Goal: Task Accomplishment & Management: Complete application form

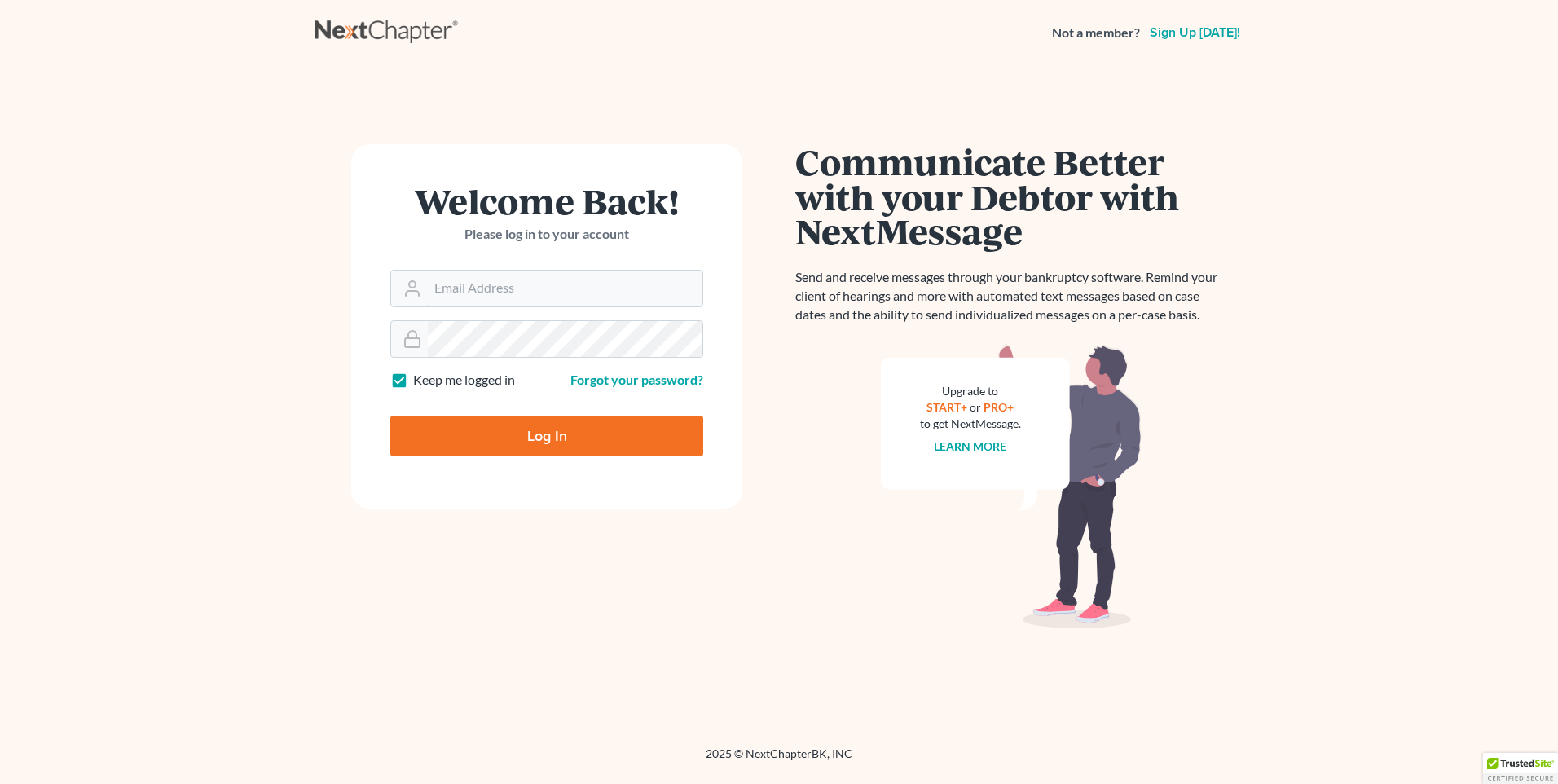
type input "[PERSON_NAME][EMAIL_ADDRESS][DOMAIN_NAME]"
drag, startPoint x: 606, startPoint y: 432, endPoint x: 590, endPoint y: 433, distance: 16.0
click at [604, 432] on input "Log In" at bounding box center [547, 435] width 313 height 41
type input "Thinking..."
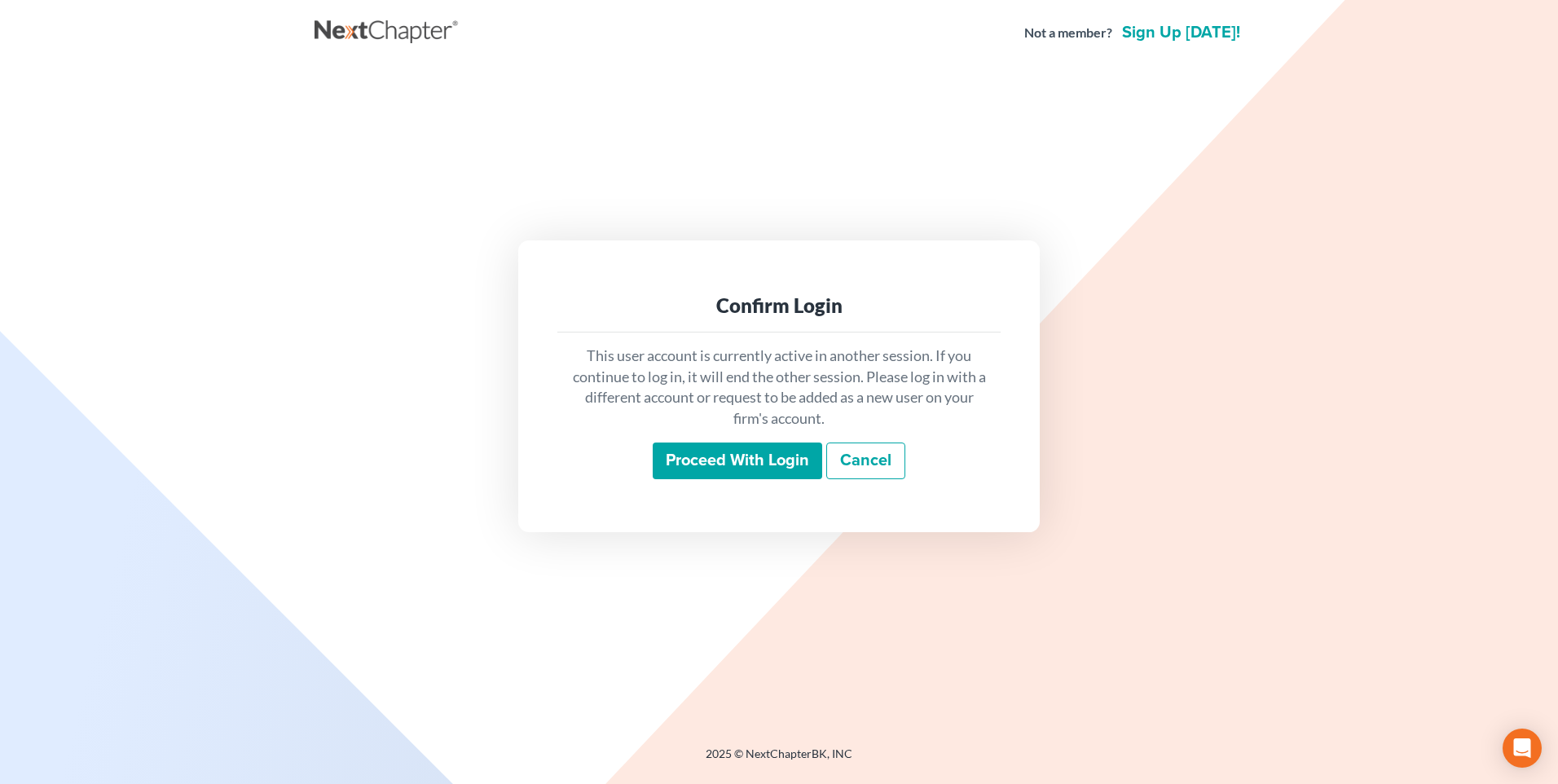
click at [711, 449] on input "Proceed with login" at bounding box center [736, 461] width 169 height 37
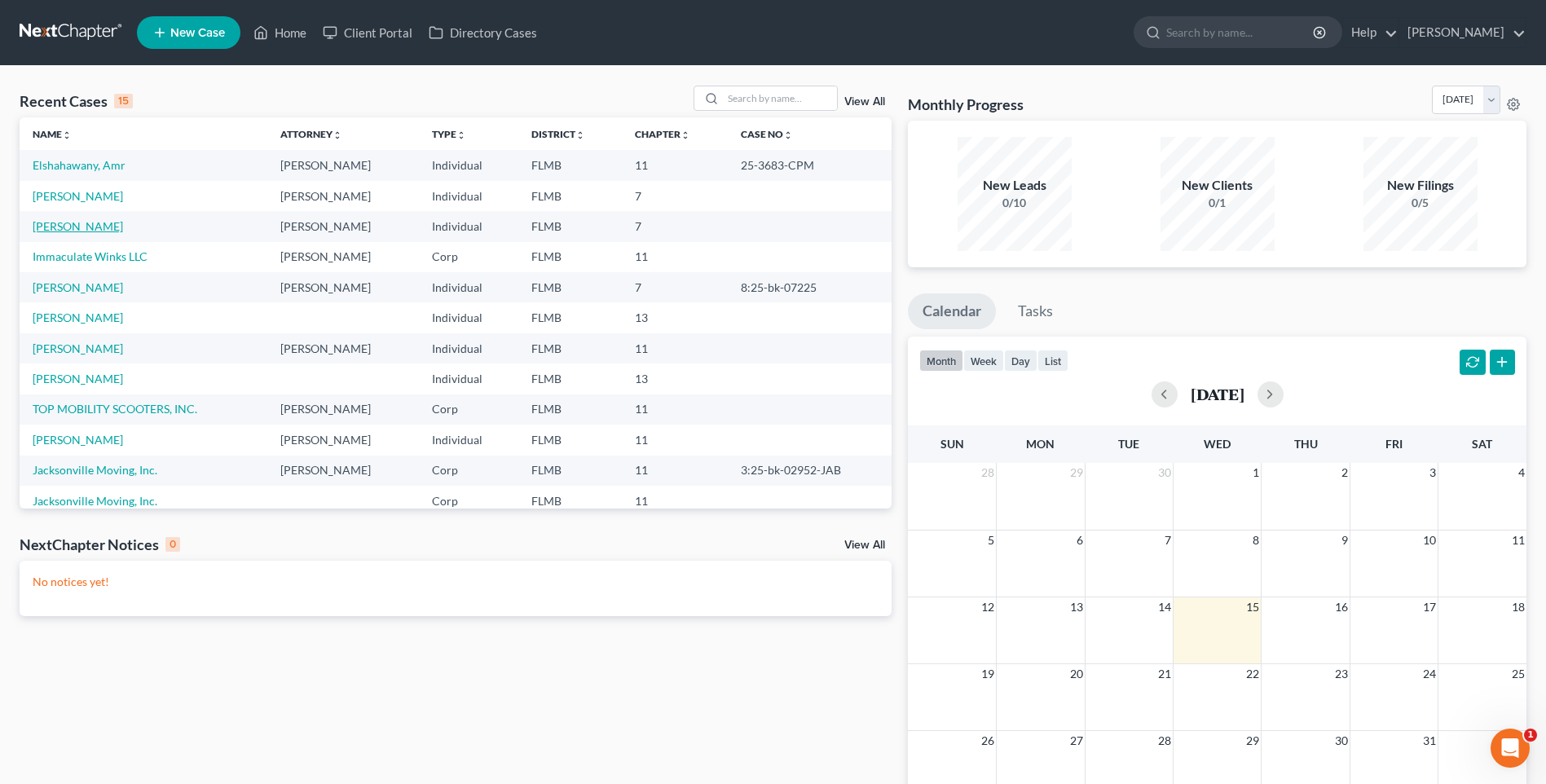
click at [81, 229] on link "[PERSON_NAME]" at bounding box center [78, 226] width 90 height 14
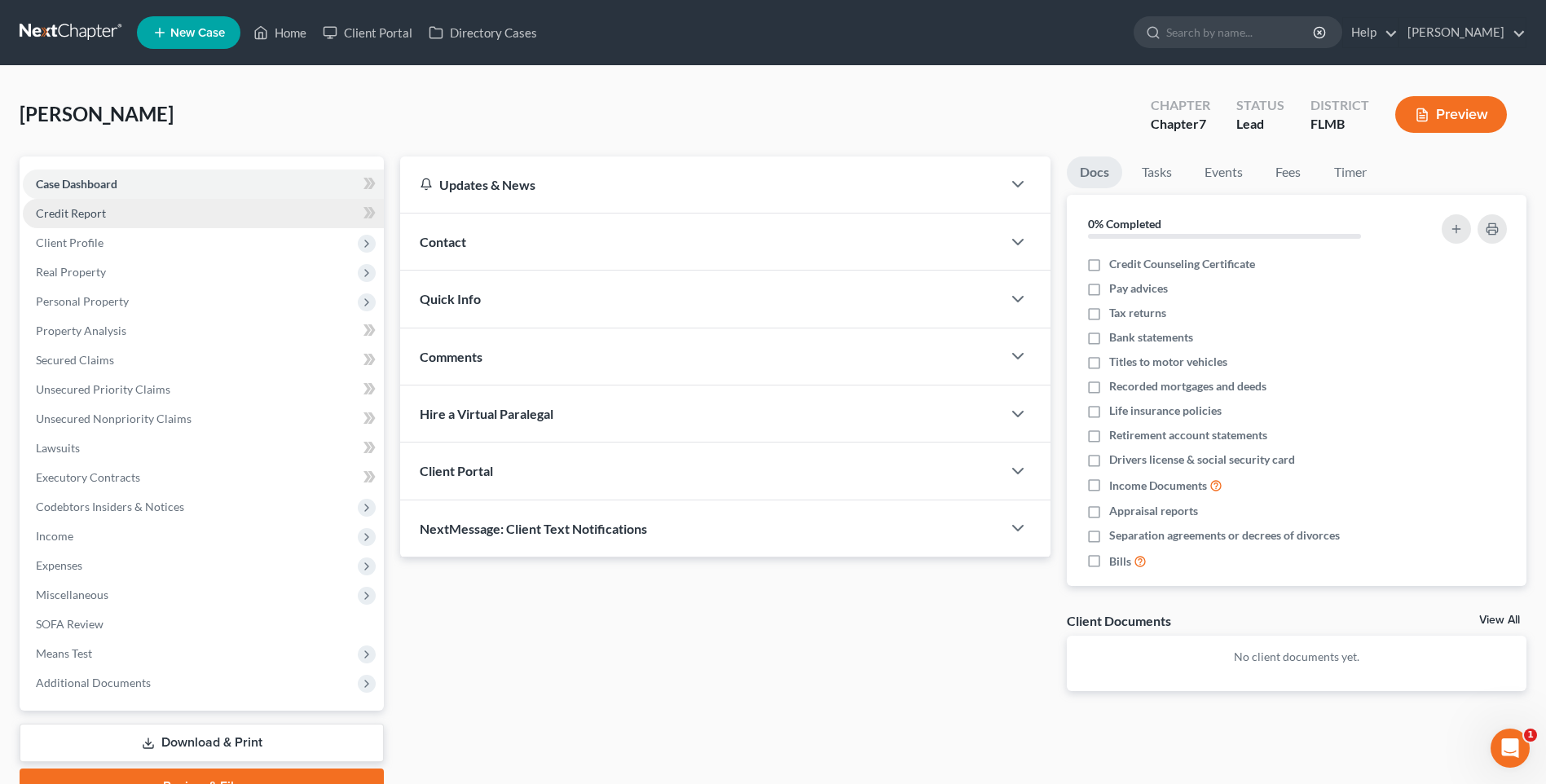
click at [67, 213] on span "Credit Report" at bounding box center [70, 213] width 70 height 14
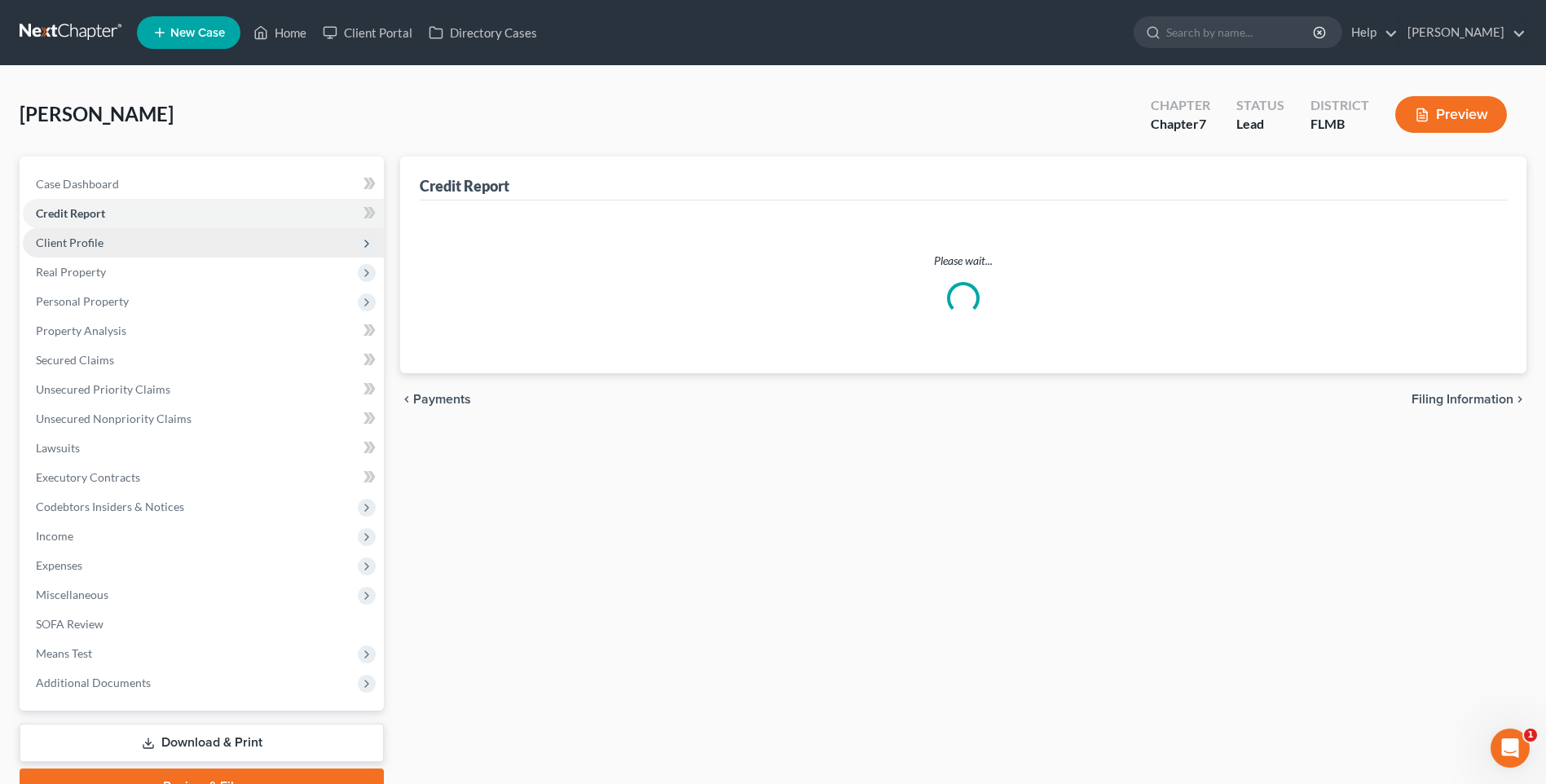
click at [62, 240] on span "Client Profile" at bounding box center [69, 242] width 68 height 14
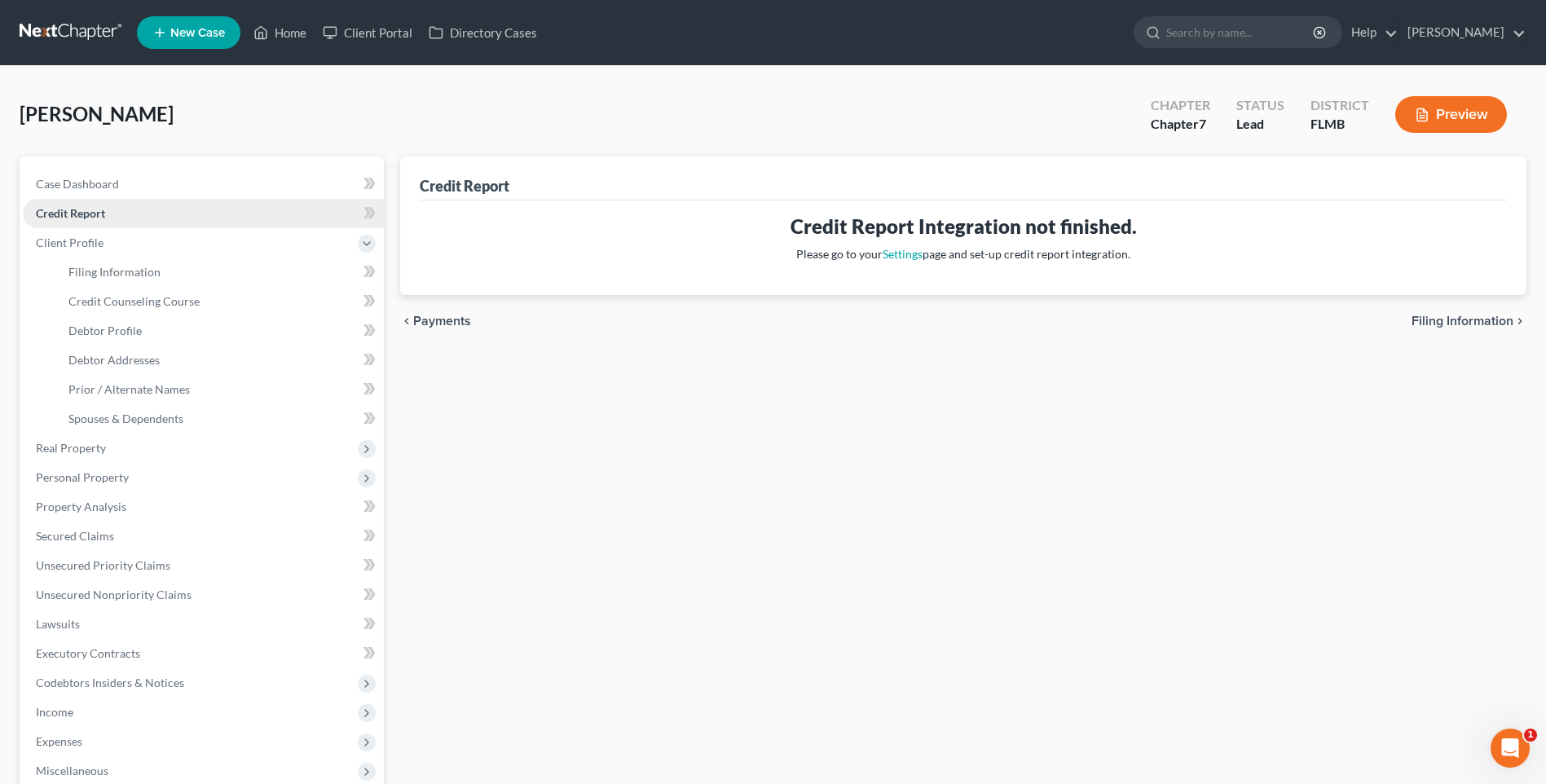
click at [61, 216] on span "Credit Report" at bounding box center [70, 213] width 69 height 14
click at [898, 253] on link "Settings" at bounding box center [902, 254] width 40 height 14
select select "9"
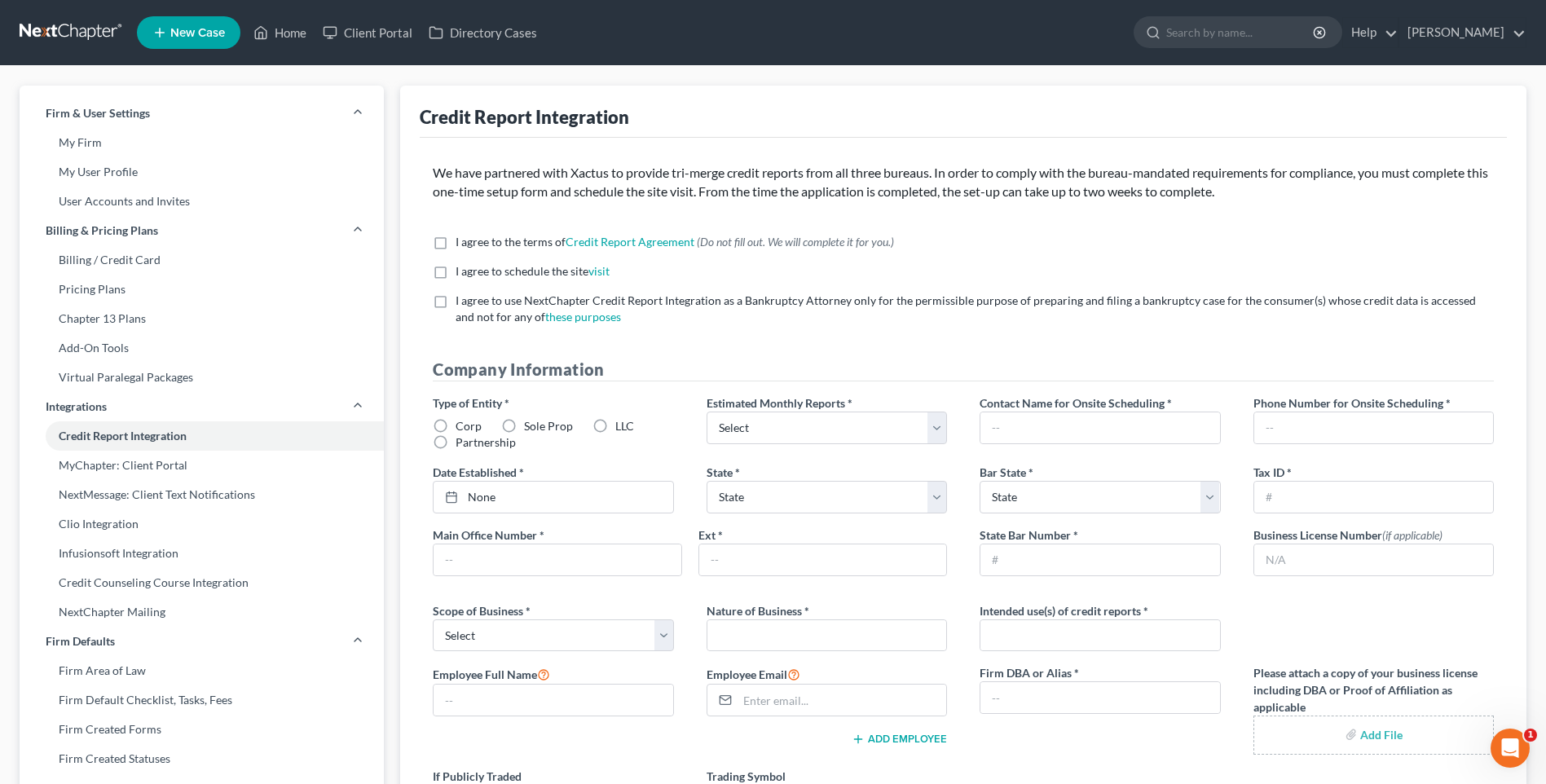
click at [455, 241] on label "I agree to the terms of Credit Report Agreement * (Do not fill out. We will com…" at bounding box center [674, 242] width 438 height 16
click at [462, 241] on input "I agree to the terms of Credit Report Agreement * (Do not fill out. We will com…" at bounding box center [468, 239] width 10 height 10
click at [601, 272] on link "visit" at bounding box center [599, 271] width 21 height 14
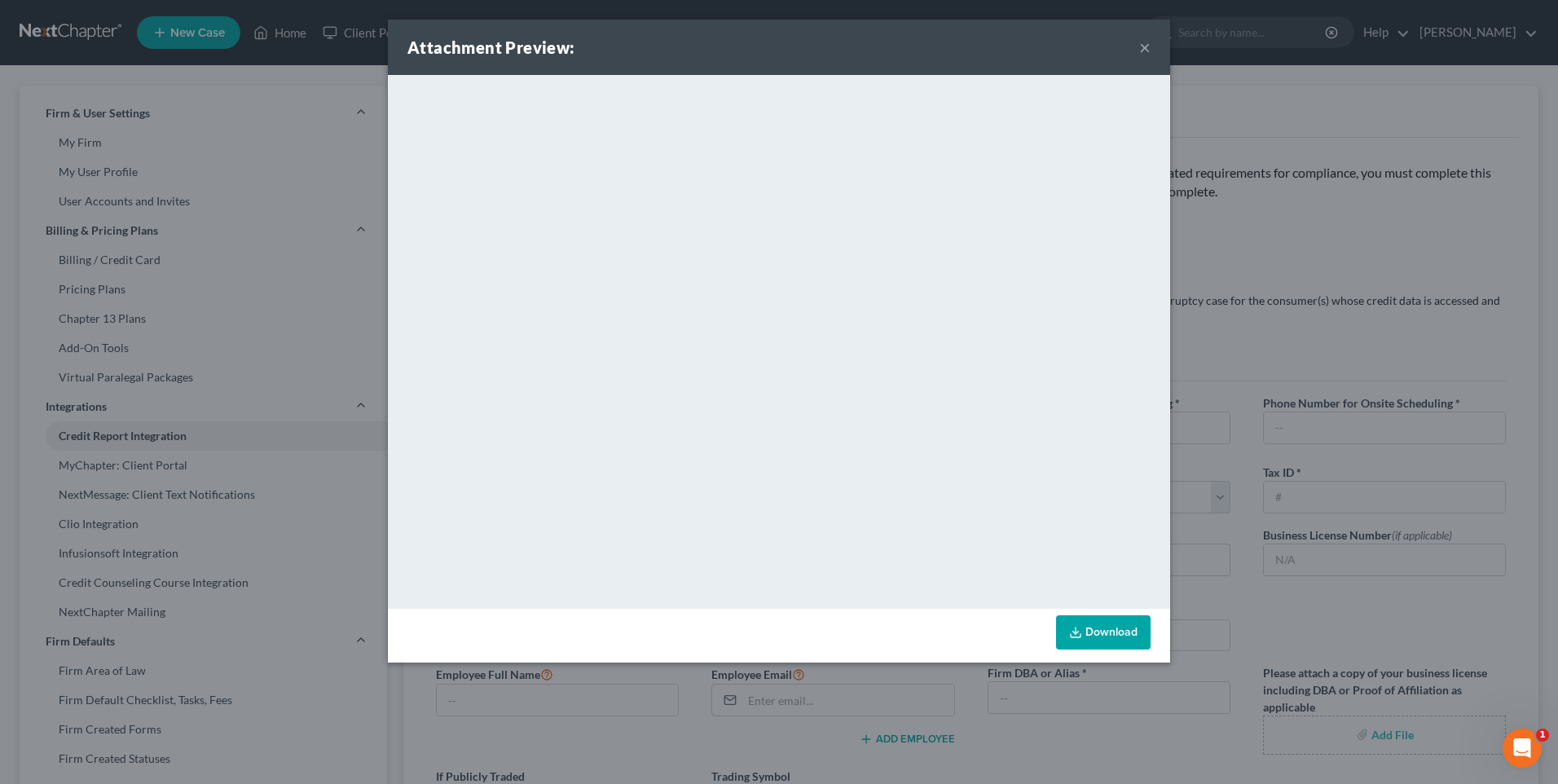
click at [1146, 41] on button "×" at bounding box center [1144, 47] width 11 height 20
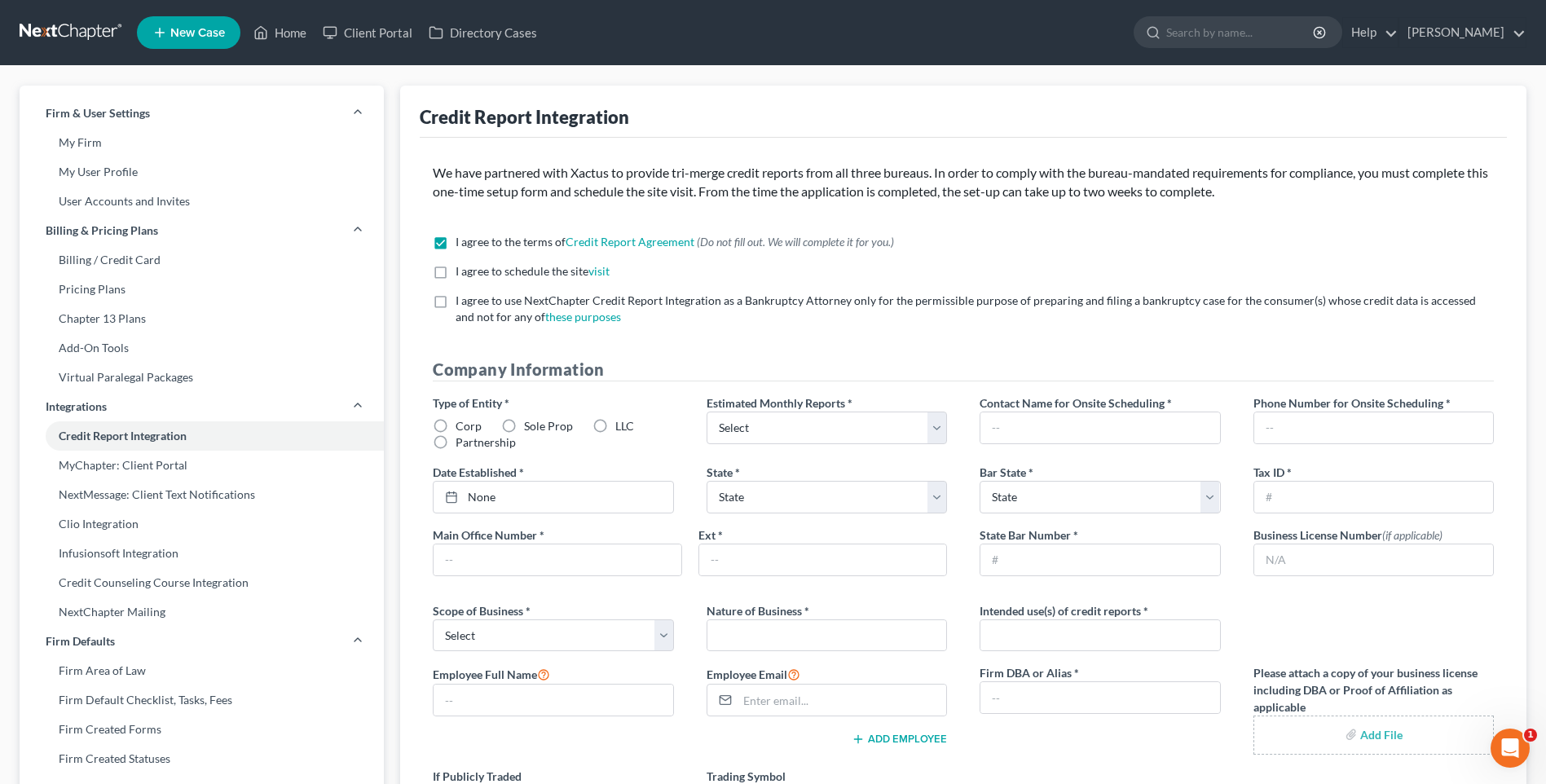
click at [455, 244] on label "I agree to the terms of Credit Report Agreement * (Do not fill out. We will com…" at bounding box center [674, 242] width 438 height 16
click at [462, 244] on input "I agree to the terms of Credit Report Agreement * (Do not fill out. We will com…" at bounding box center [468, 239] width 10 height 10
checkbox input "false"
click at [655, 241] on link "Credit Report Agreement" at bounding box center [630, 241] width 128 height 14
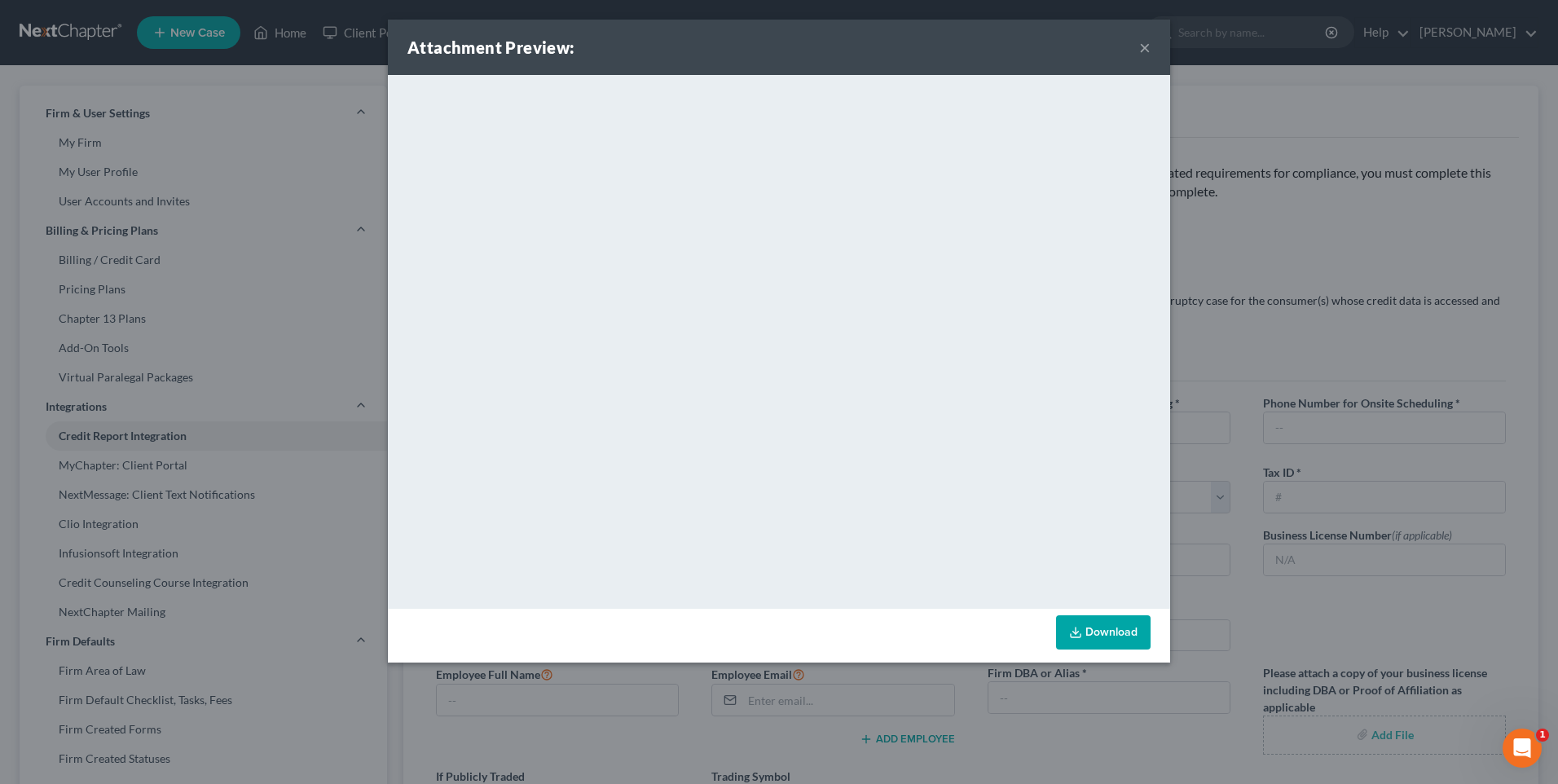
click at [1149, 49] on button "×" at bounding box center [1144, 47] width 11 height 20
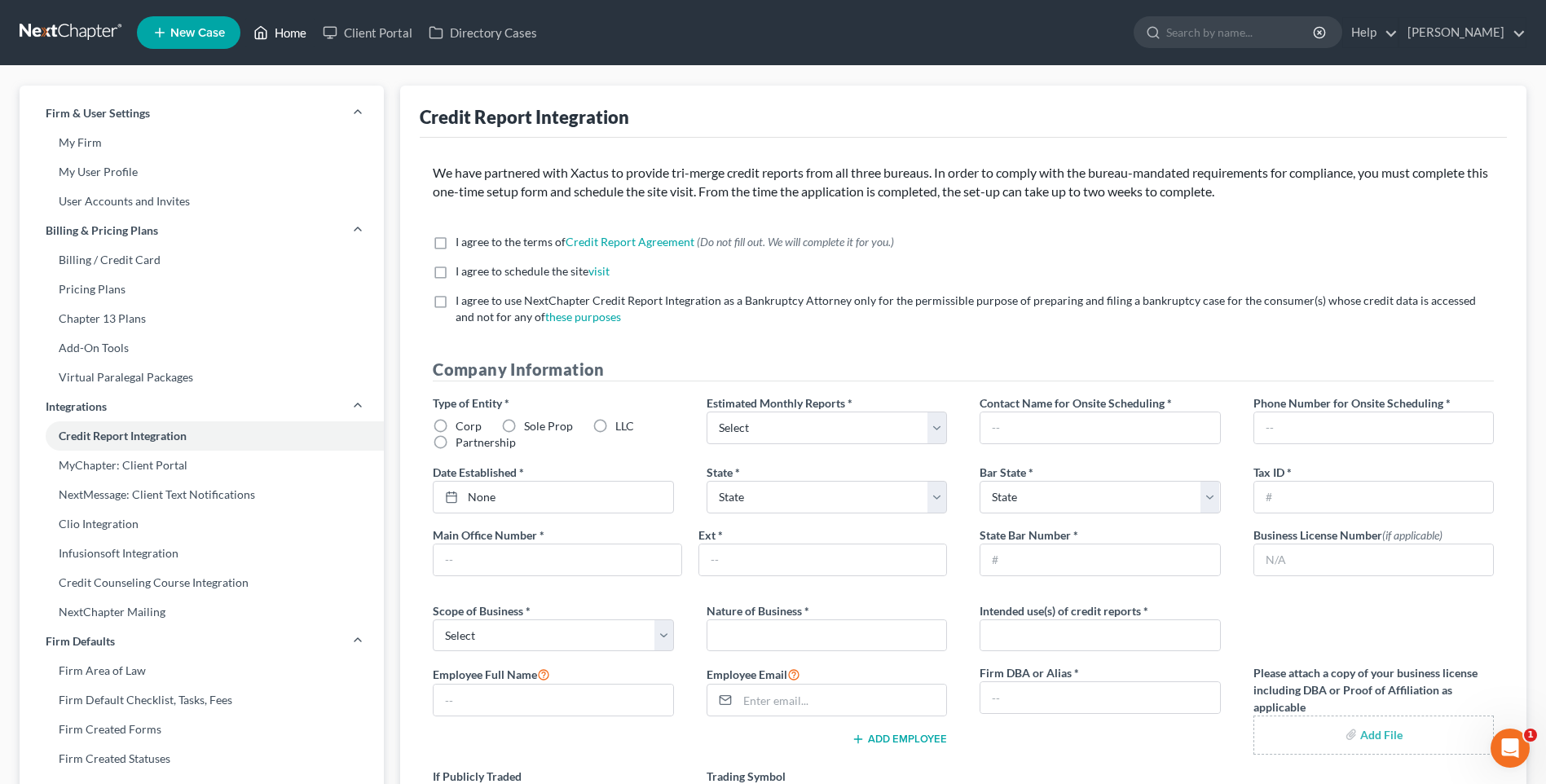
click at [277, 30] on link "Home" at bounding box center [280, 33] width 69 height 29
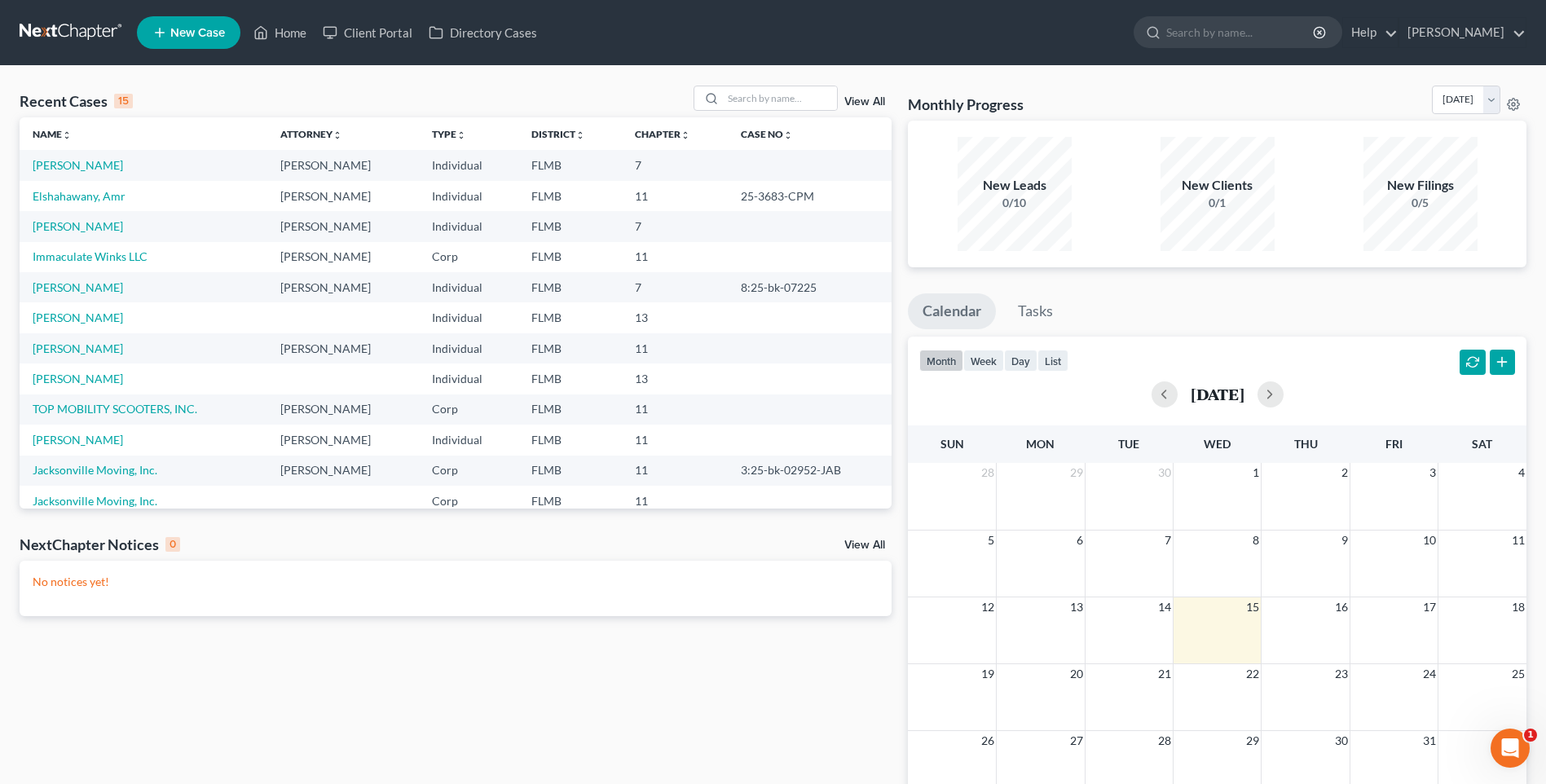
click at [88, 156] on td "[PERSON_NAME]" at bounding box center [144, 165] width 248 height 30
click at [68, 160] on link "[PERSON_NAME]" at bounding box center [78, 165] width 90 height 14
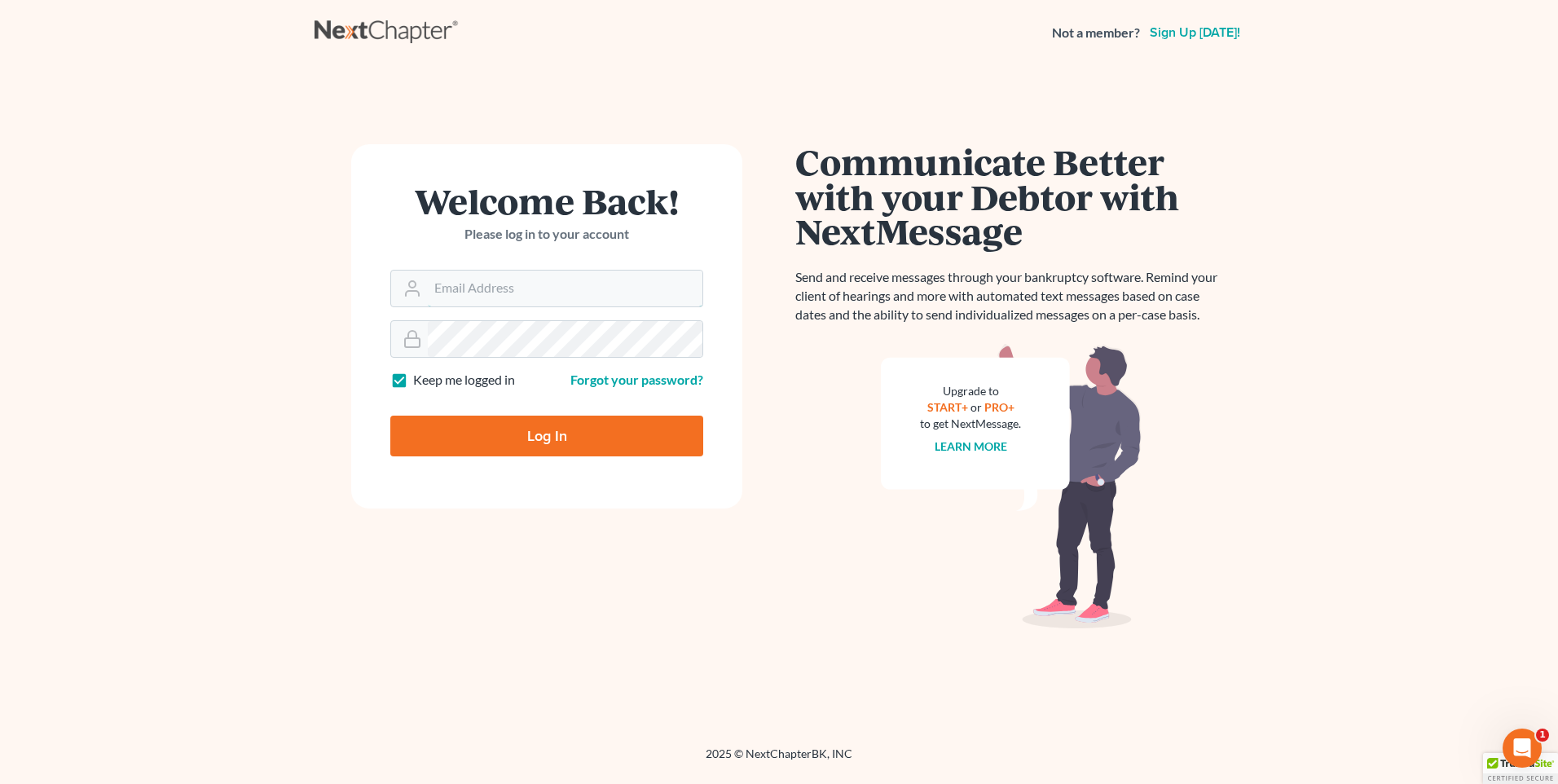
type input "[PERSON_NAME][EMAIL_ADDRESS][DOMAIN_NAME]"
click at [604, 443] on input "Log In" at bounding box center [547, 435] width 313 height 41
type input "Thinking..."
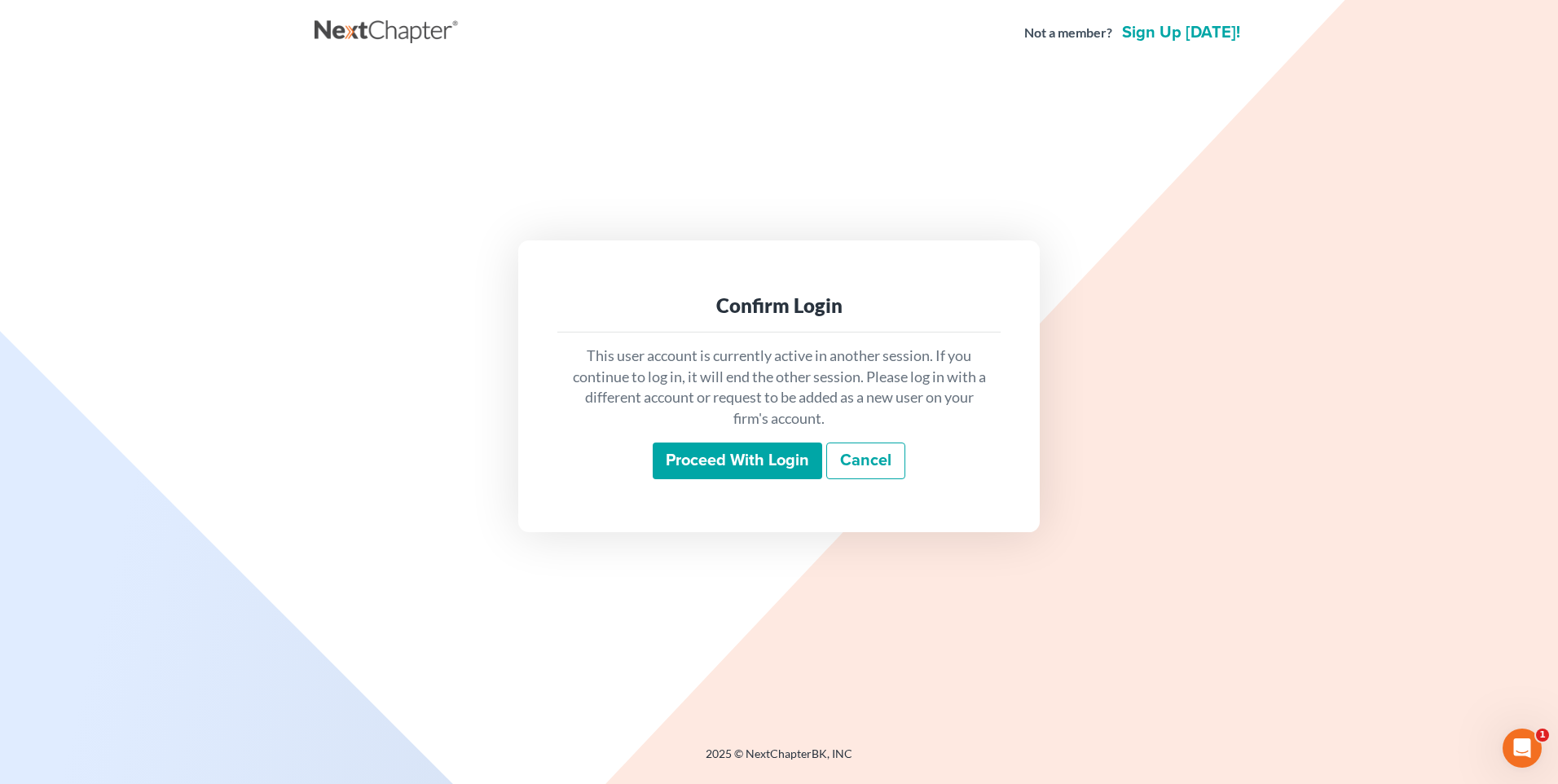
click at [696, 467] on input "Proceed with login" at bounding box center [736, 461] width 169 height 37
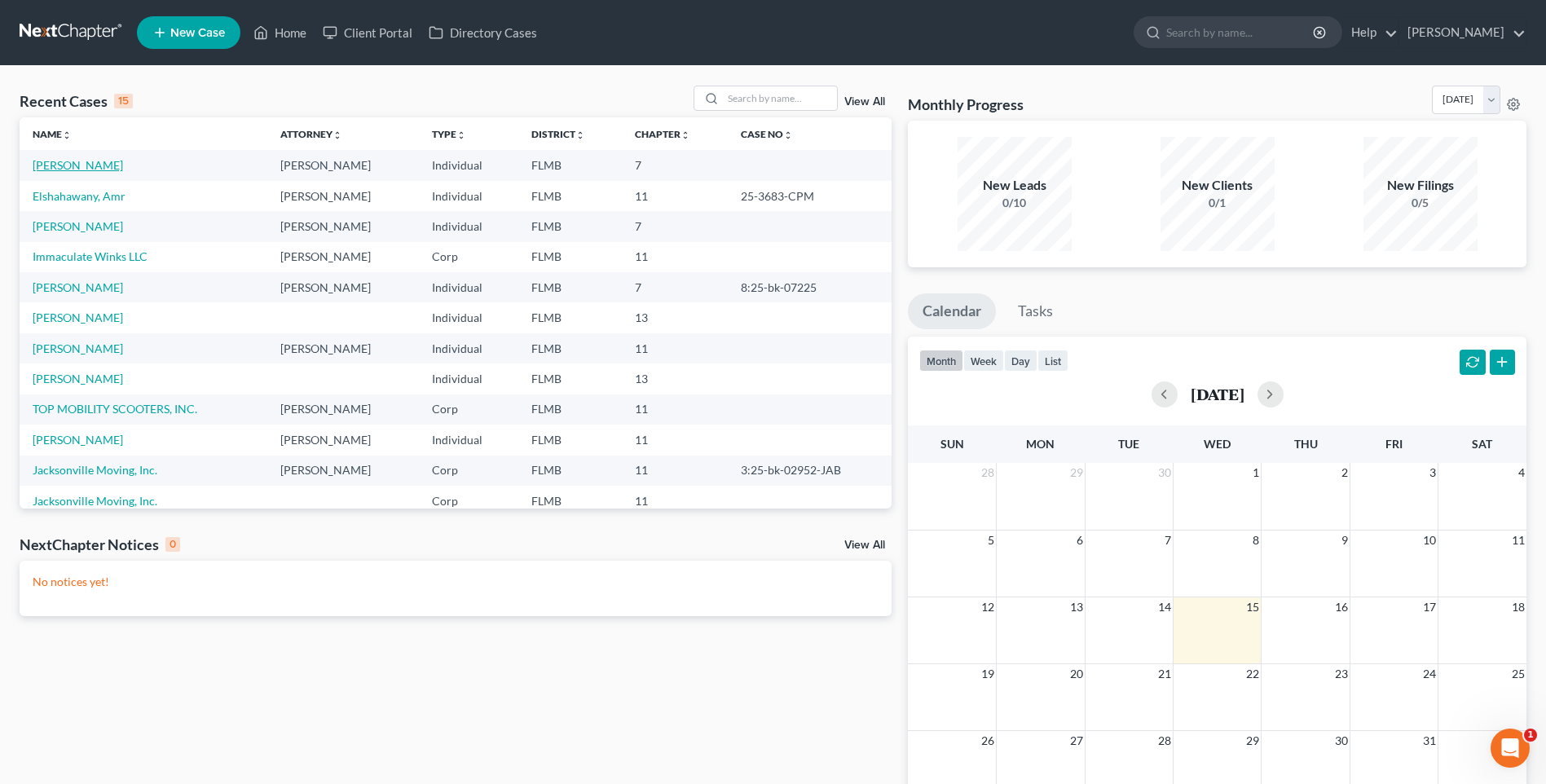
click at [97, 167] on link "[PERSON_NAME]" at bounding box center [78, 165] width 90 height 14
click at [76, 163] on link "[PERSON_NAME]" at bounding box center [78, 165] width 90 height 14
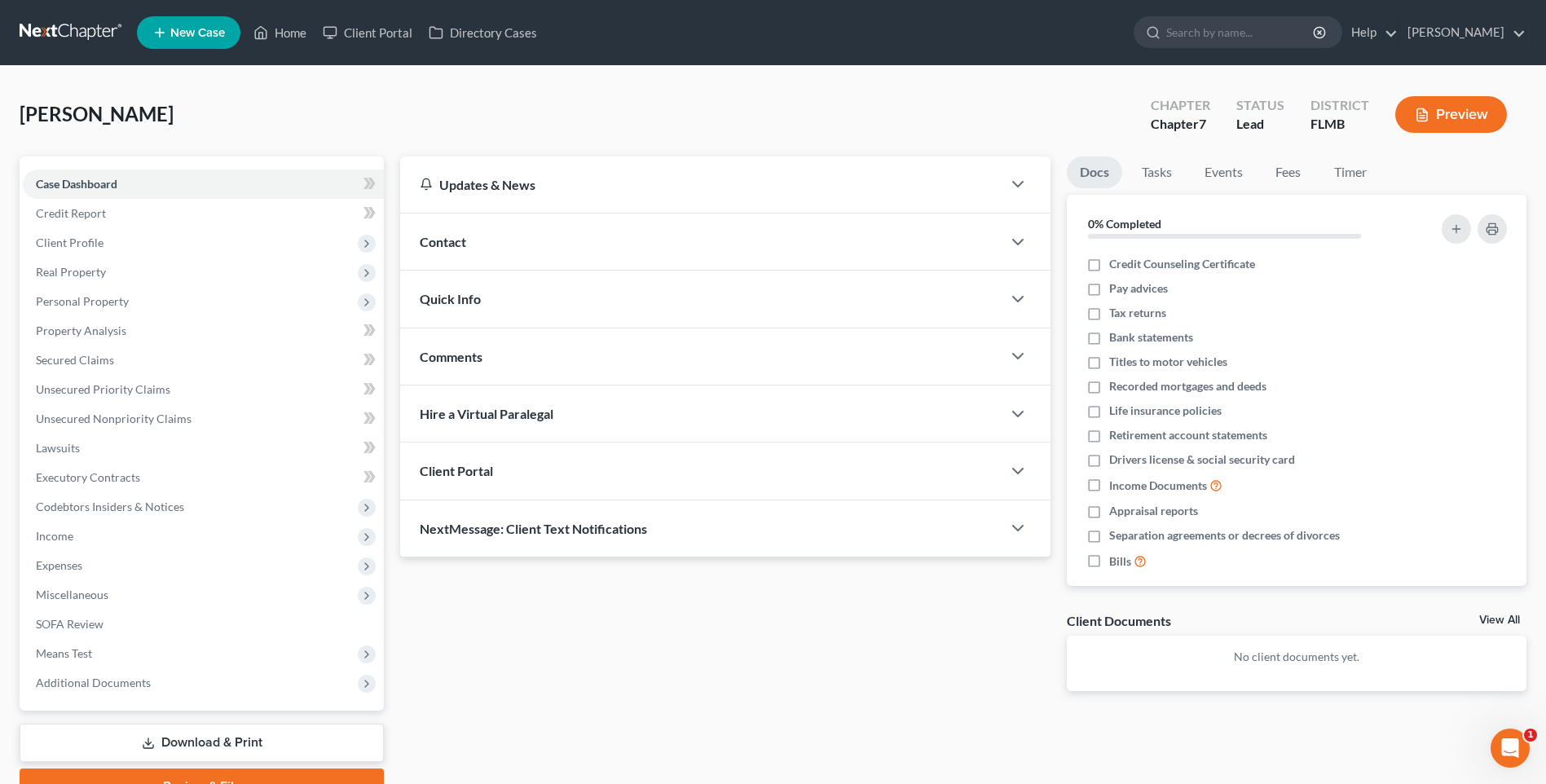
click at [90, 166] on div "Case Dashboard Payments Invoices Payments Payments Credit Report Client Profile…" at bounding box center [202, 433] width 364 height 554
click at [86, 302] on span "Personal Property" at bounding box center [82, 301] width 93 height 14
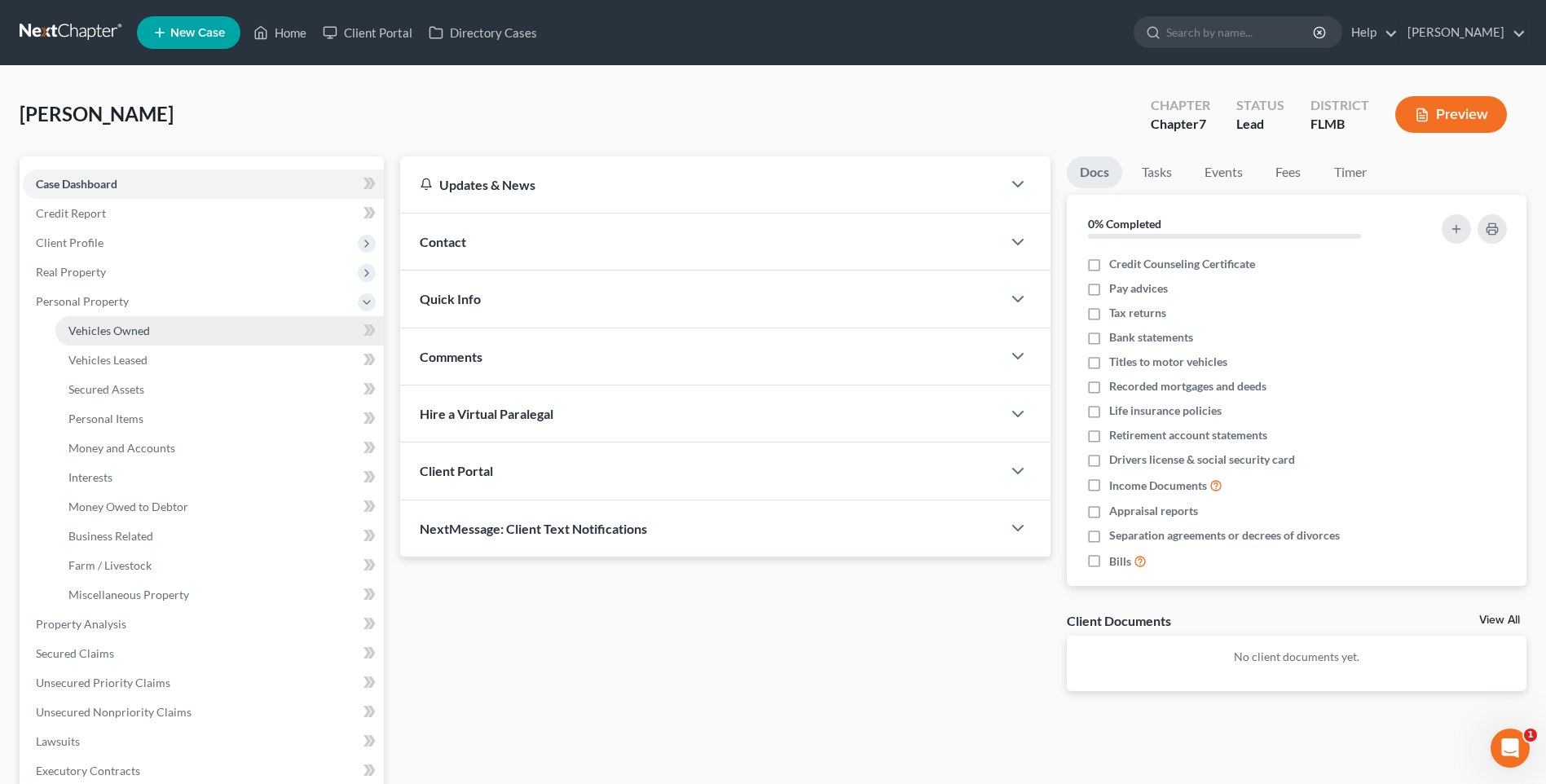
click at [120, 329] on span "Vehicles Owned" at bounding box center [109, 330] width 82 height 14
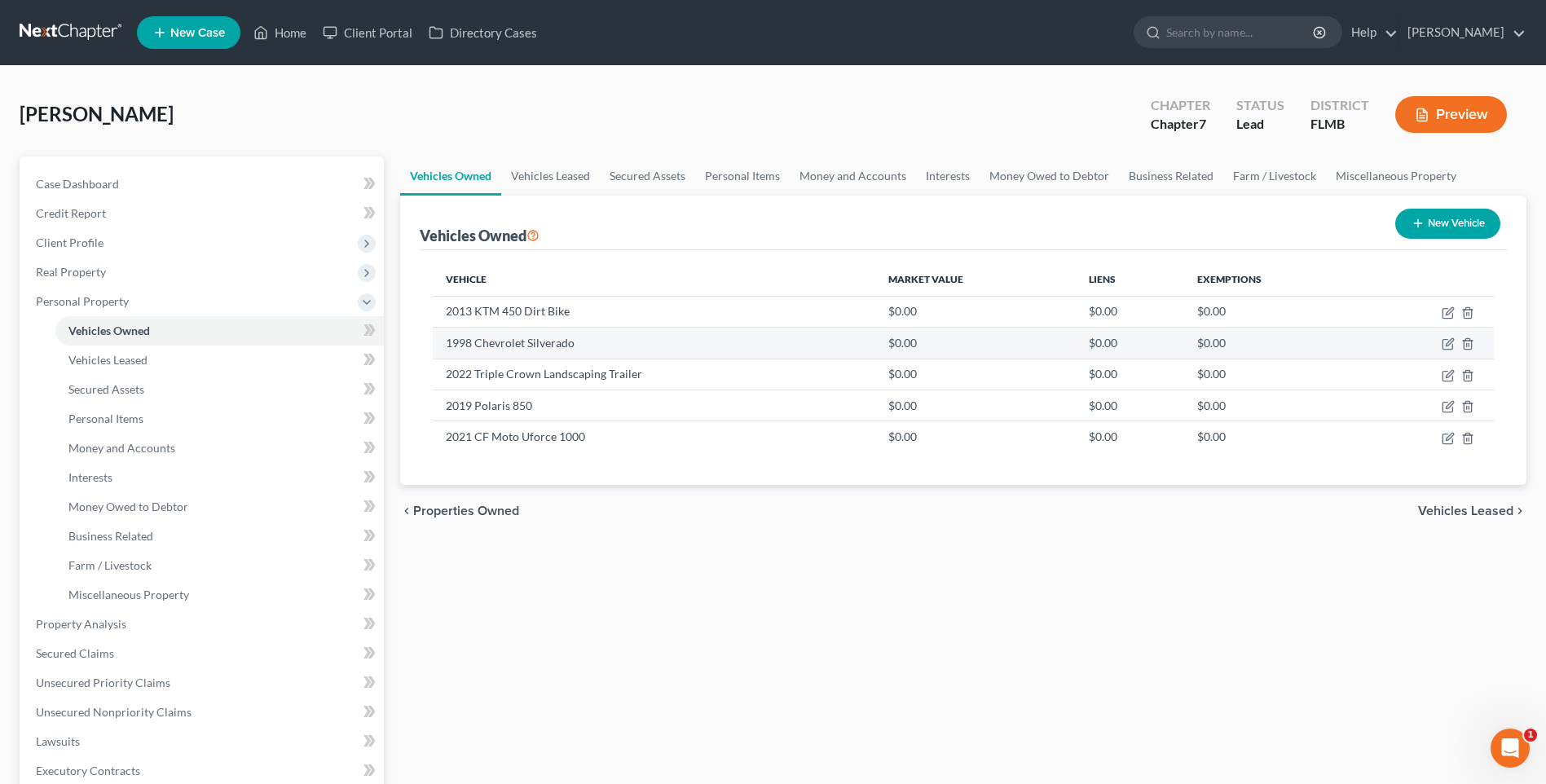
click at [516, 337] on td "1998 Chevrolet Silverado" at bounding box center [654, 343] width 442 height 31
click at [1446, 343] on icon "button" at bounding box center [1449, 343] width 7 height 7
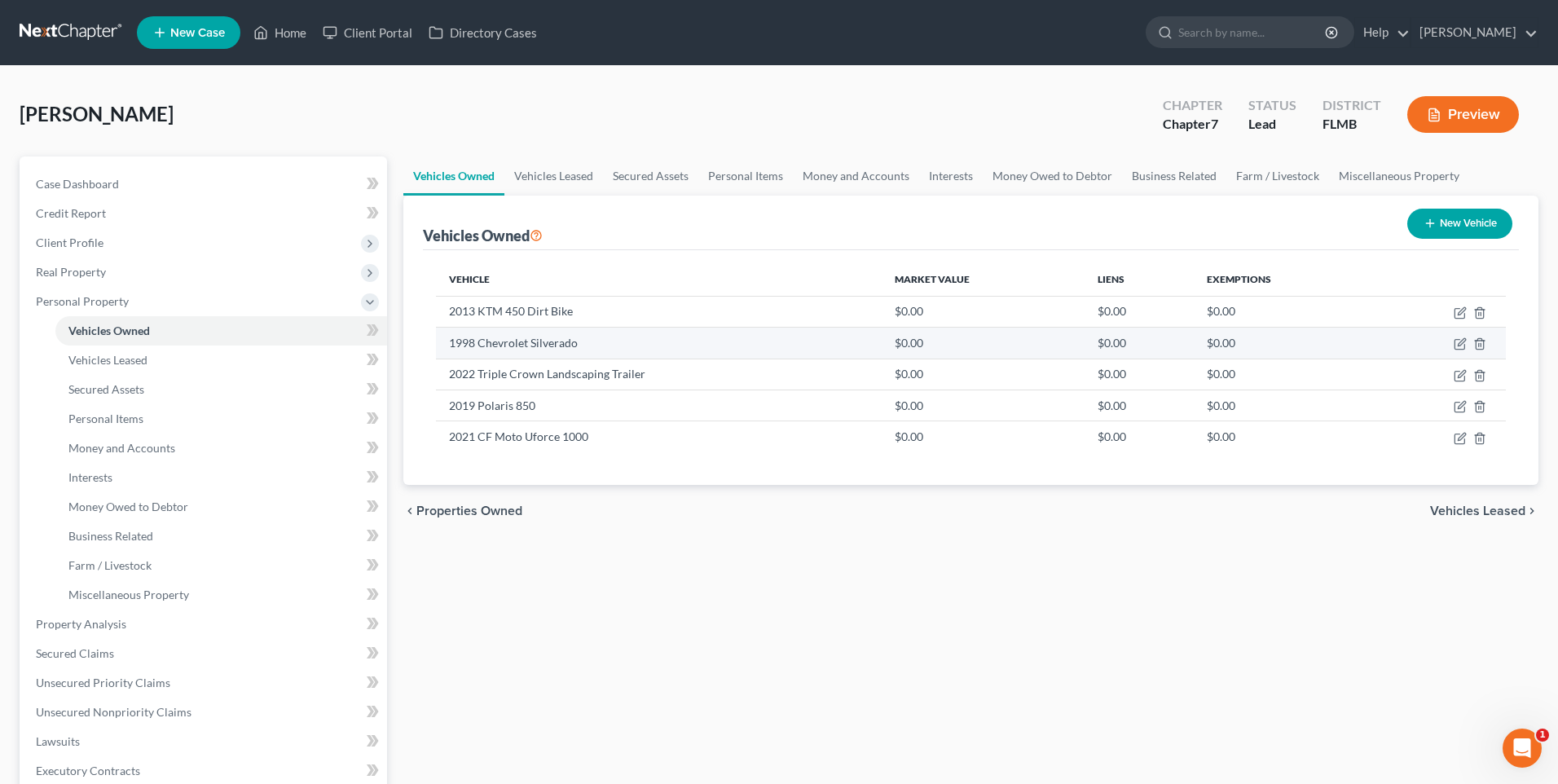
select select "0"
select select "28"
select select "0"
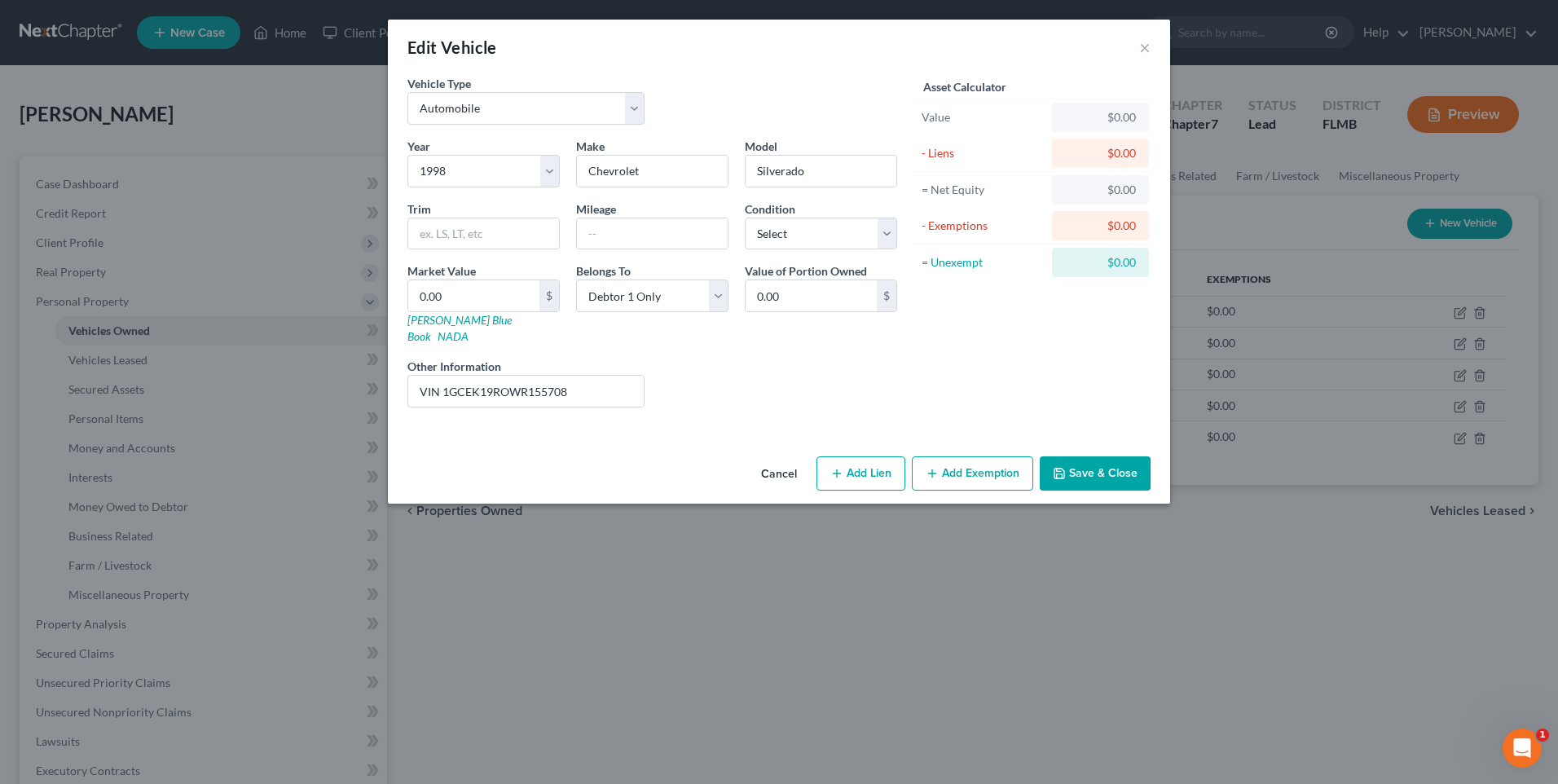
click at [1079, 457] on button "Save & Close" at bounding box center [1095, 473] width 111 height 34
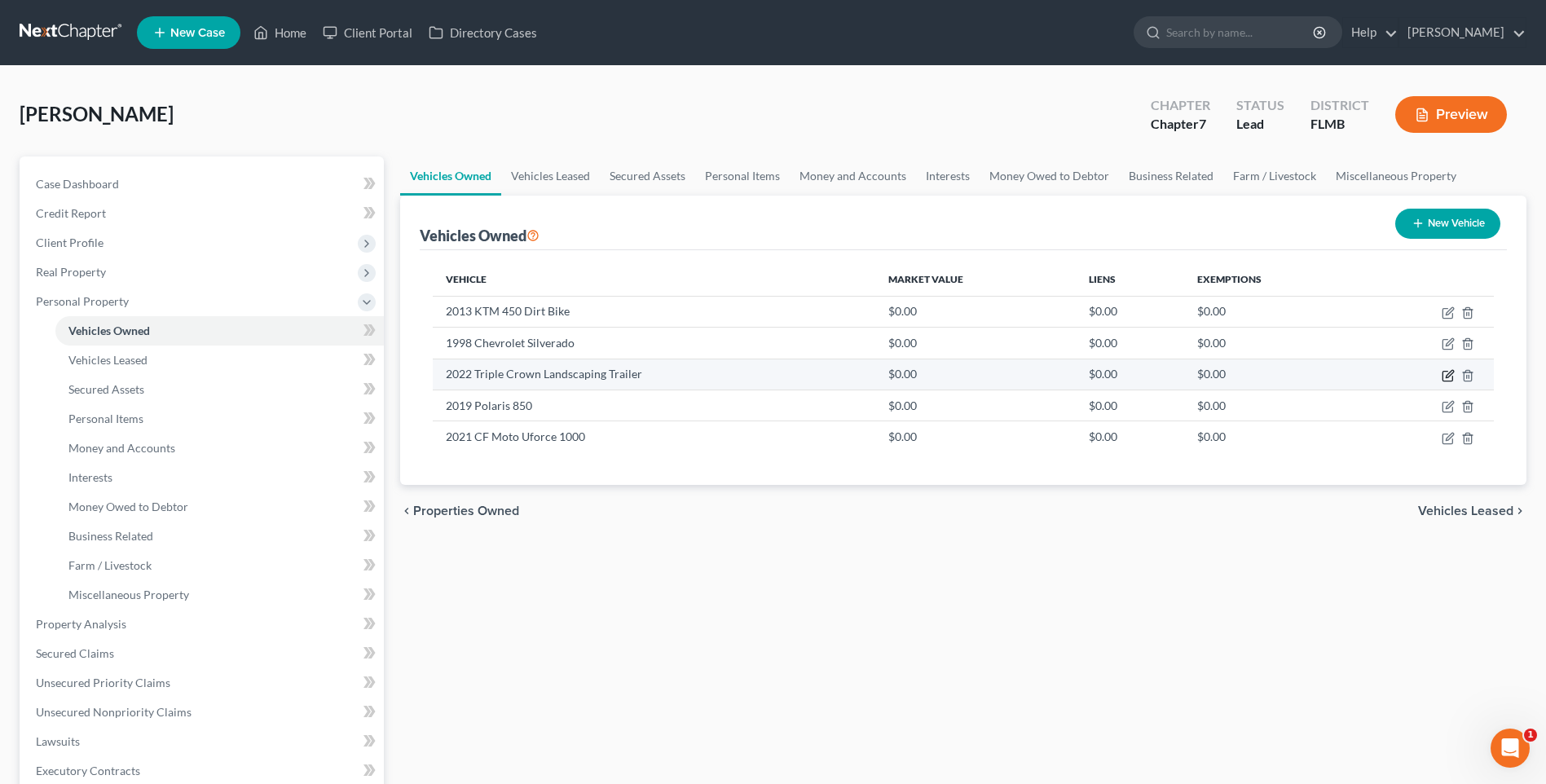
click at [1448, 376] on icon "button" at bounding box center [1448, 375] width 13 height 13
select select "2"
select select "4"
select select "0"
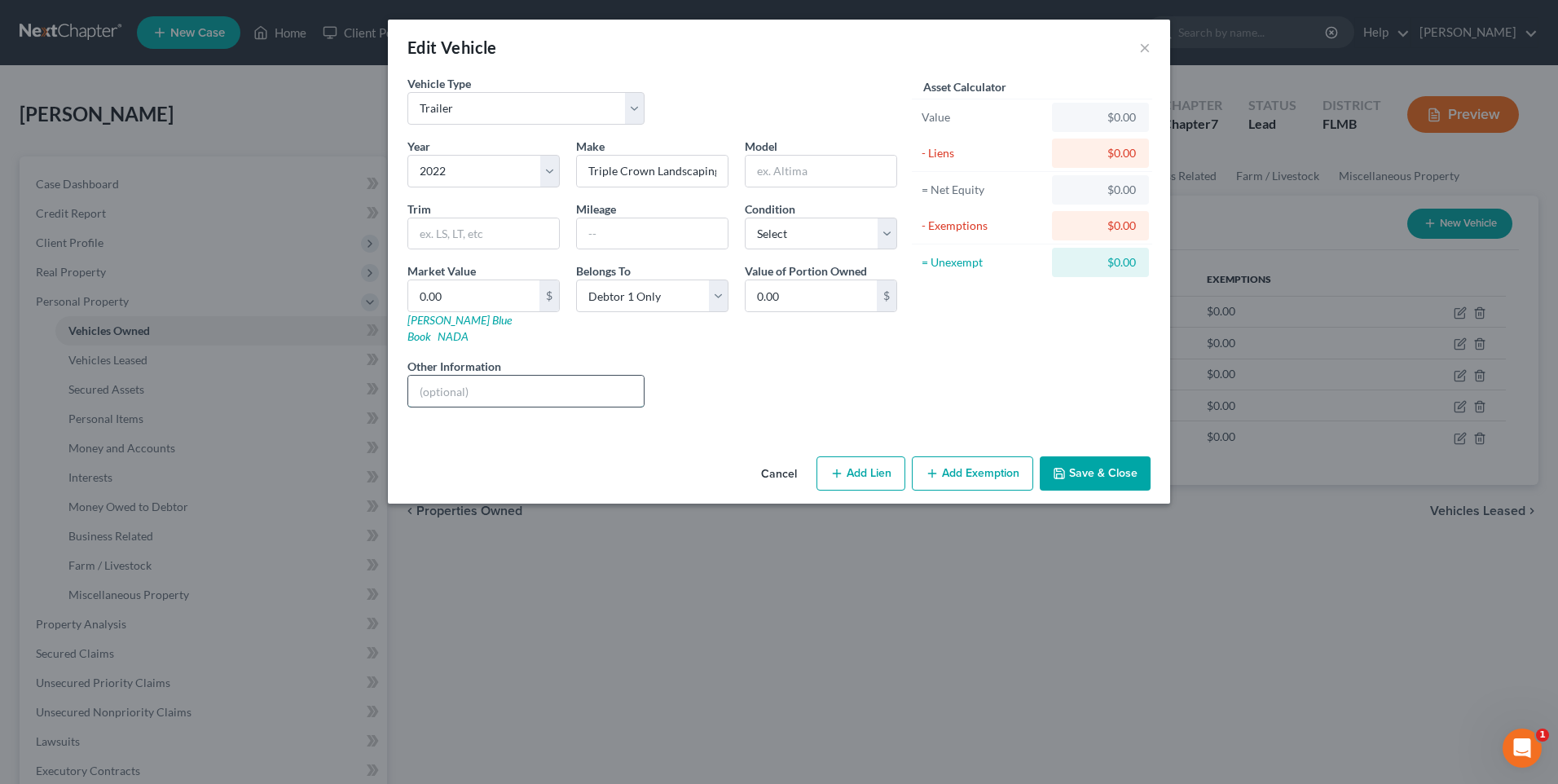
click at [511, 376] on input "text" at bounding box center [526, 391] width 235 height 31
type input "VIN [US_VEHICLE_IDENTIFICATION_NUMBER]"
click at [1103, 463] on button "Save & Close" at bounding box center [1095, 473] width 111 height 34
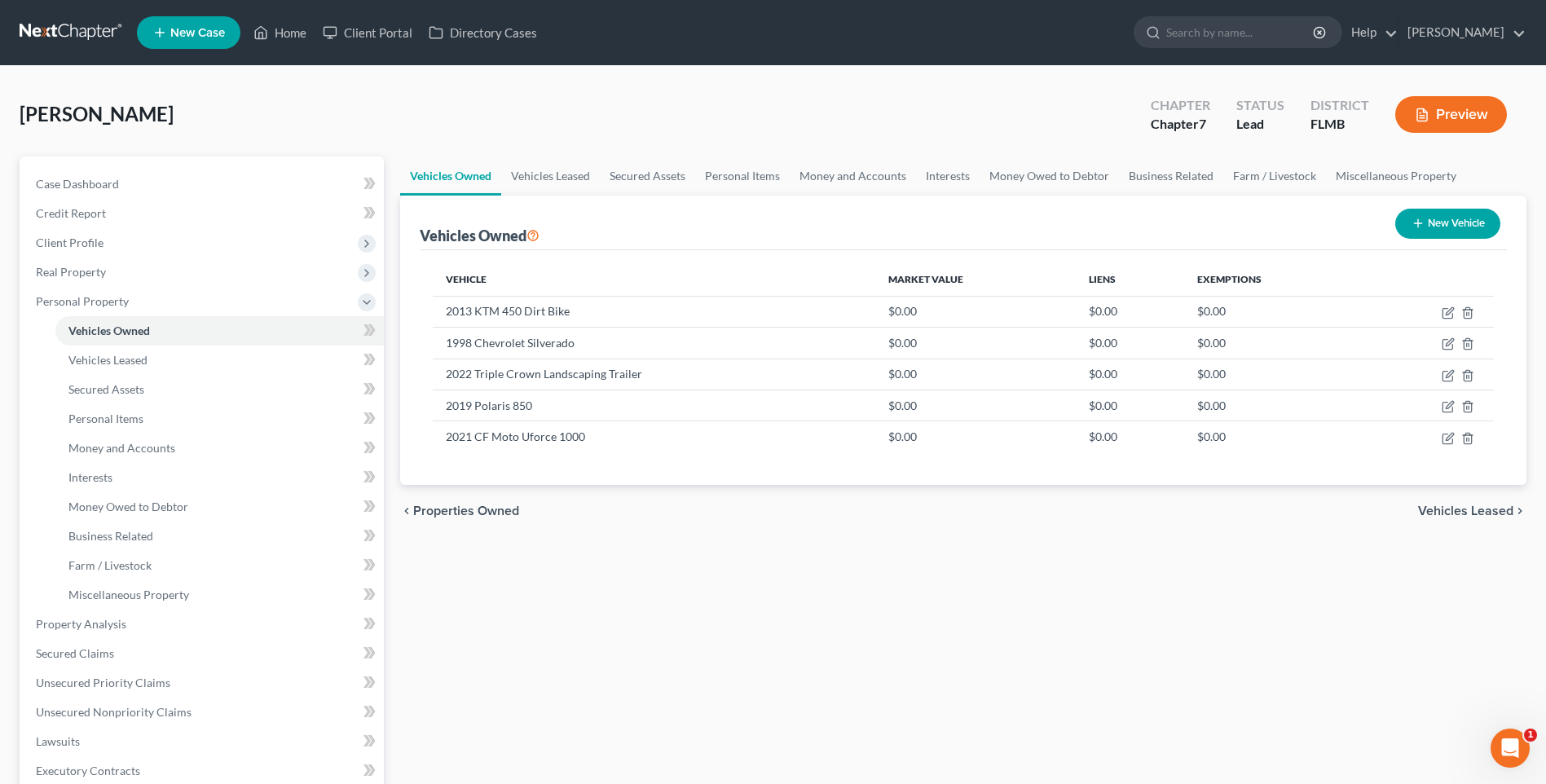
click at [1441, 217] on button "New Vehicle" at bounding box center [1447, 223] width 105 height 30
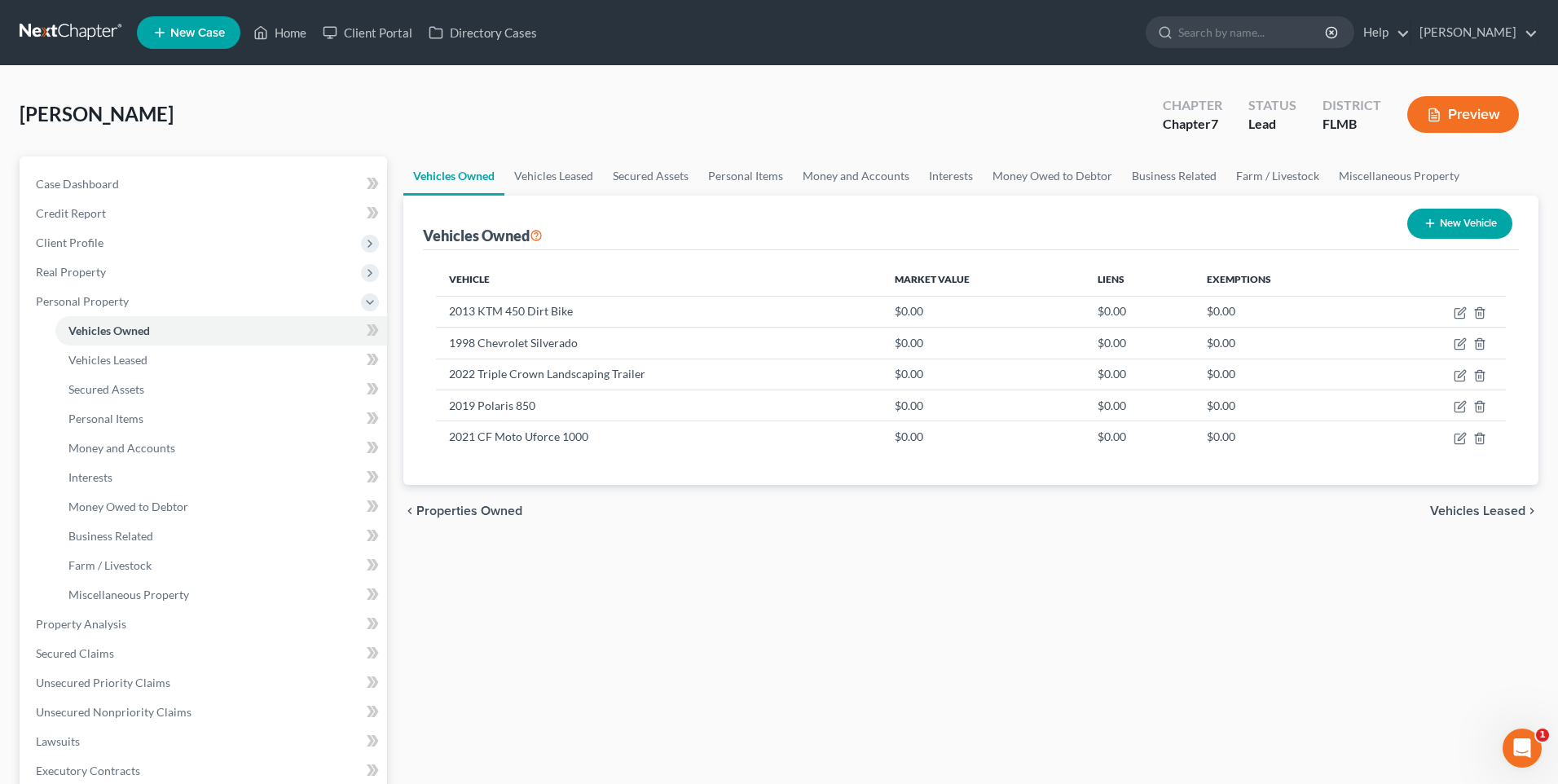
select select "0"
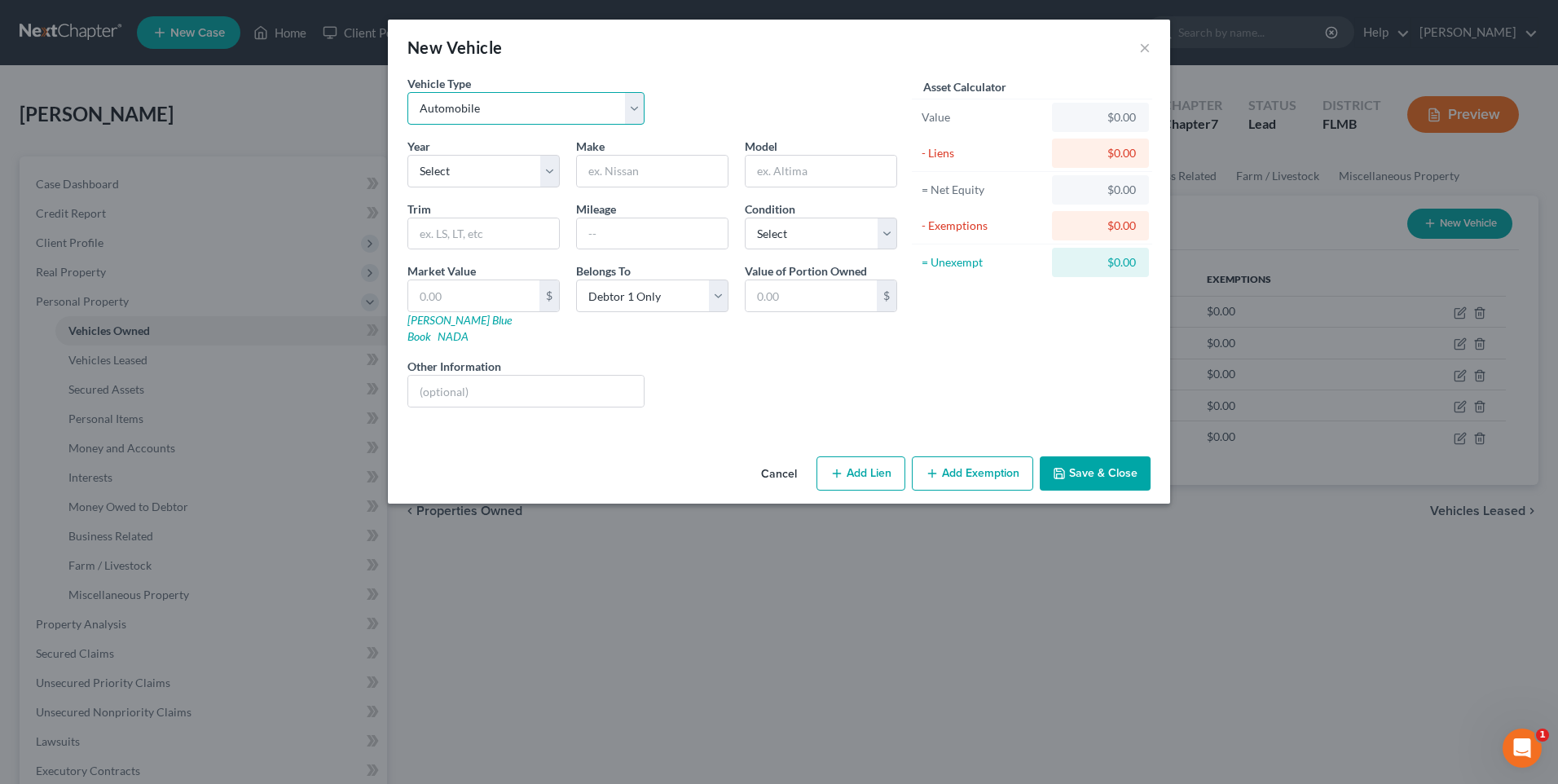
click at [628, 109] on select "Select Automobile Truck Trailer Watercraft Aircraft Motor Home Atv Other Vehicle" at bounding box center [526, 108] width 237 height 33
select select "3"
click at [408, 92] on select "Select Automobile Truck Trailer Watercraft Aircraft Motor Home Atv Other Vehicle" at bounding box center [526, 108] width 237 height 33
click at [555, 168] on select "Select 2026 2025 2024 2023 2022 2021 2020 2019 2018 2017 2016 2015 2014 2013 20…" at bounding box center [484, 171] width 153 height 33
select select "16"
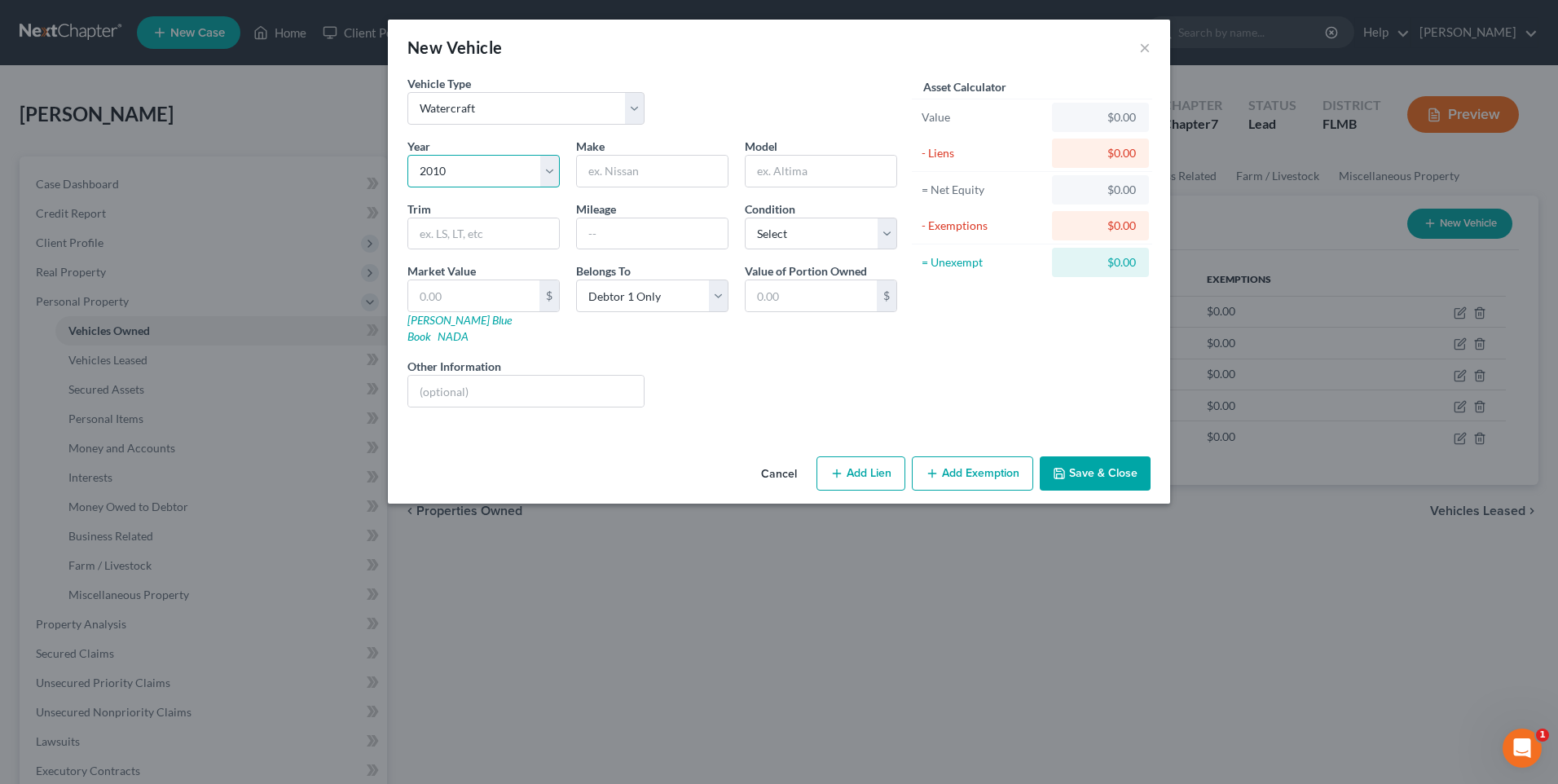
click at [408, 154] on select "Select 2026 2025 2024 2023 2022 2021 2020 2019 2018 2017 2016 2015 2014 2013 20…" at bounding box center [484, 171] width 153 height 33
click at [637, 180] on input "text" at bounding box center [652, 171] width 151 height 31
type input "s"
type input "Sea [PERSON_NAME]"
click at [1086, 463] on button "Save & Close" at bounding box center [1095, 473] width 111 height 34
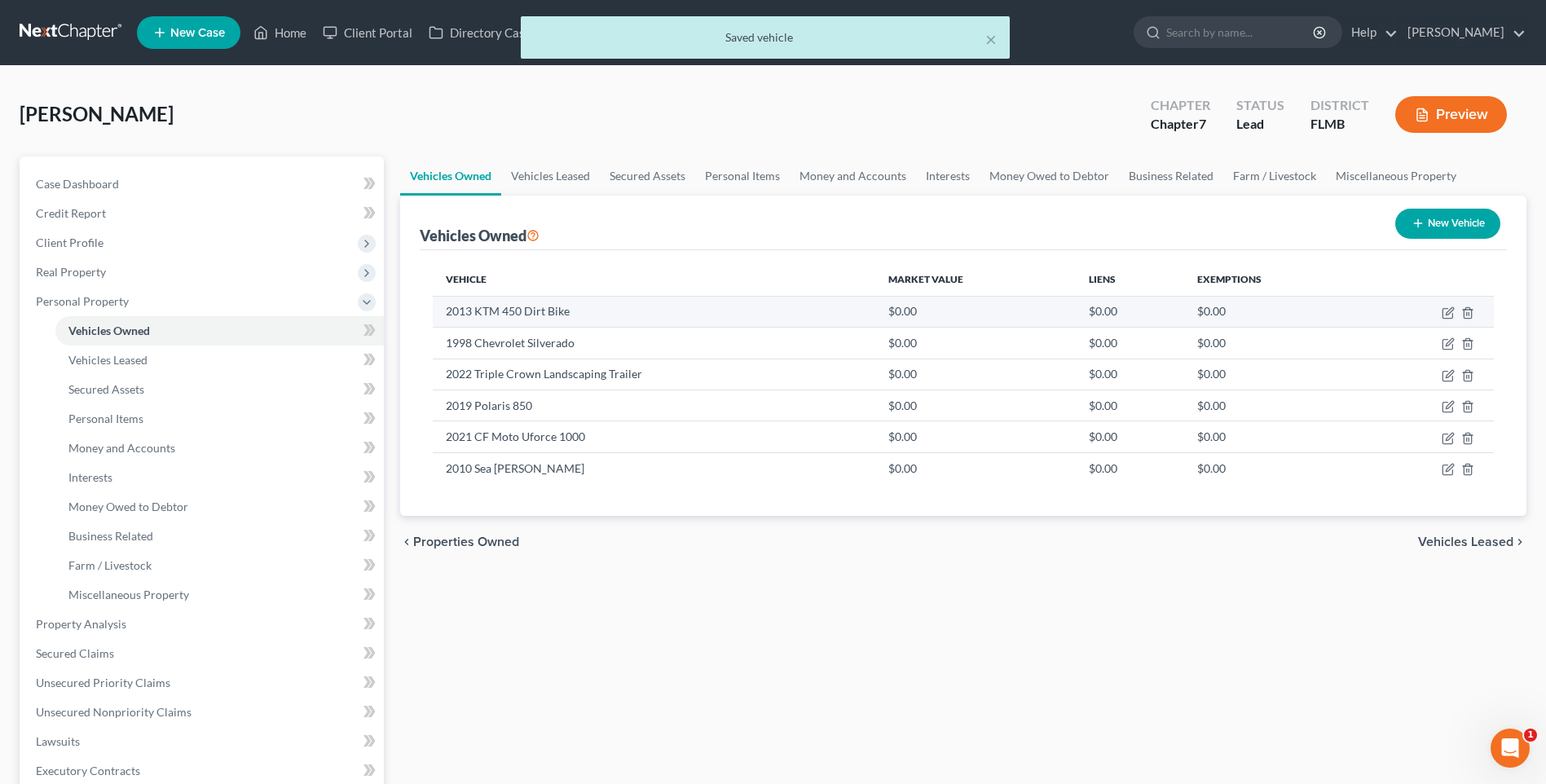
click at [543, 312] on td "2013 KTM 450 Dirt Bike" at bounding box center [654, 311] width 442 height 31
click at [1448, 312] on icon "button" at bounding box center [1448, 312] width 13 height 13
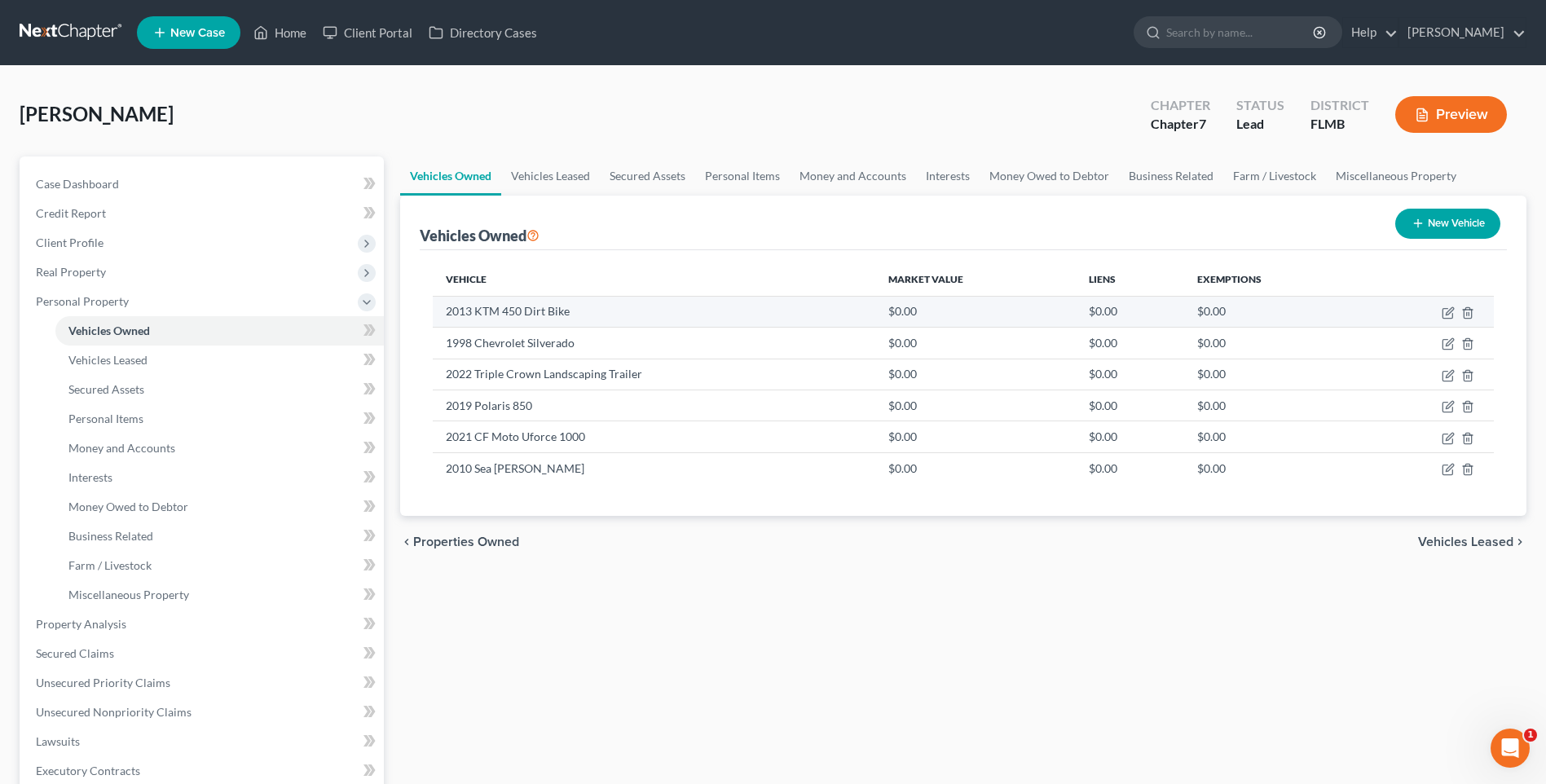
select select "0"
select select "13"
select select "3"
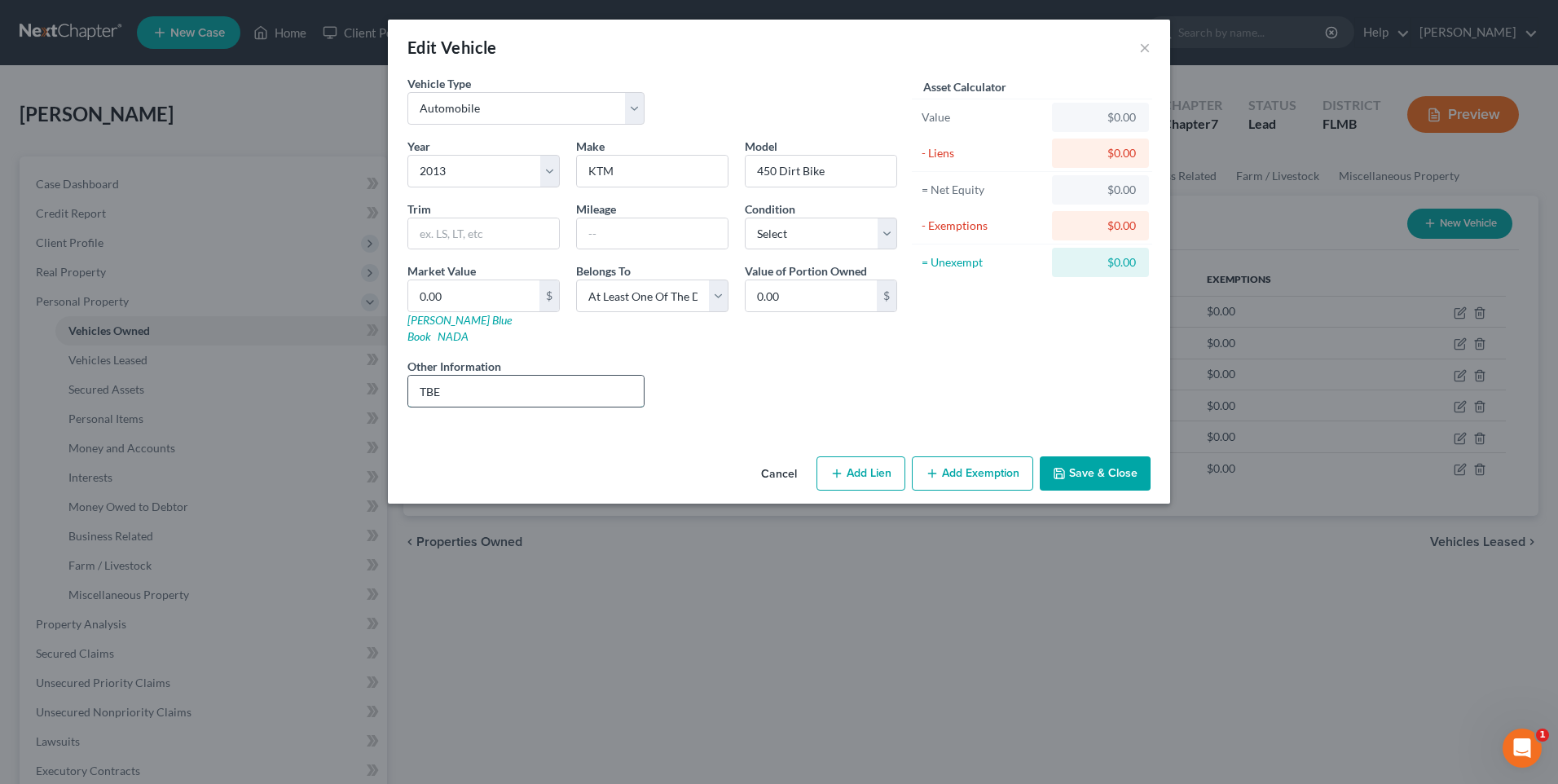
click at [506, 376] on input "TBE" at bounding box center [526, 391] width 235 height 31
drag, startPoint x: 504, startPoint y: 376, endPoint x: 279, endPoint y: 345, distance: 227.1
click at [279, 345] on div "Edit Vehicle × Vehicle Type Select Automobile Truck Trailer Watercraft Aircraft…" at bounding box center [779, 392] width 1558 height 784
type input "Not operable"
click at [1108, 462] on button "Save & Close" at bounding box center [1095, 473] width 111 height 34
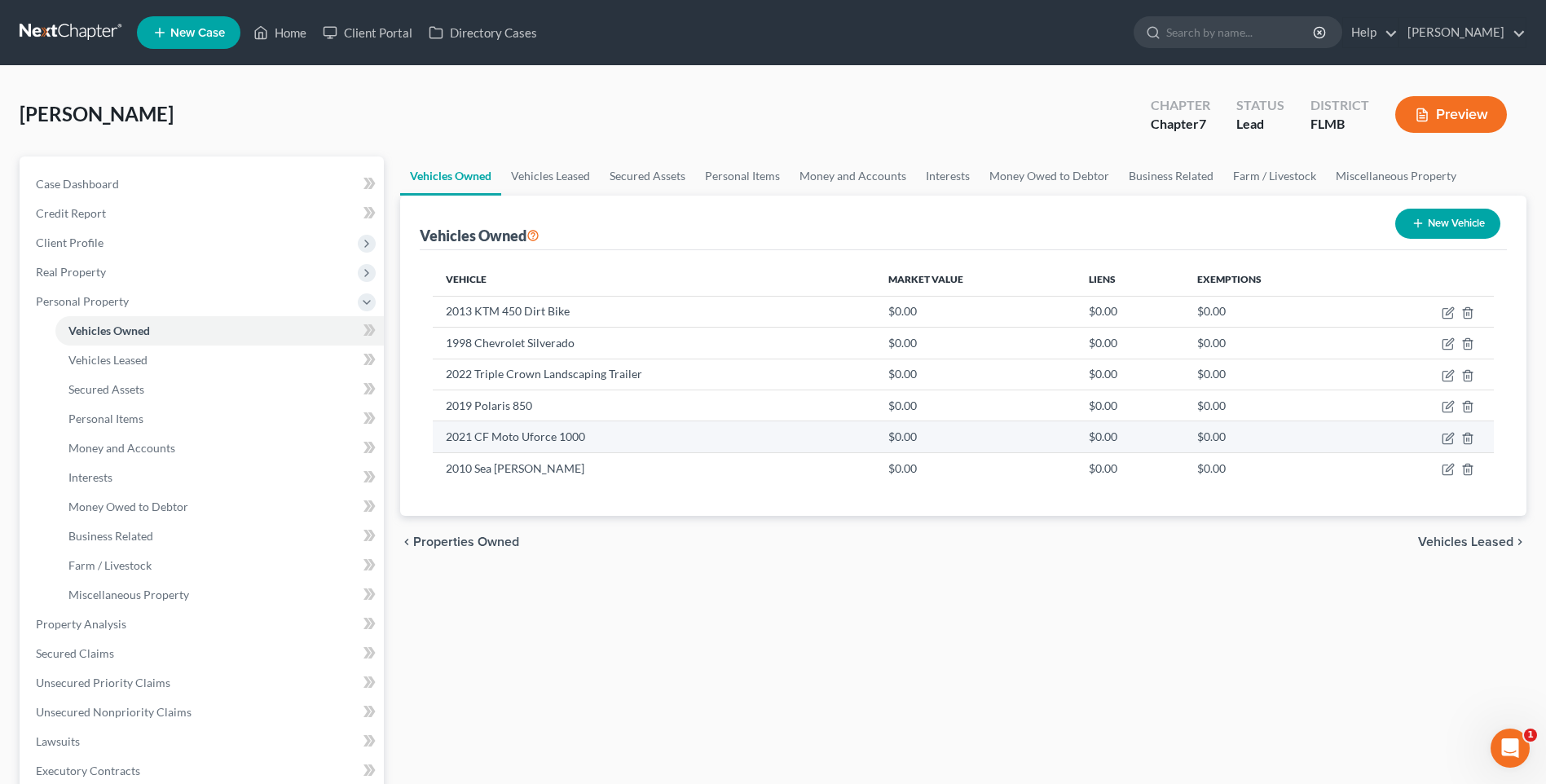
click at [598, 434] on td "2021 CF Moto Uforce 1000" at bounding box center [654, 437] width 442 height 31
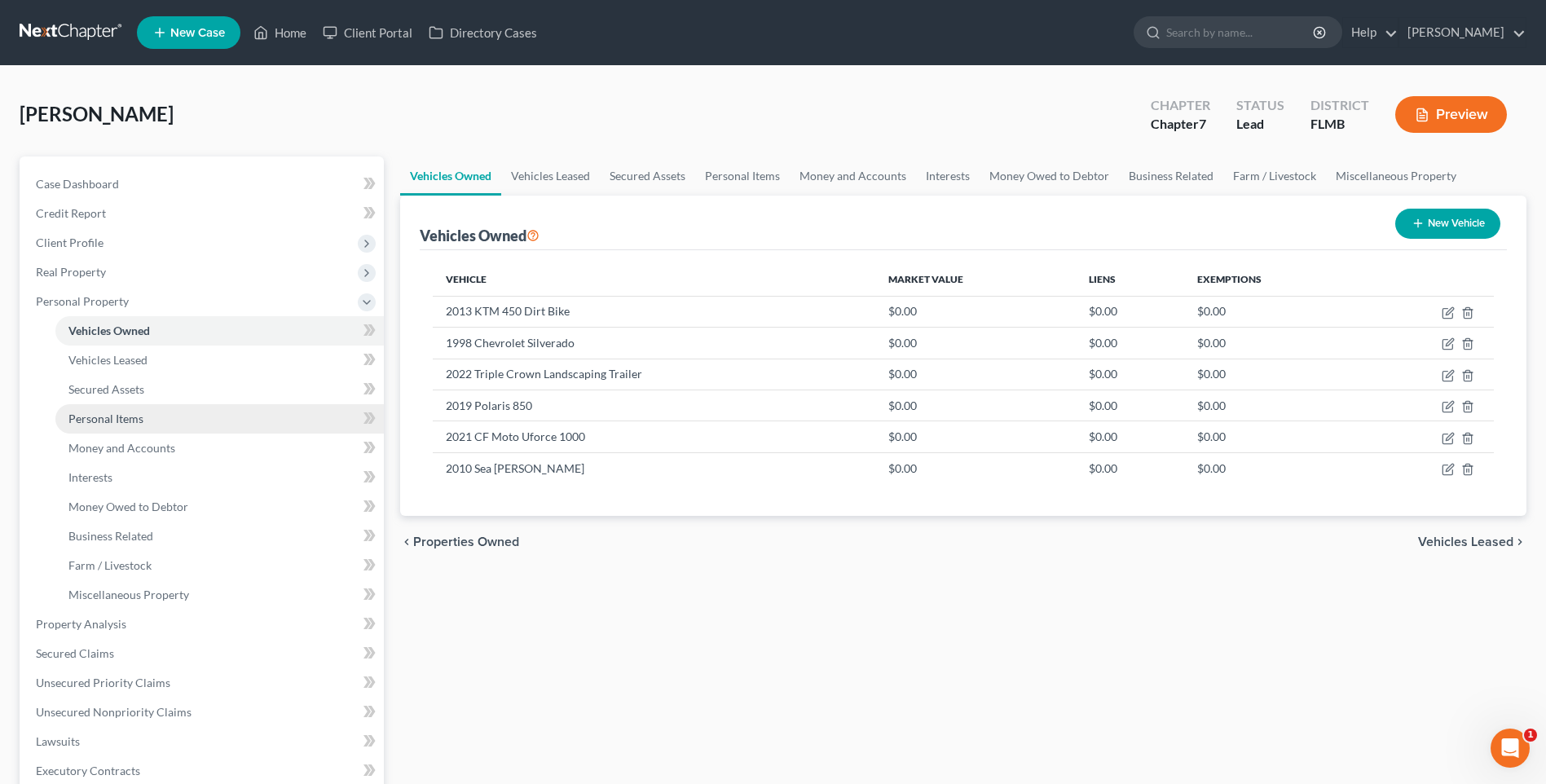
click at [104, 421] on span "Personal Items" at bounding box center [106, 418] width 75 height 14
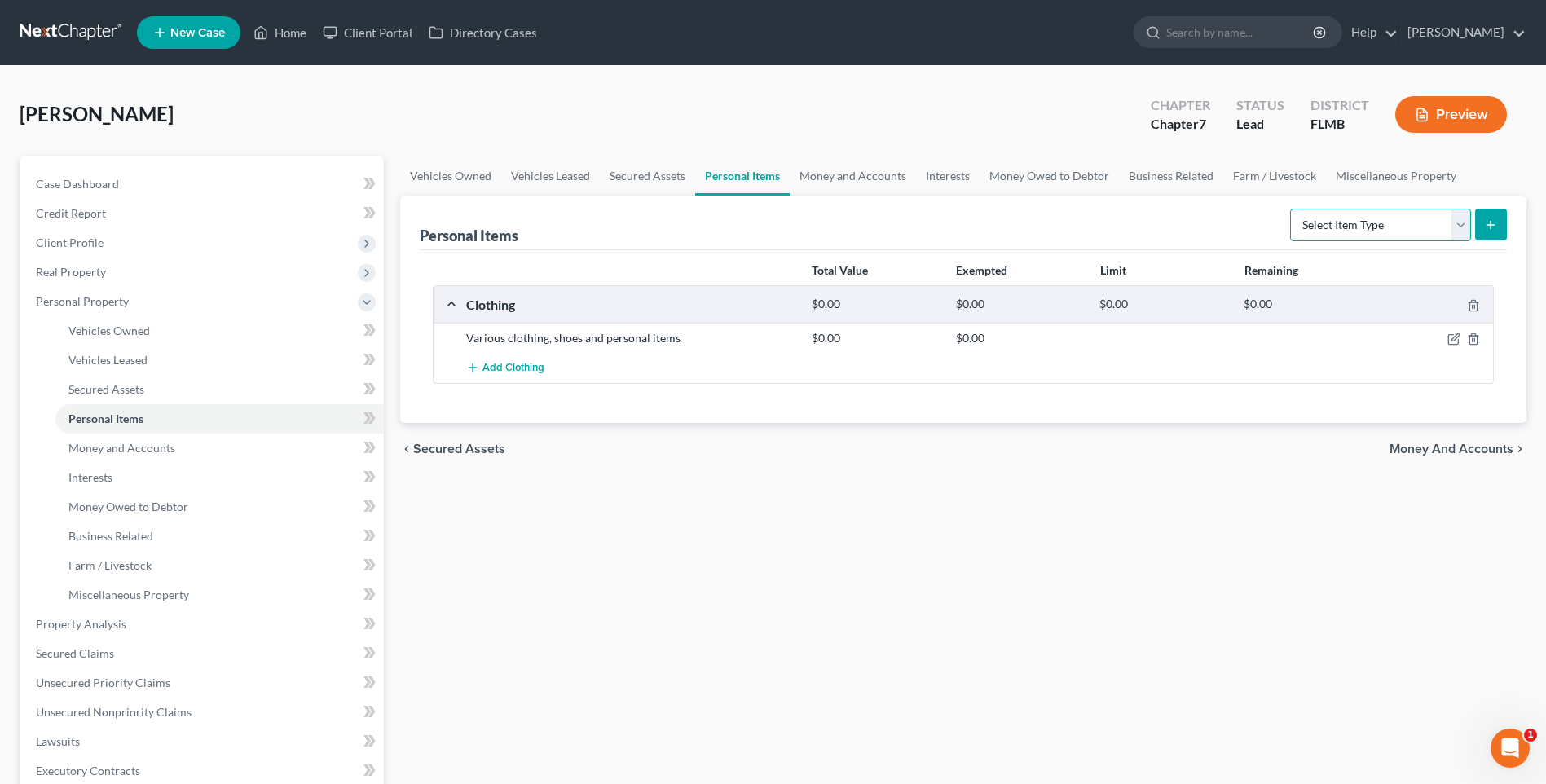
click at [1458, 223] on select "Select Item Type Clothing Collectibles Of Value Electronics Firearms Household …" at bounding box center [1380, 225] width 181 height 33
select select "firearms"
click at [1292, 208] on select "Select Item Type Clothing Collectibles Of Value Electronics Firearms Household …" at bounding box center [1380, 225] width 181 height 33
click at [1486, 232] on button "submit" at bounding box center [1490, 224] width 32 height 32
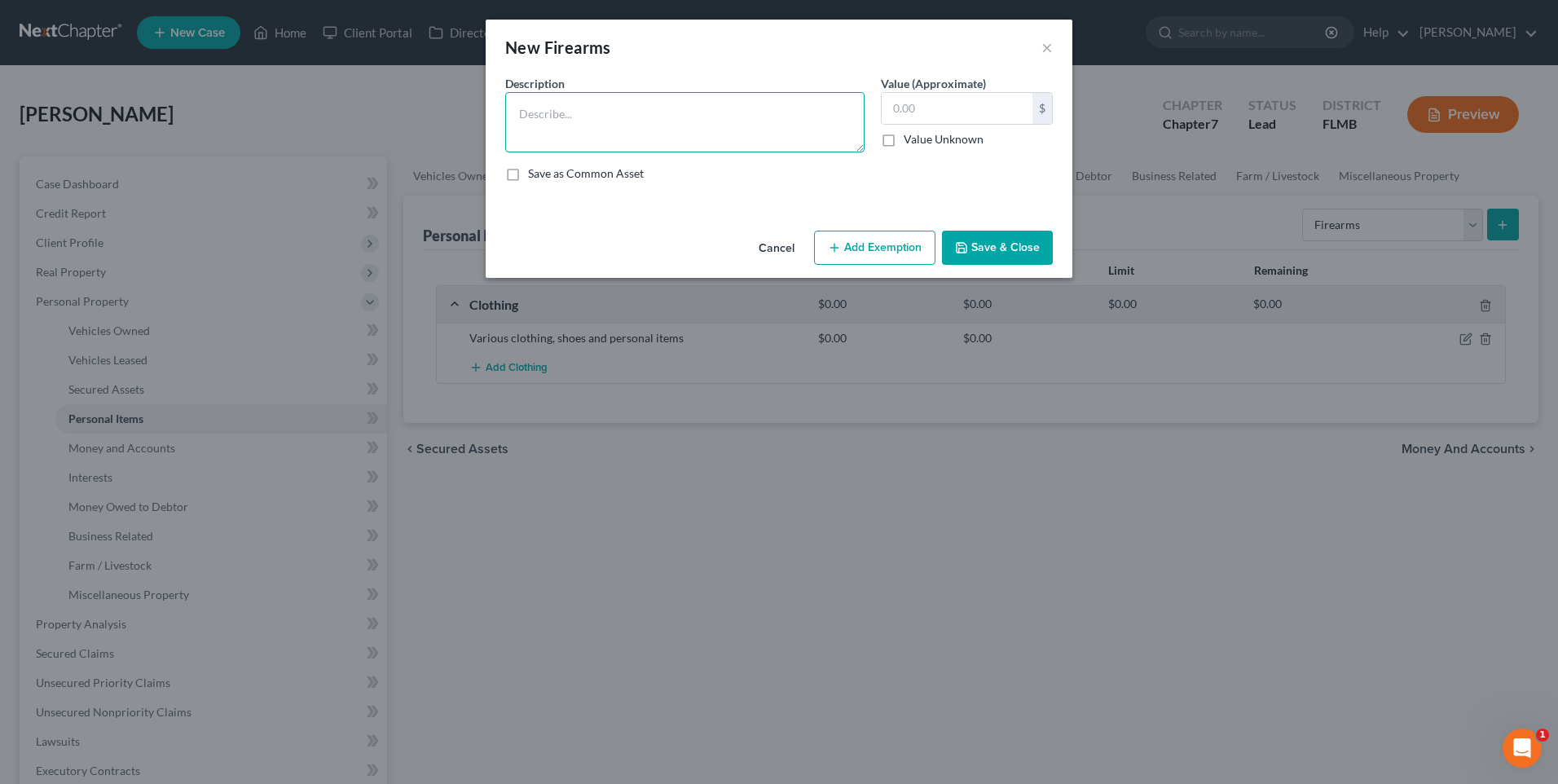
click at [604, 119] on textarea at bounding box center [684, 122] width 359 height 61
type textarea "Sig [PERSON_NAME] 357 revolver, [GEOGRAPHIC_DATA] 1911, and 2 other firearms"
click at [1010, 245] on button "Save & Close" at bounding box center [998, 247] width 111 height 34
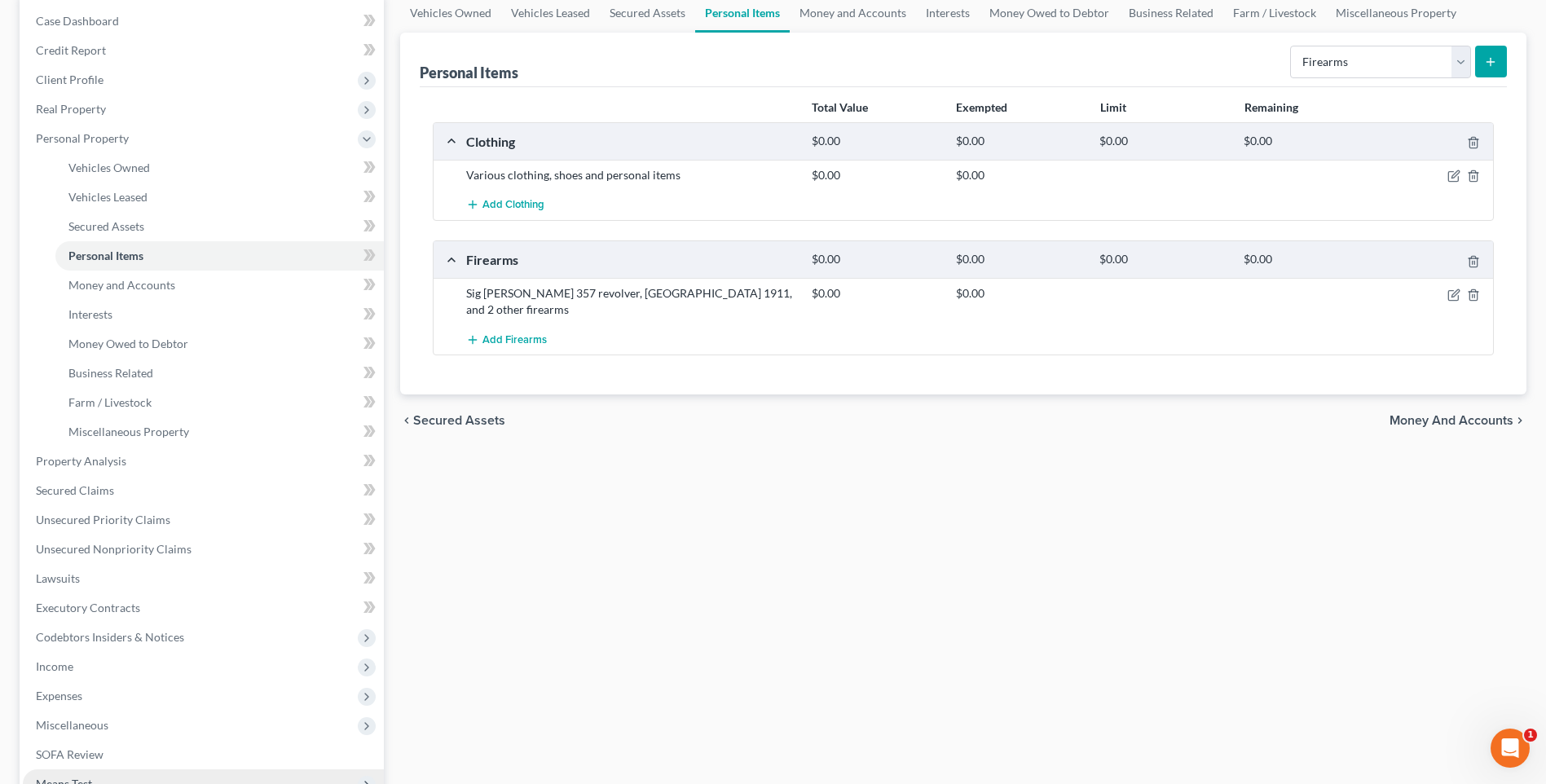
scroll to position [326, 0]
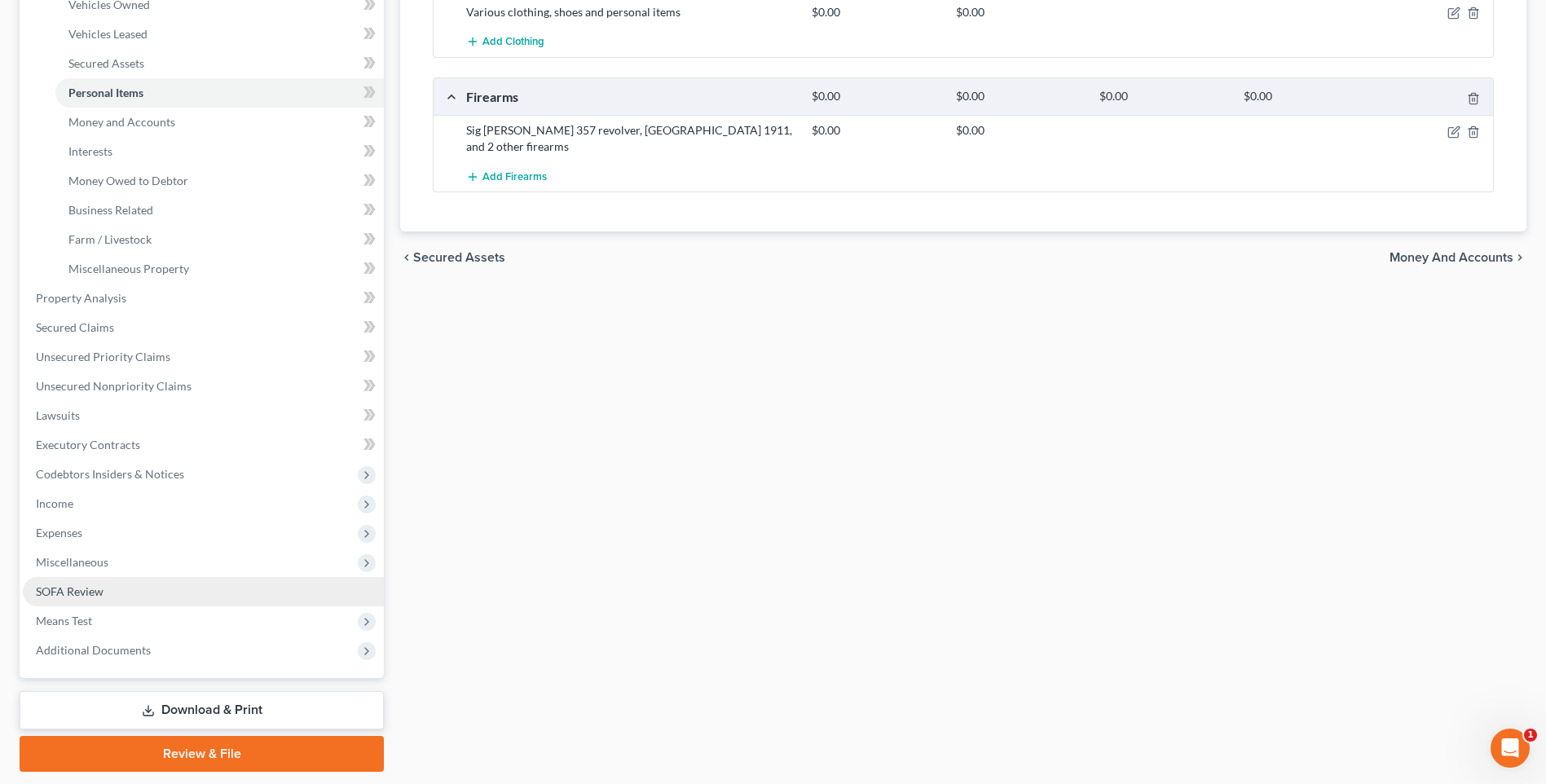
click at [90, 595] on span "SOFA Review" at bounding box center [69, 591] width 68 height 14
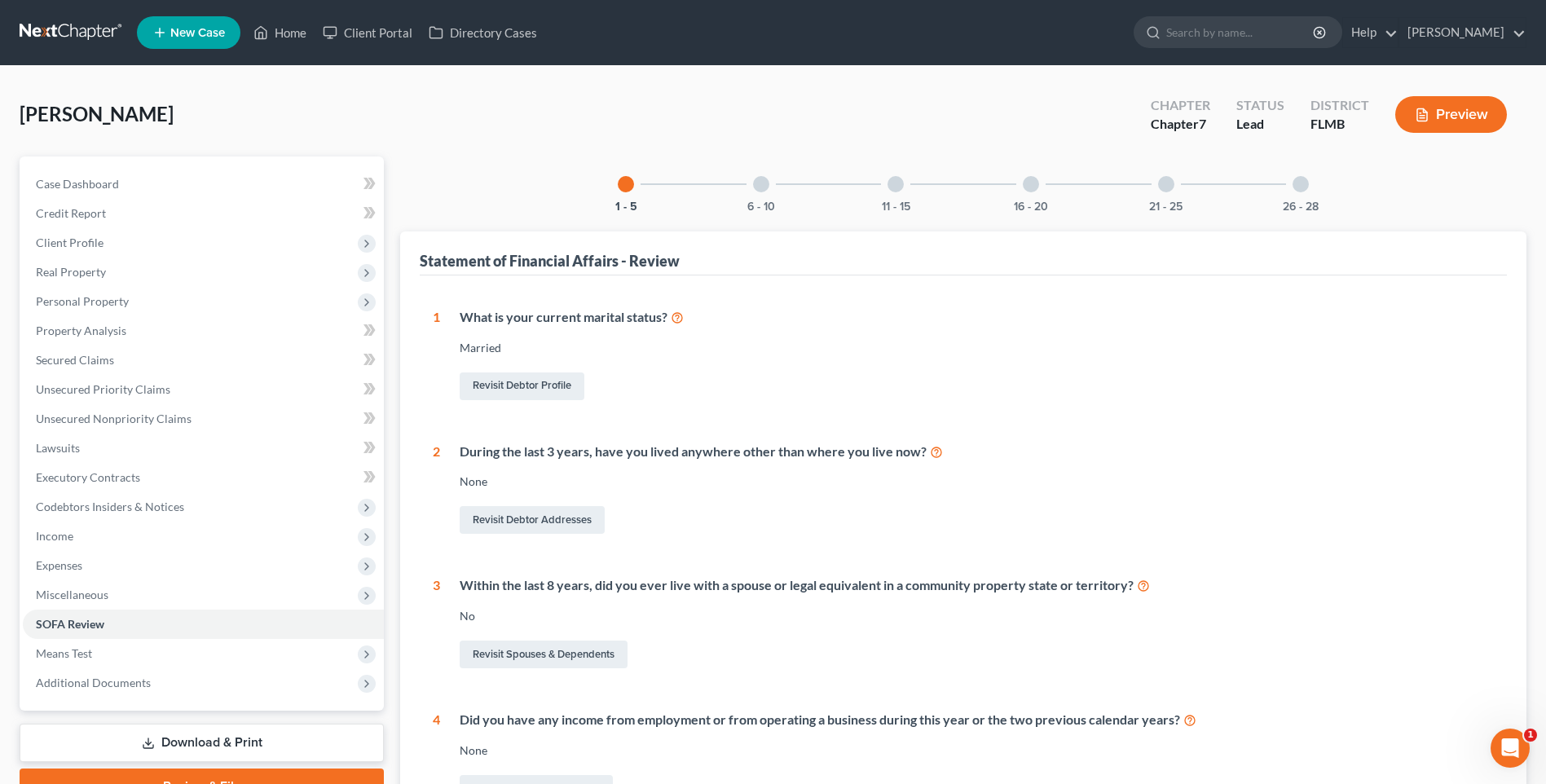
click at [758, 192] on div at bounding box center [761, 184] width 16 height 16
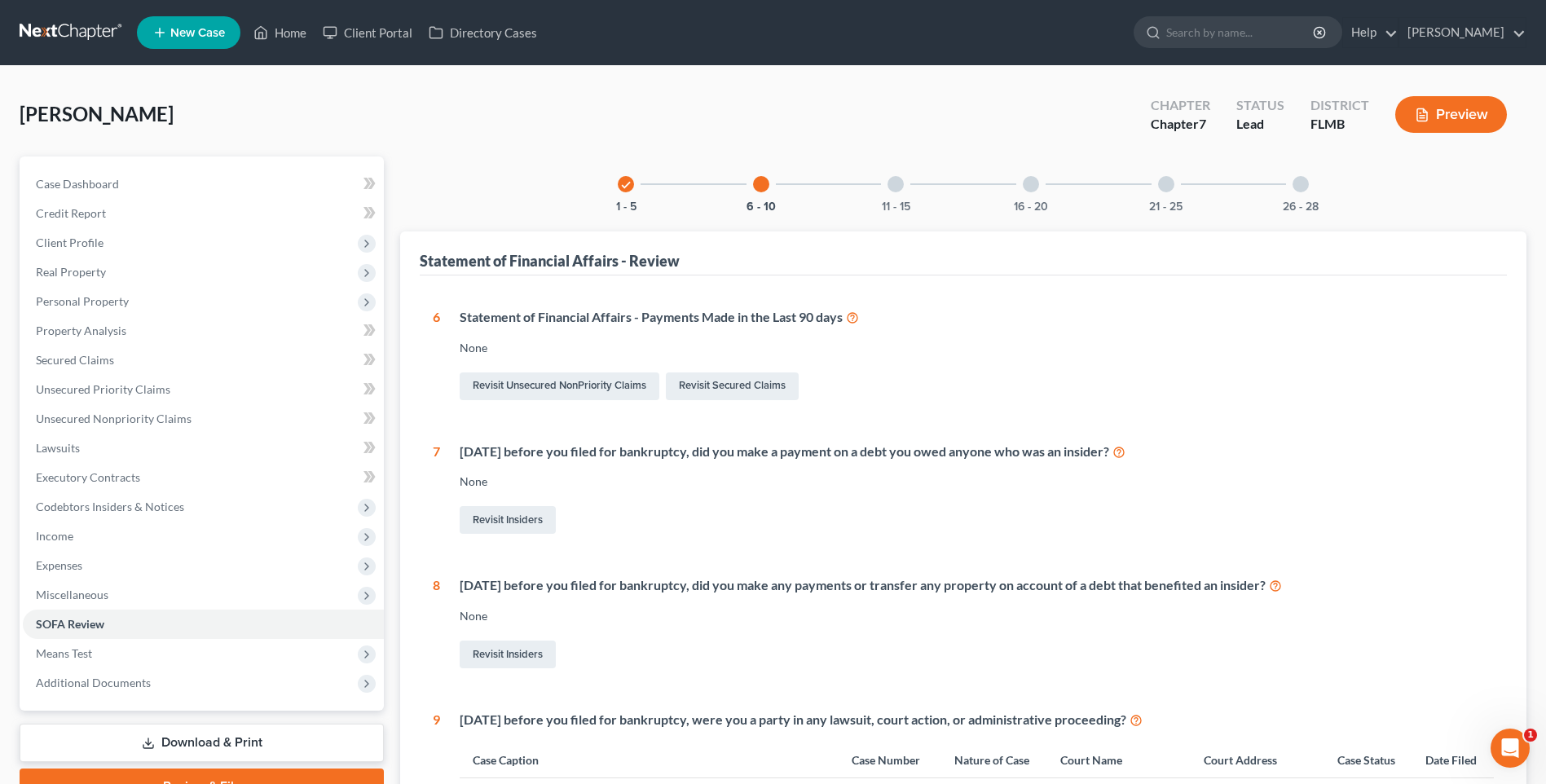
click at [902, 178] on div "11 - 15" at bounding box center [895, 184] width 56 height 56
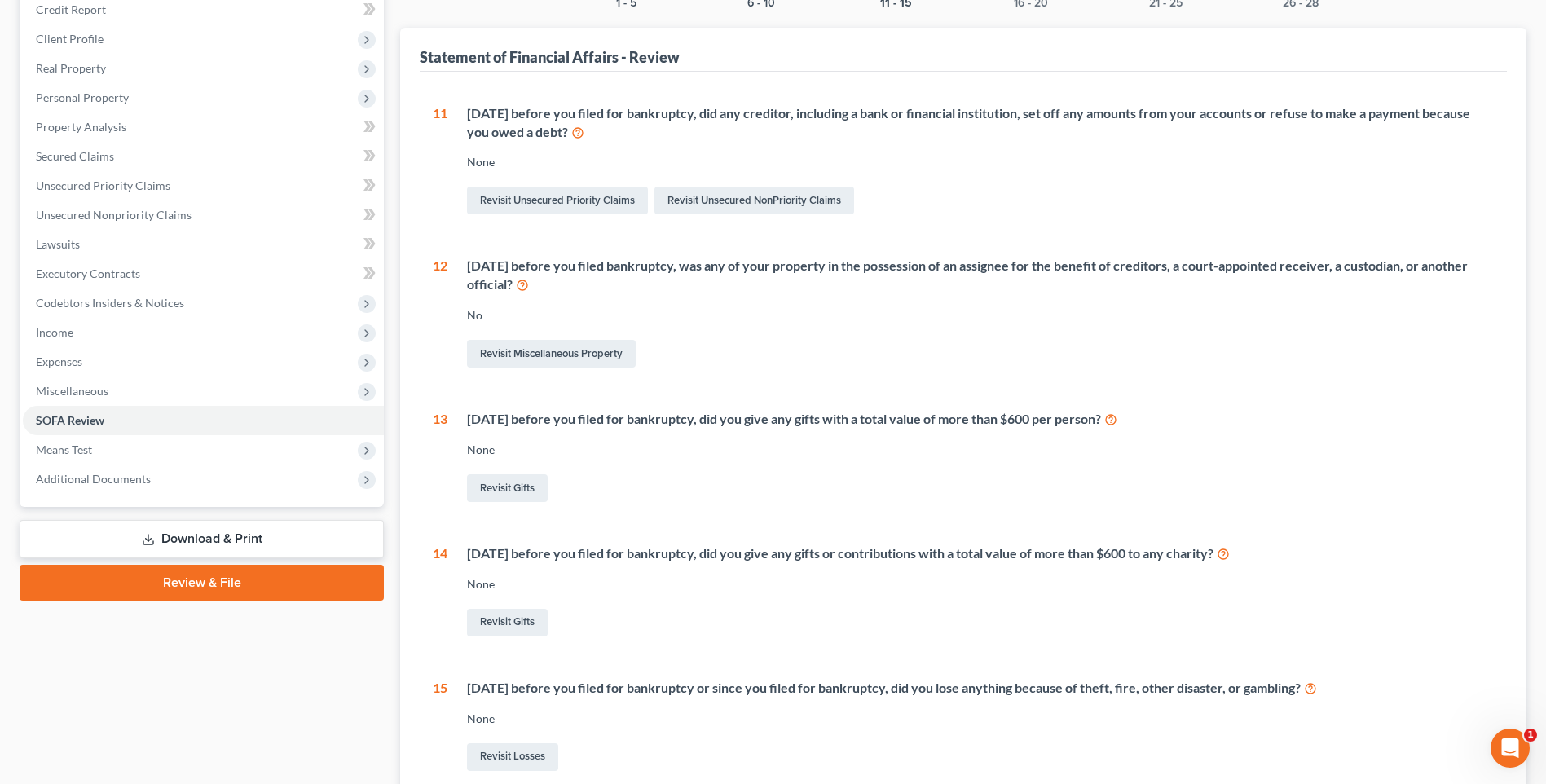
scroll to position [122, 0]
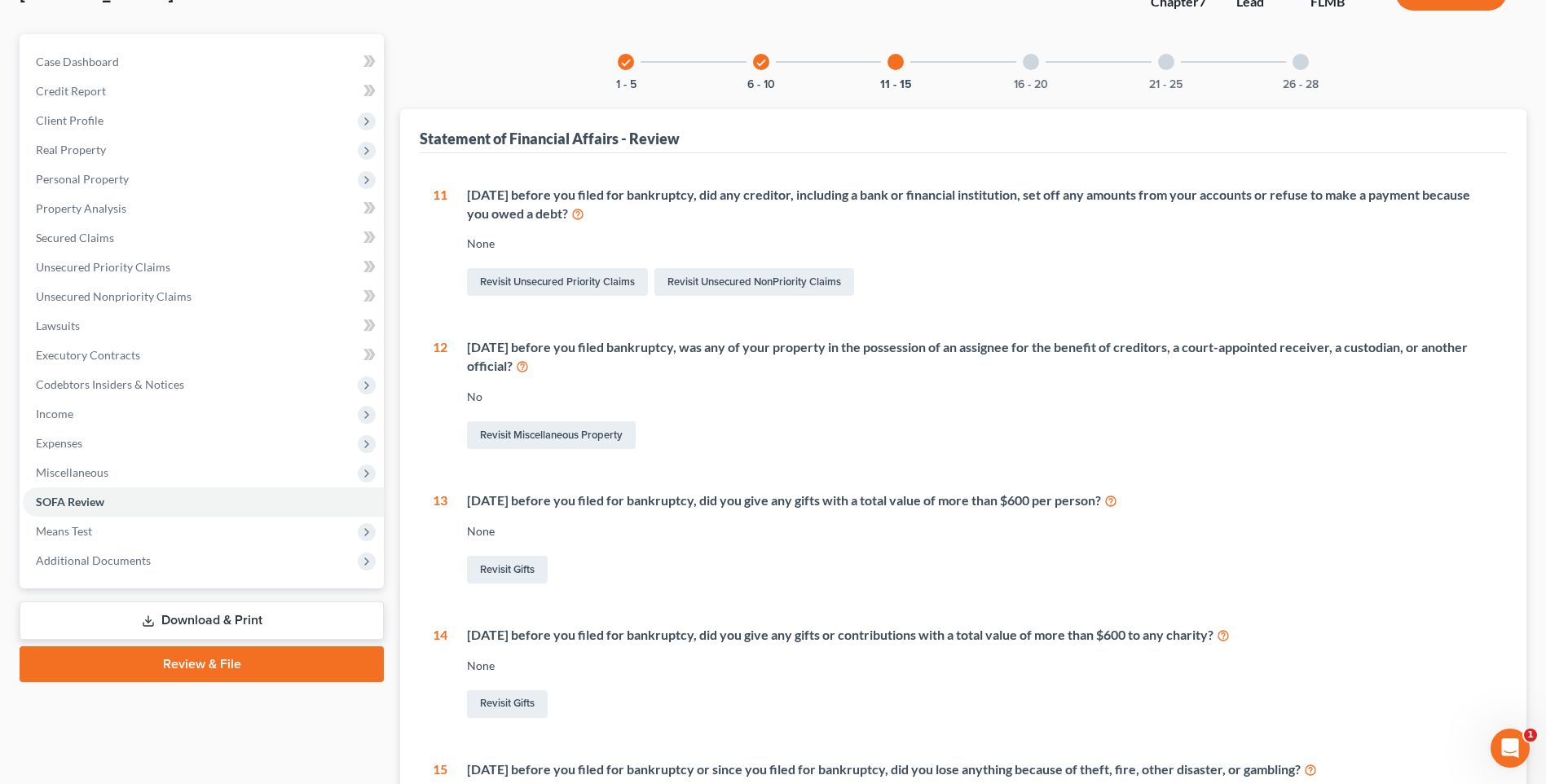
click at [1025, 58] on div at bounding box center [1031, 62] width 16 height 16
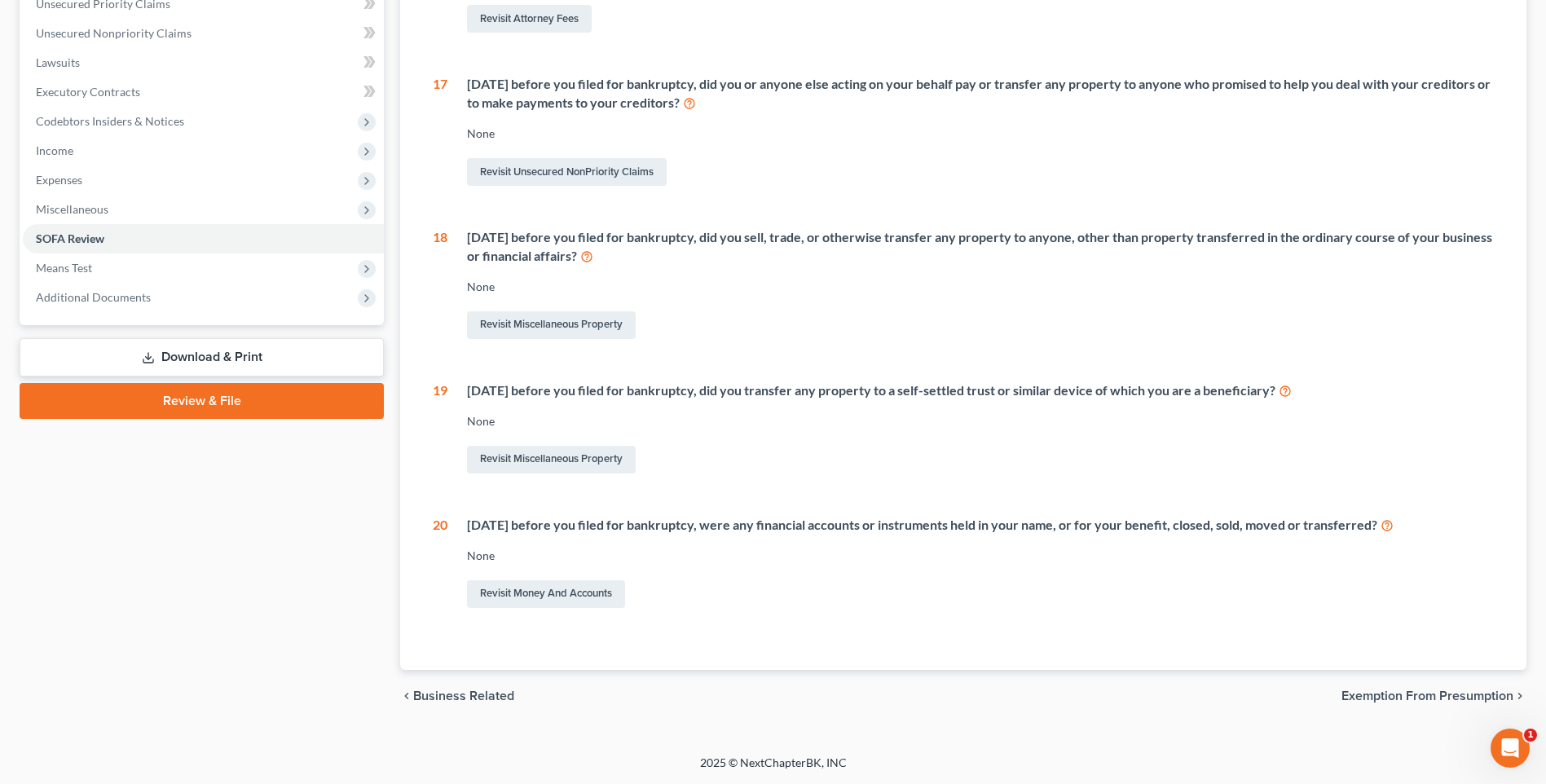
scroll to position [60, 0]
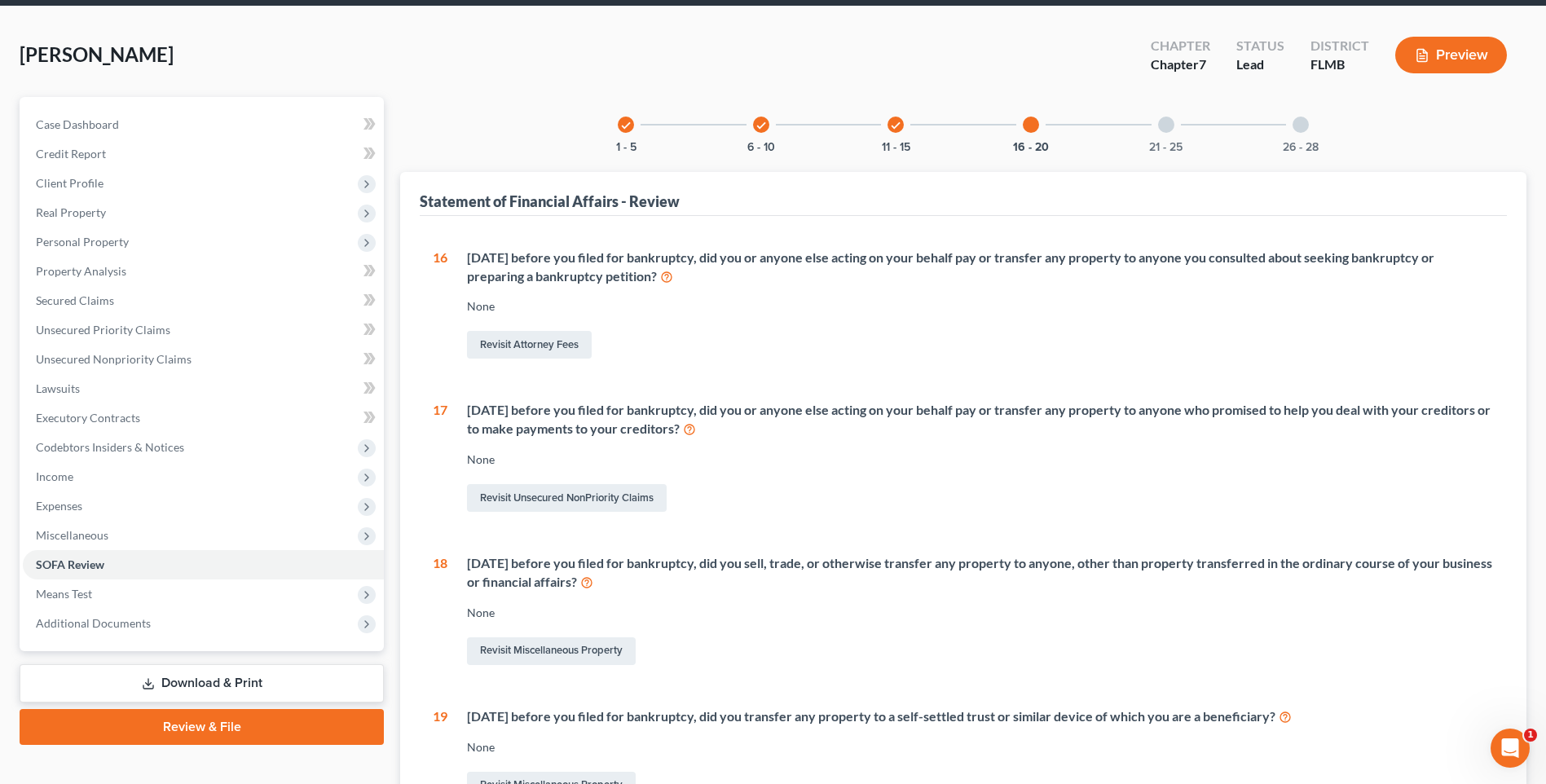
click at [902, 127] on div "check" at bounding box center [895, 124] width 16 height 16
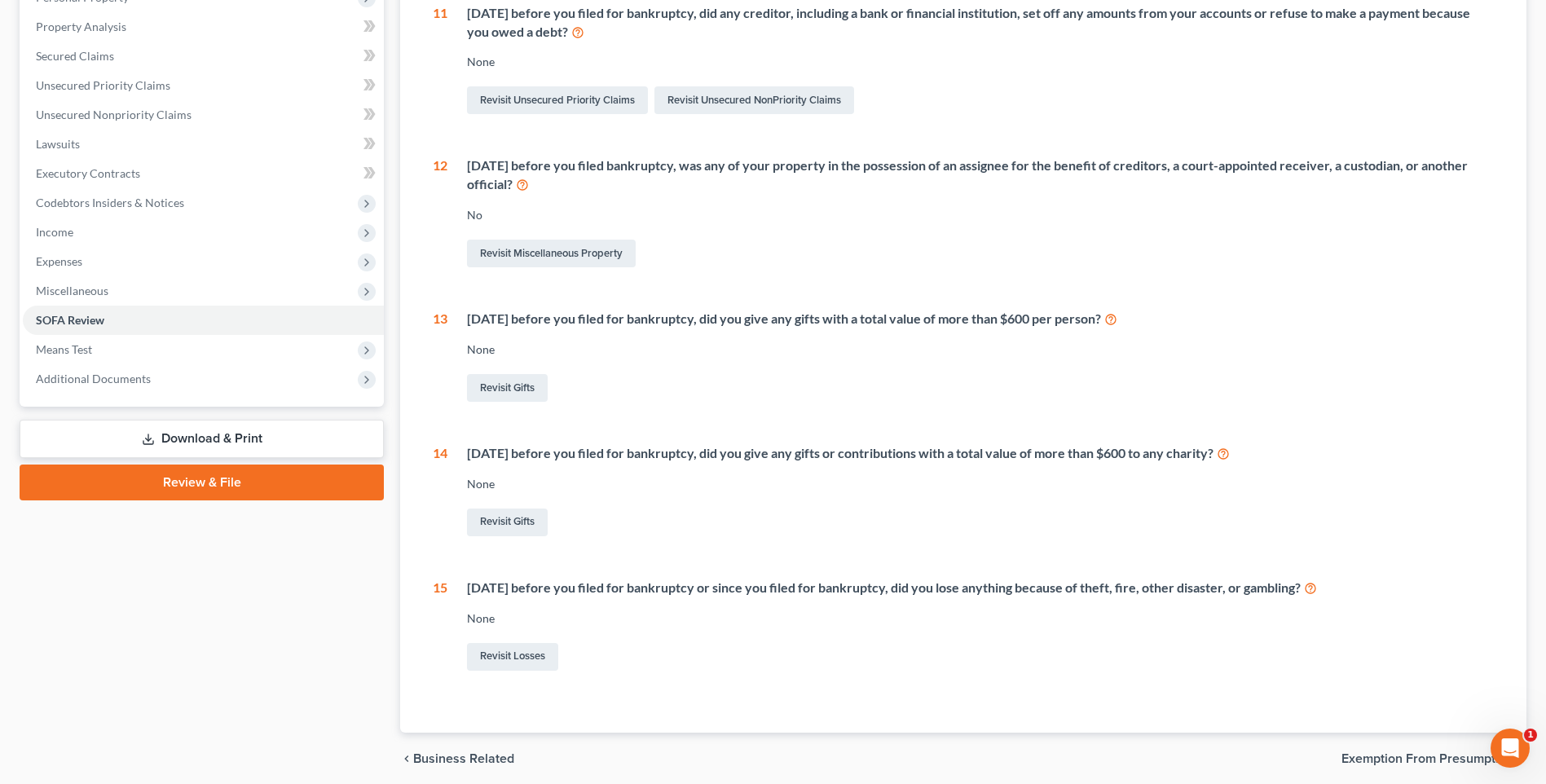
scroll to position [0, 0]
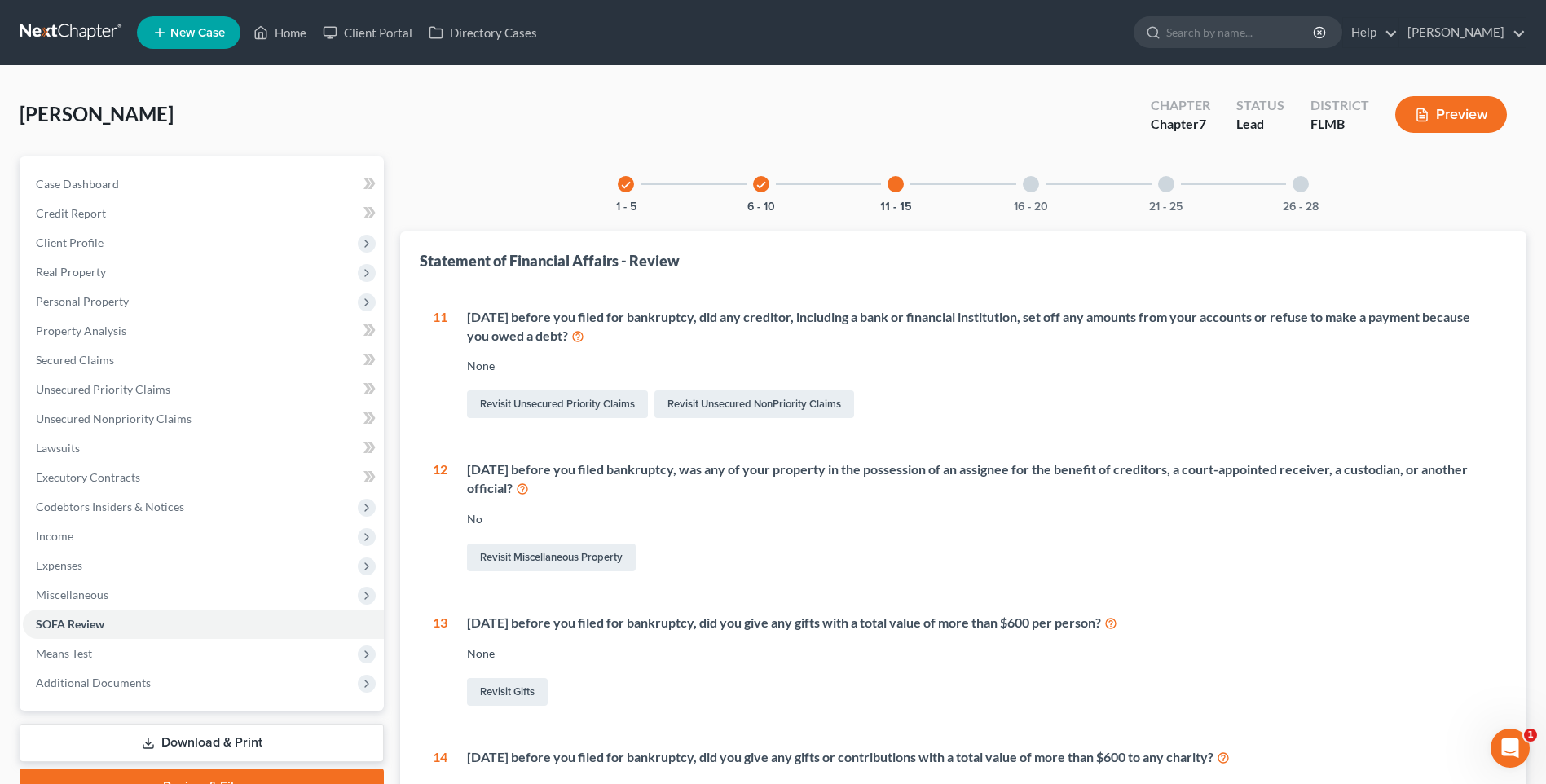
click at [760, 180] on icon "check" at bounding box center [761, 185] width 11 height 11
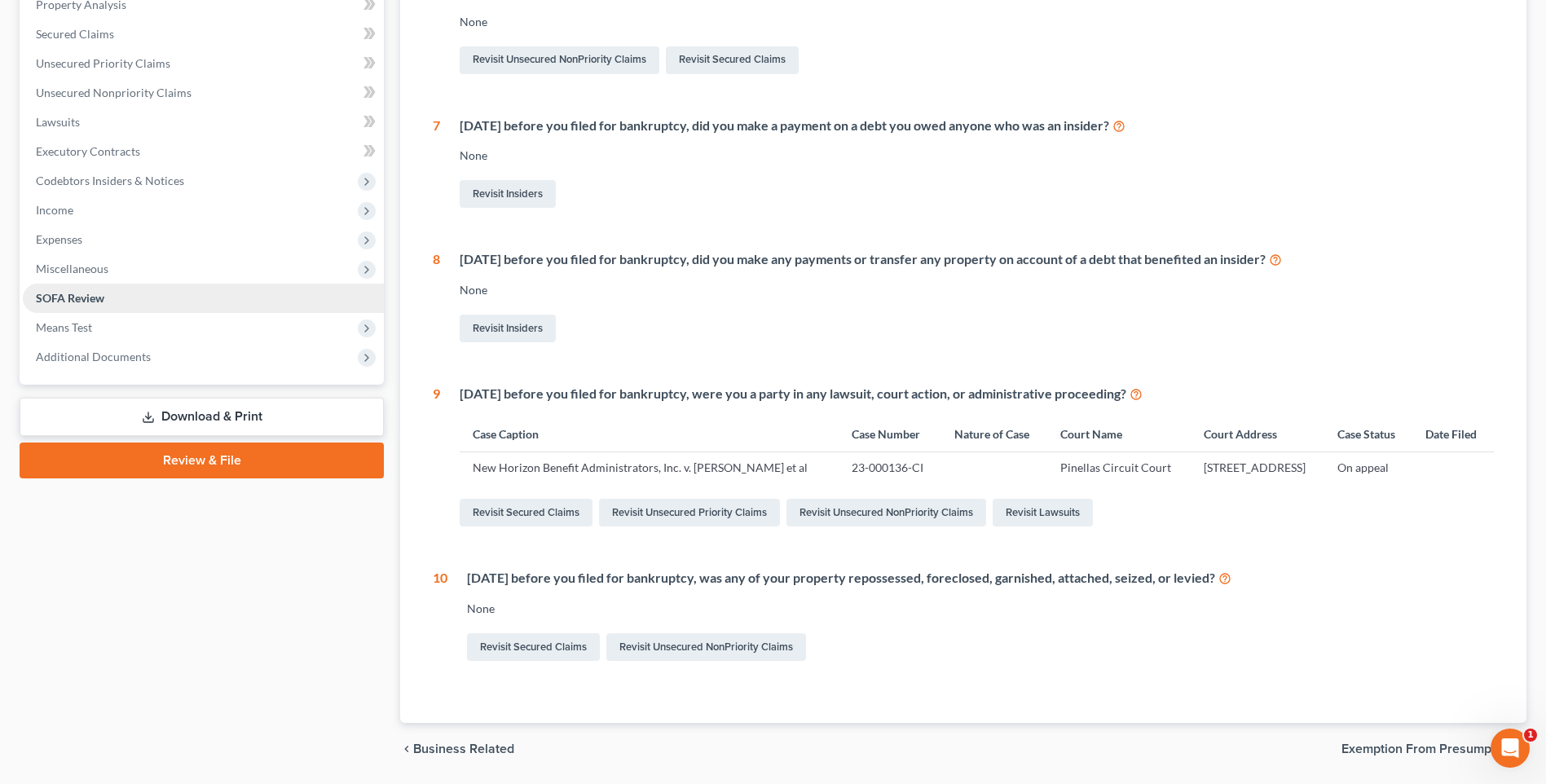
scroll to position [163, 0]
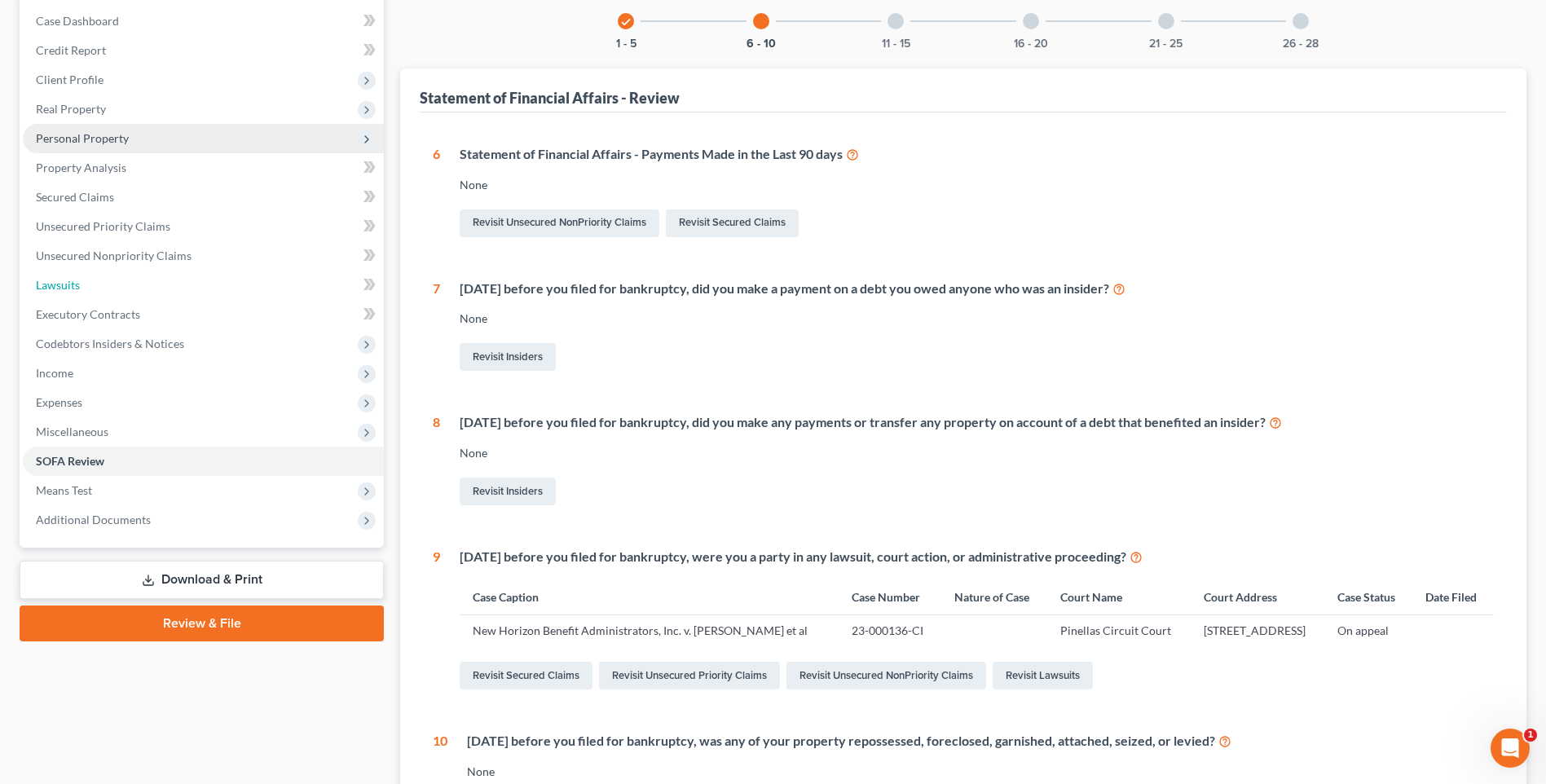
click at [69, 278] on span "Lawsuits" at bounding box center [57, 284] width 44 height 14
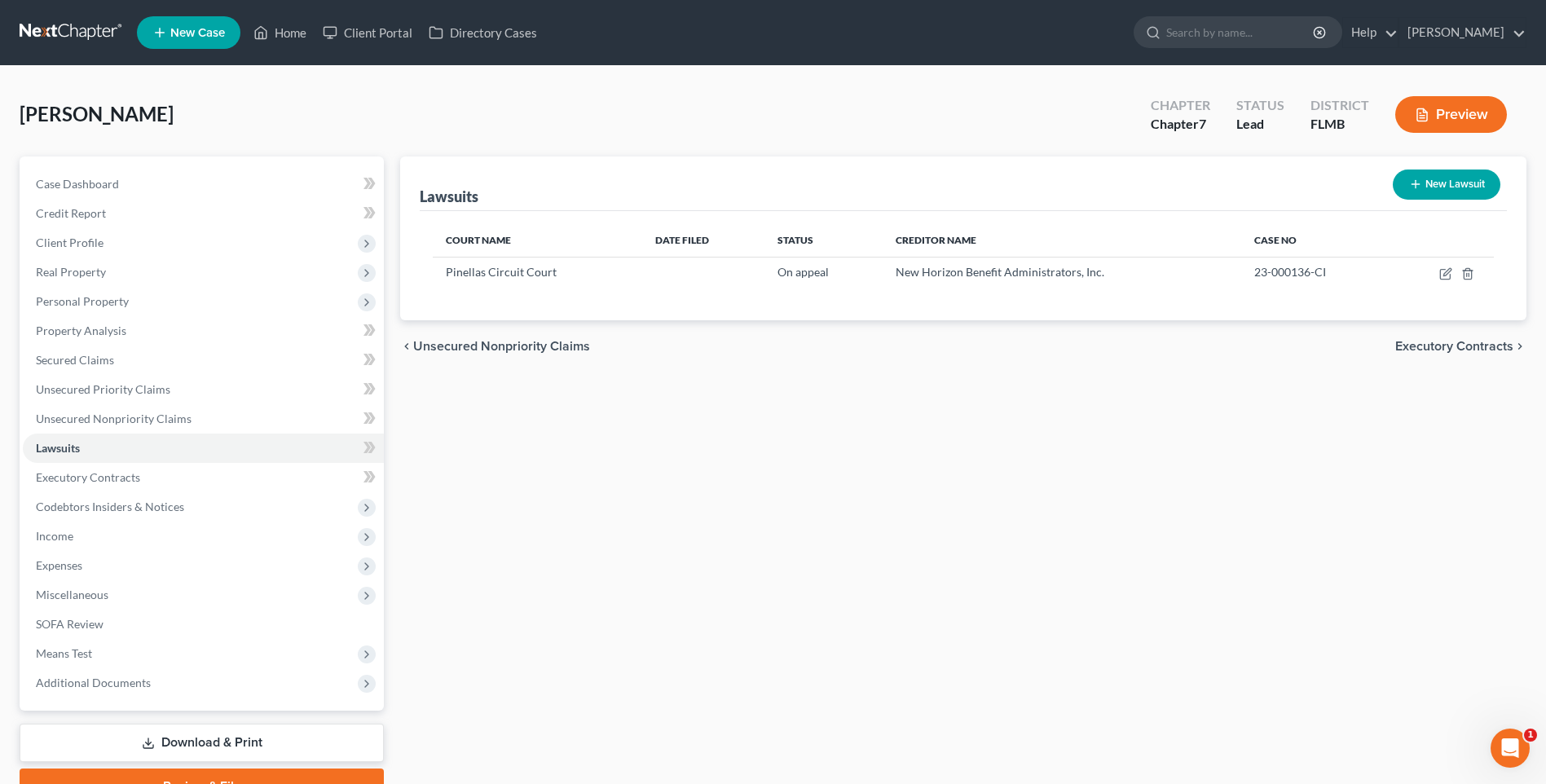
click at [1456, 182] on button "New Lawsuit" at bounding box center [1446, 184] width 108 height 30
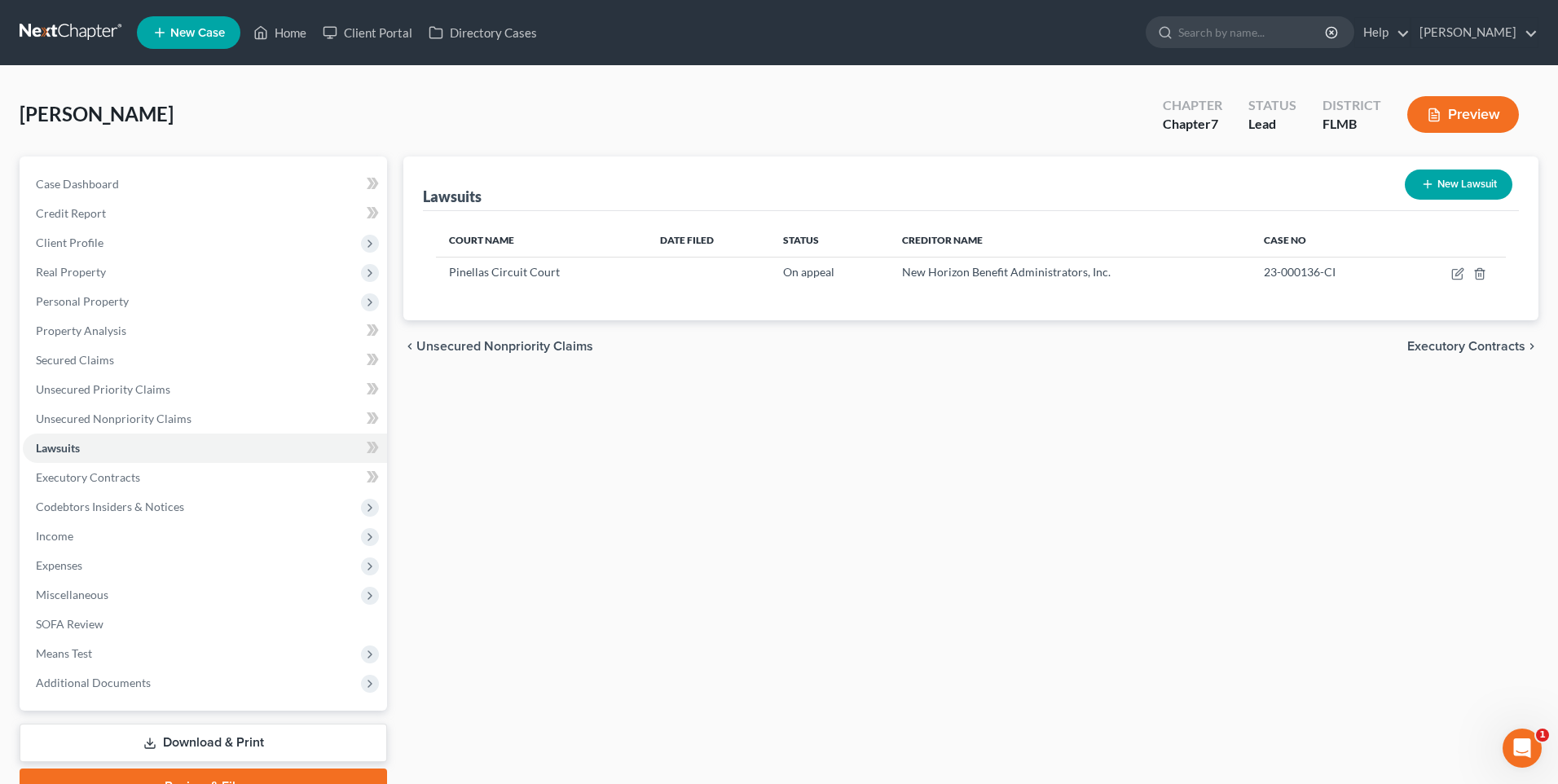
select select "0"
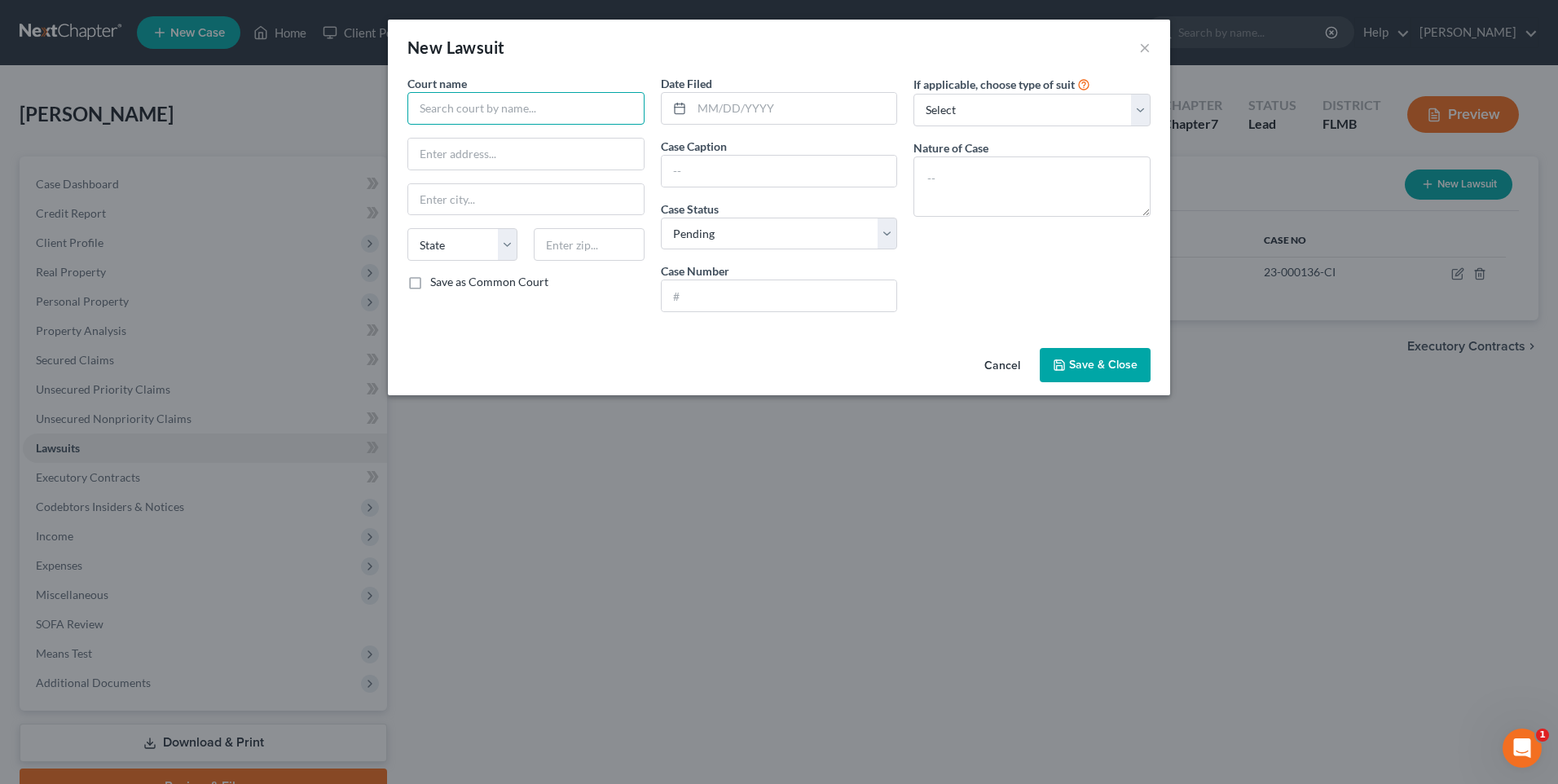
click at [466, 109] on input "text" at bounding box center [526, 108] width 237 height 33
type input "[GEOGRAPHIC_DATA]"
type input "800 [PERSON_NAME]"
type input "[GEOGRAPHIC_DATA]"
select select "9"
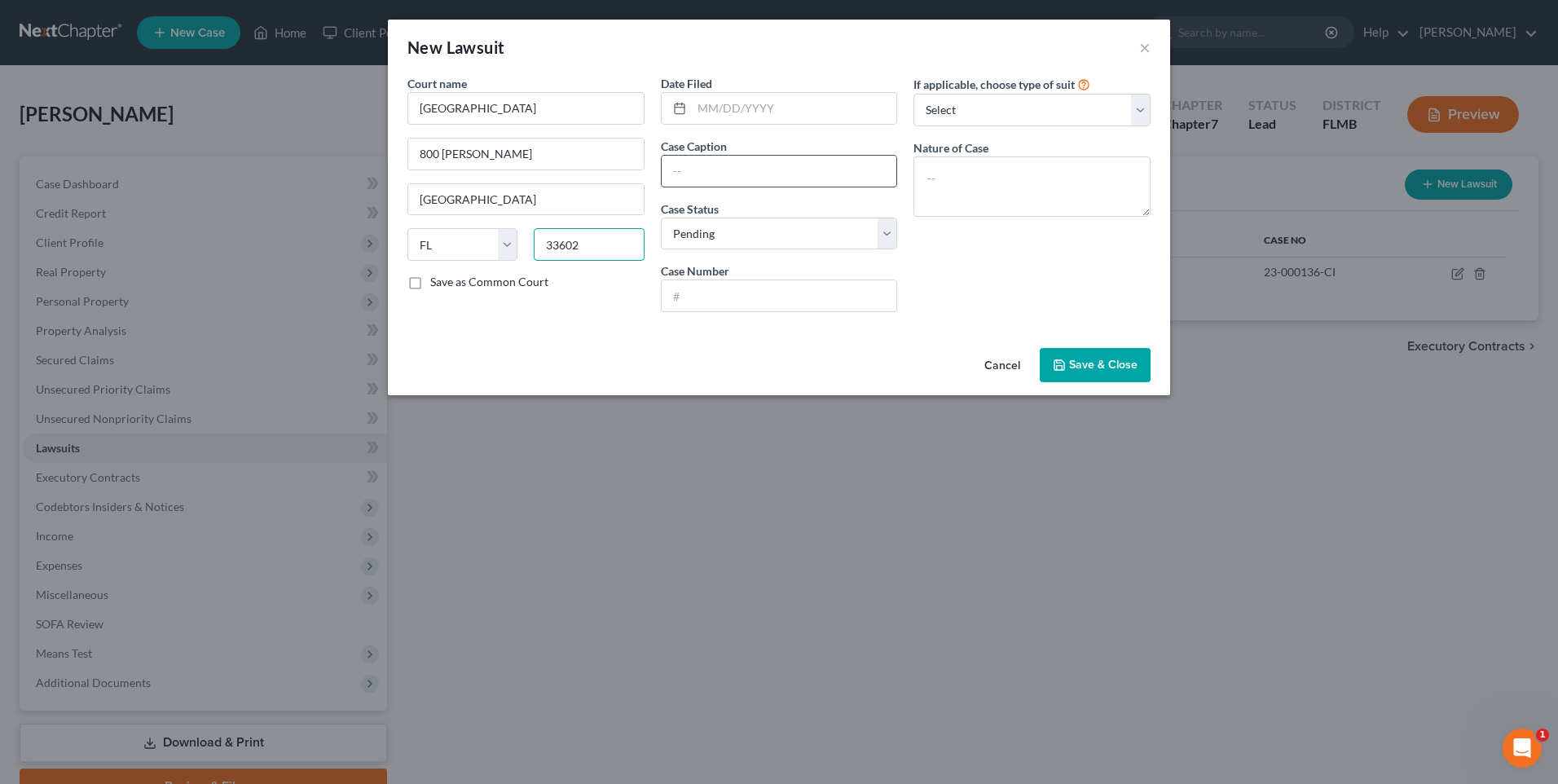
type input "33602"
click at [785, 167] on input "text" at bounding box center [779, 171] width 235 height 31
type input "Big Agency LLC v. MedaHealth Associates, Inc. et al"
click at [770, 302] on input "text" at bounding box center [779, 296] width 235 height 31
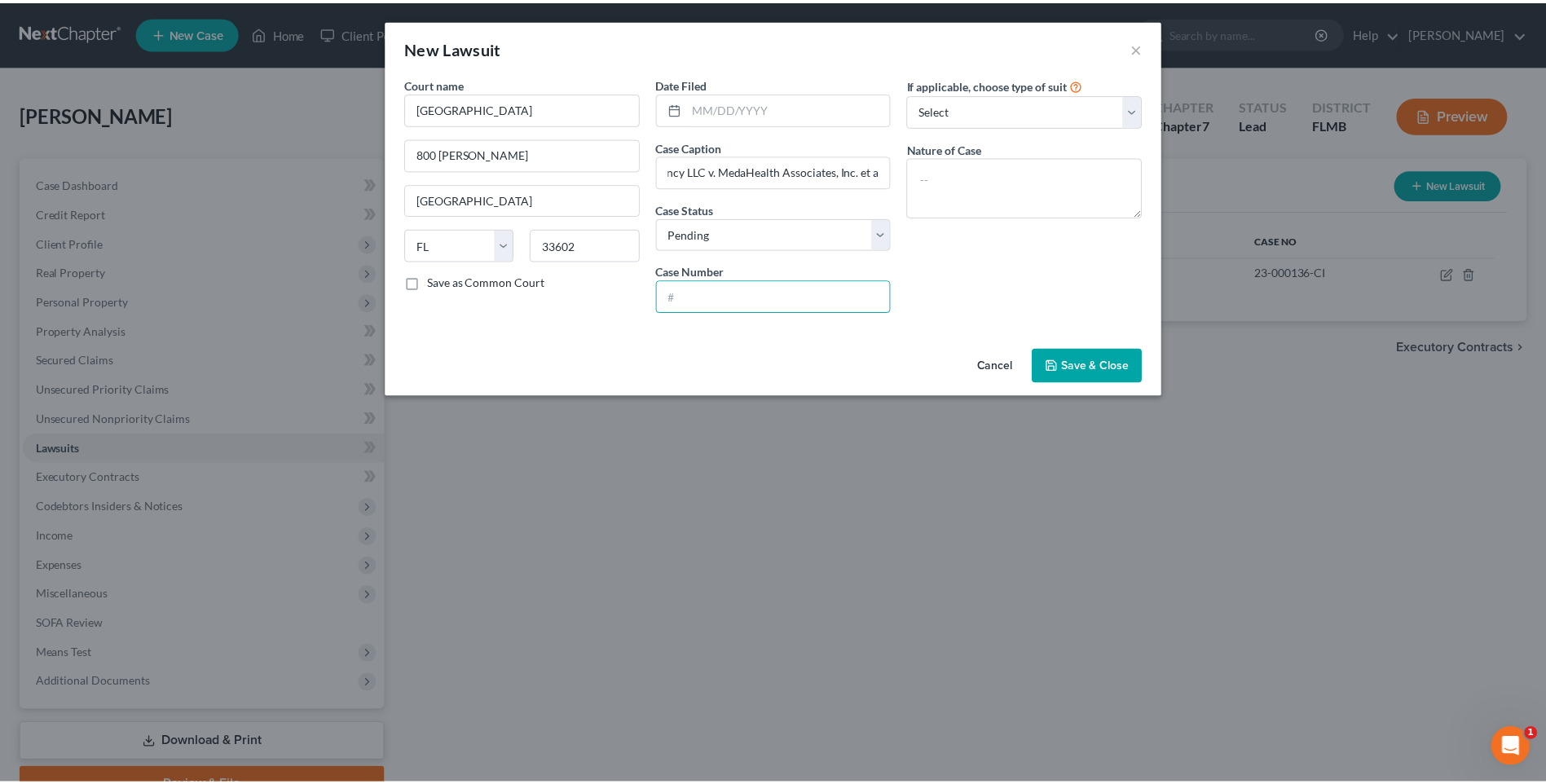
scroll to position [0, 0]
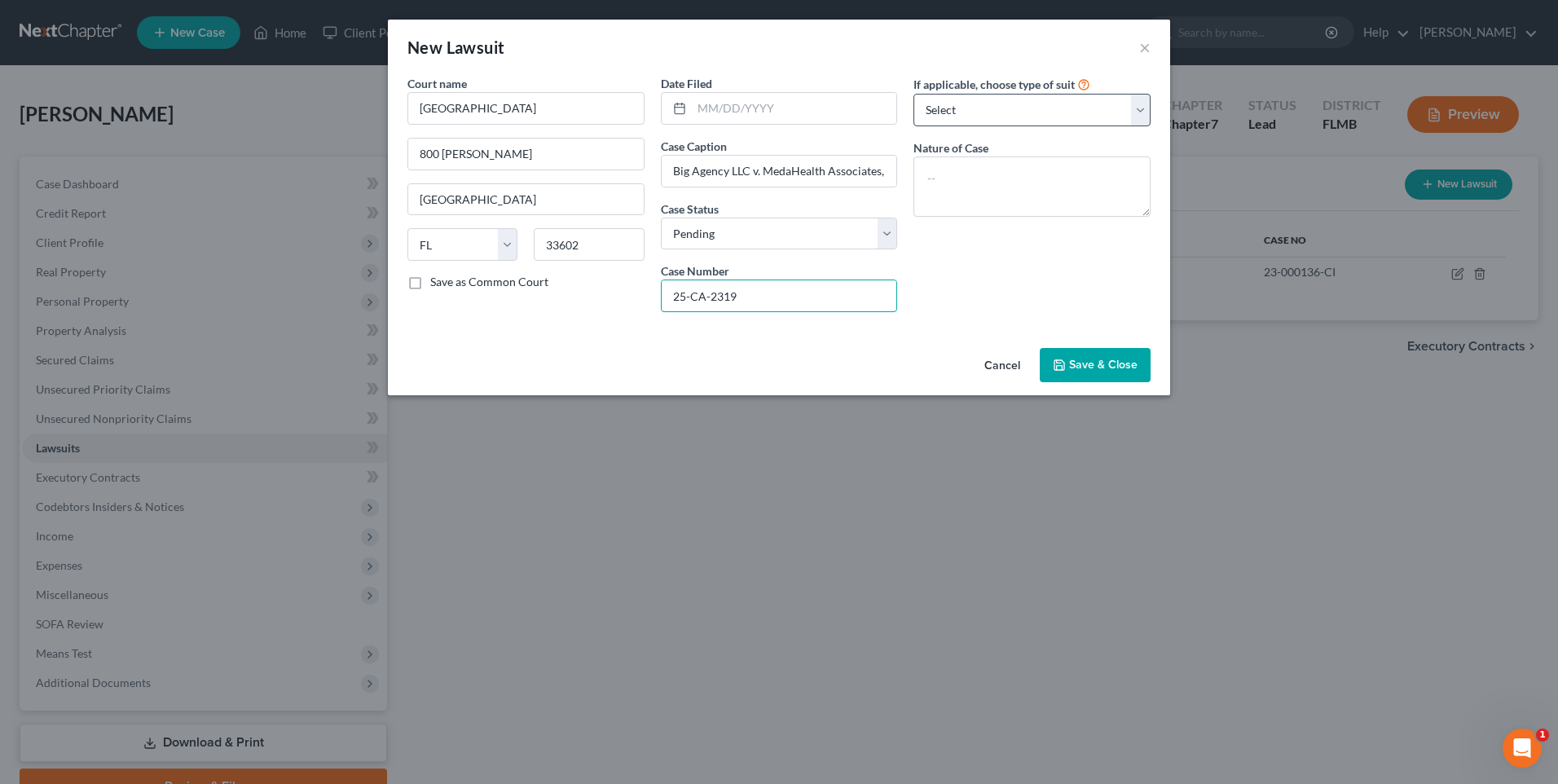
type input "25-CA-2319"
click at [1146, 106] on select "Select Repossession Garnishment Foreclosure Attached, Seized, Or Levied Other" at bounding box center [1031, 110] width 237 height 33
select select "4"
click at [913, 94] on select "Select Repossession Garnishment Foreclosure Attached, Seized, Or Levied Other" at bounding box center [1031, 110] width 237 height 33
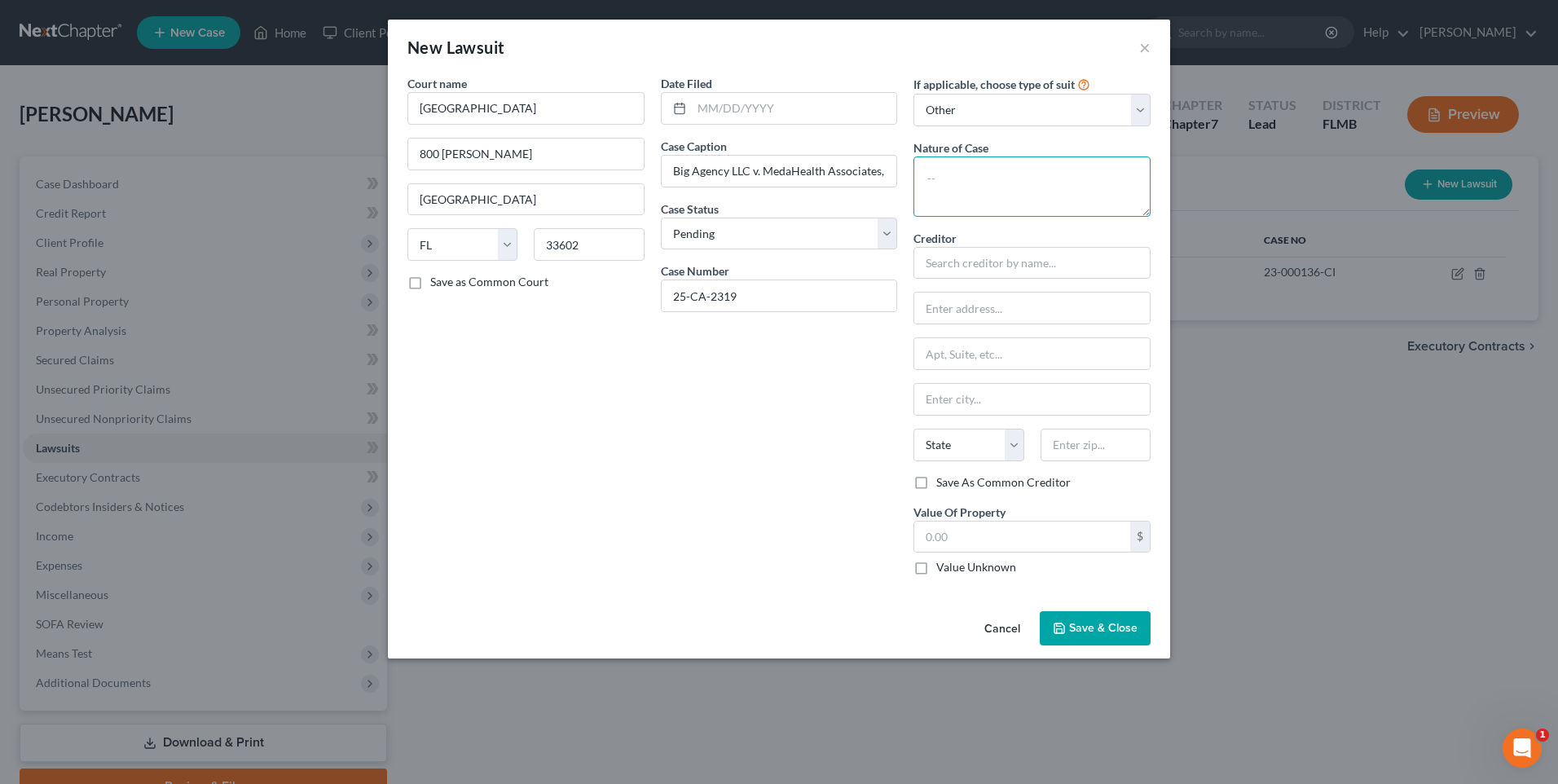
click at [1009, 181] on textarea at bounding box center [1031, 186] width 237 height 61
click at [995, 254] on input "text" at bounding box center [1031, 264] width 237 height 33
type input "M"
type input "G"
type input "V"
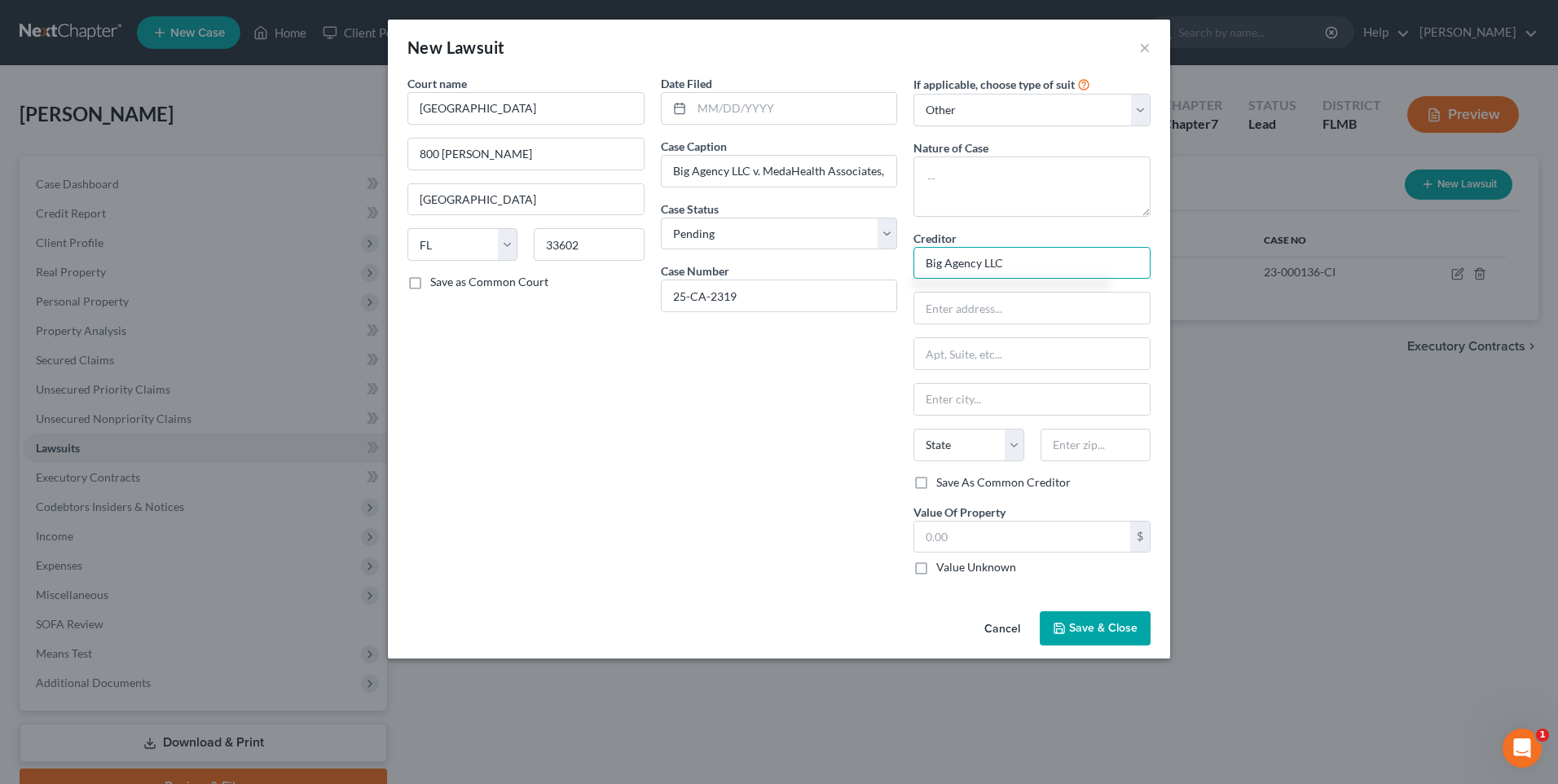
type input "Big Agency LLC"
click at [1077, 630] on span "Save & Close" at bounding box center [1103, 628] width 69 height 14
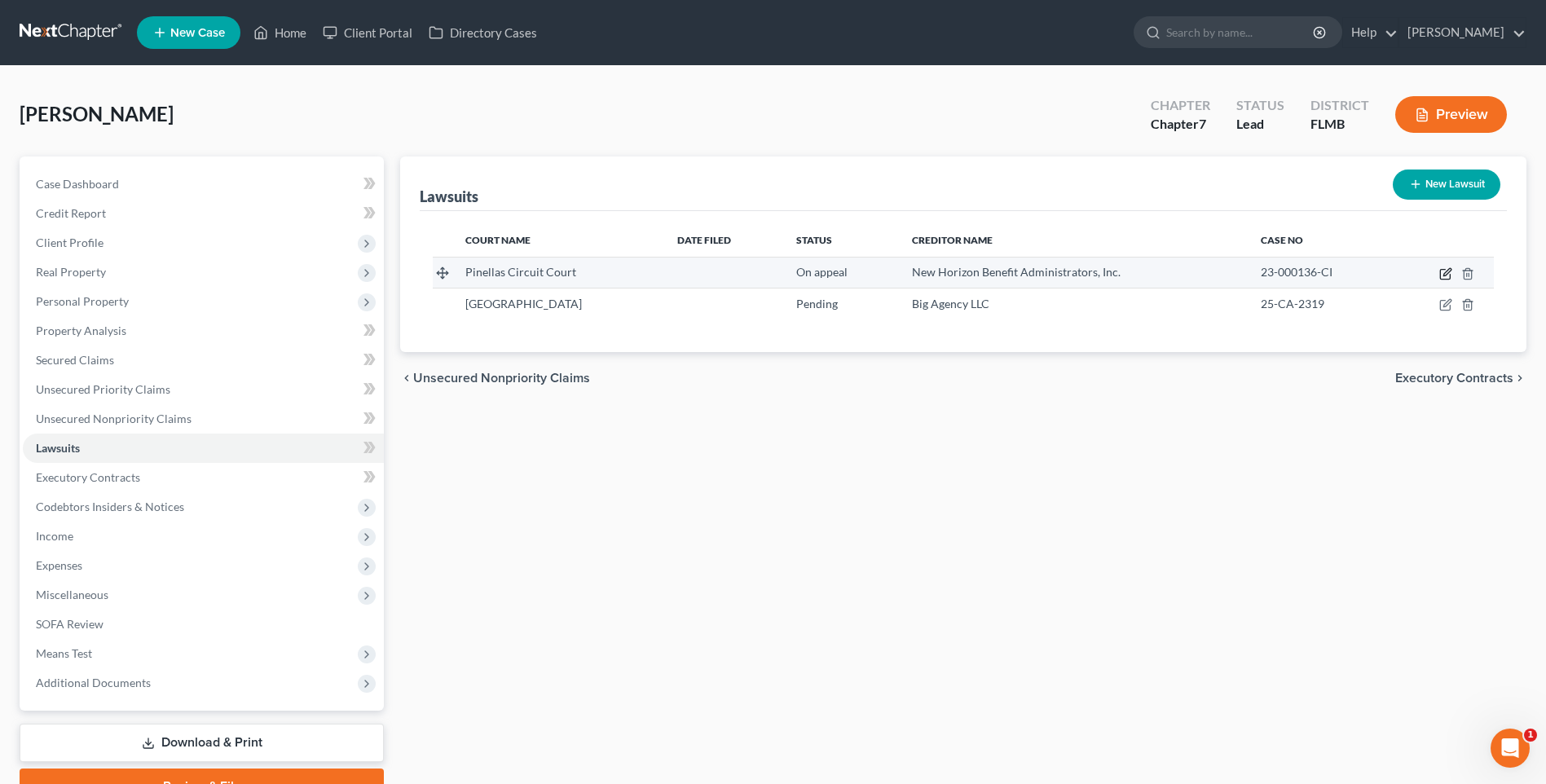
click at [1443, 276] on icon "button" at bounding box center [1445, 273] width 13 height 13
select select "9"
select select "1"
select select "4"
select select "9"
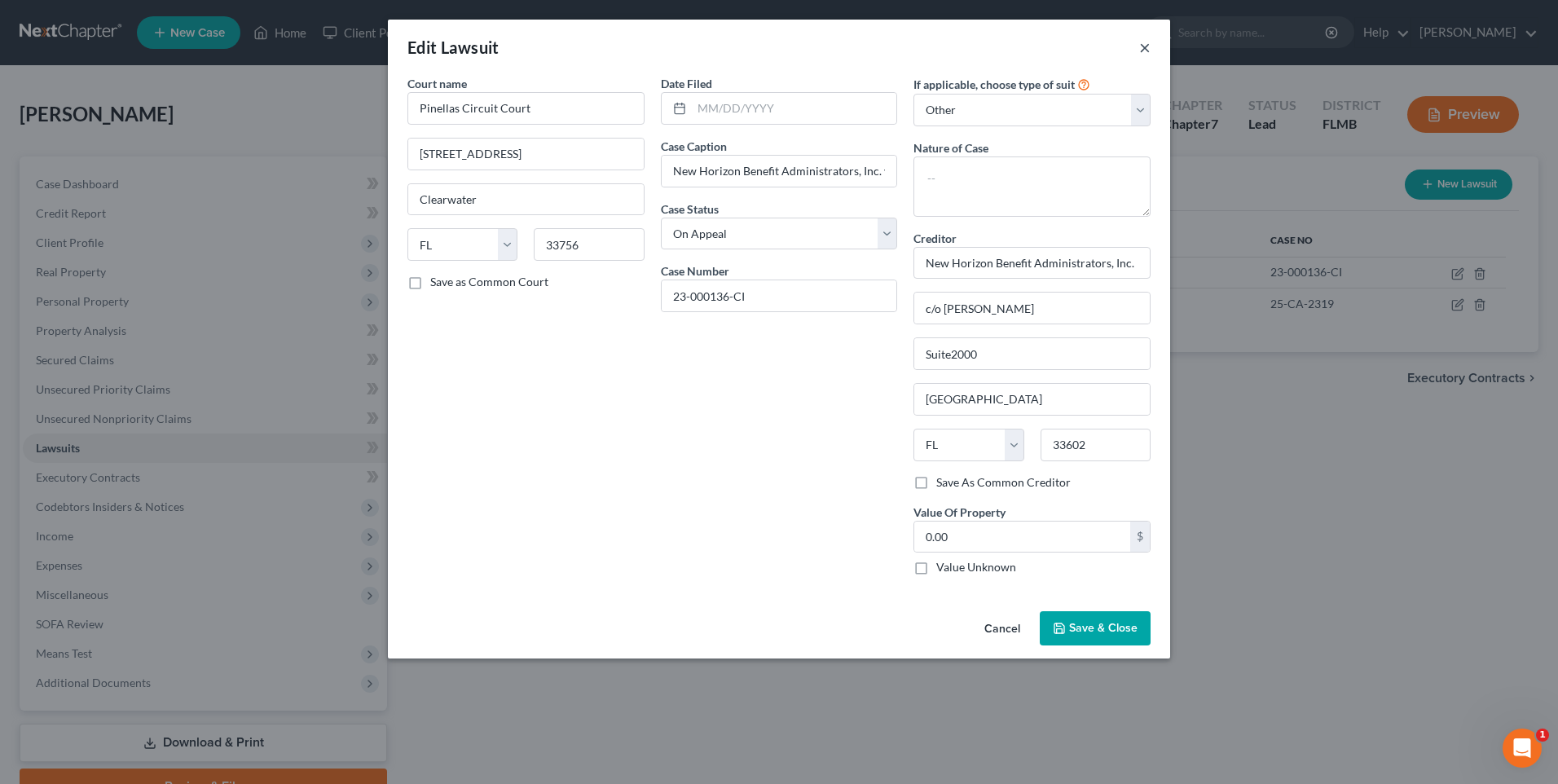
click at [1147, 48] on button "×" at bounding box center [1144, 47] width 11 height 20
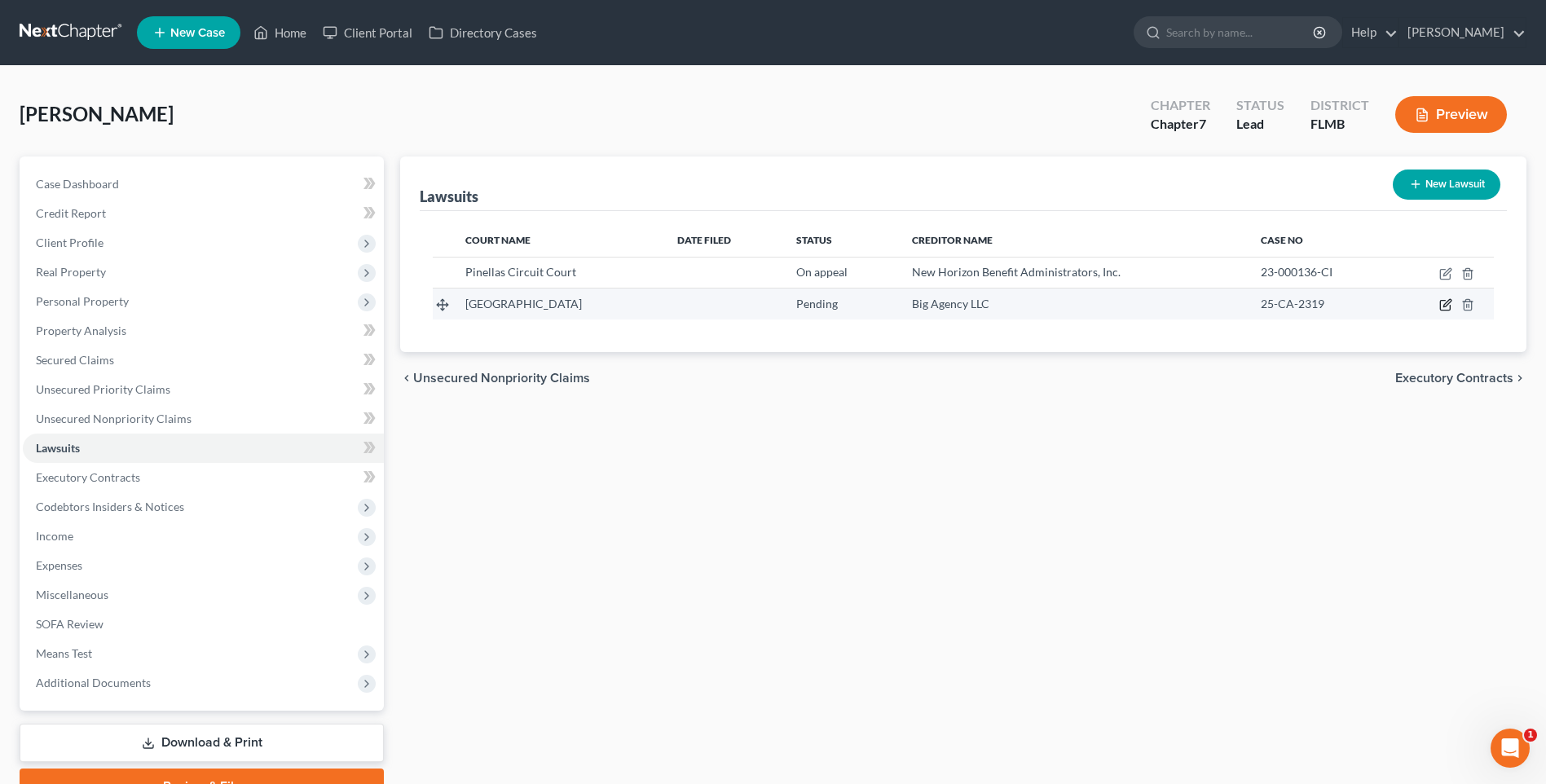
click at [1445, 307] on icon "button" at bounding box center [1446, 304] width 7 height 7
select select "9"
select select "0"
select select "4"
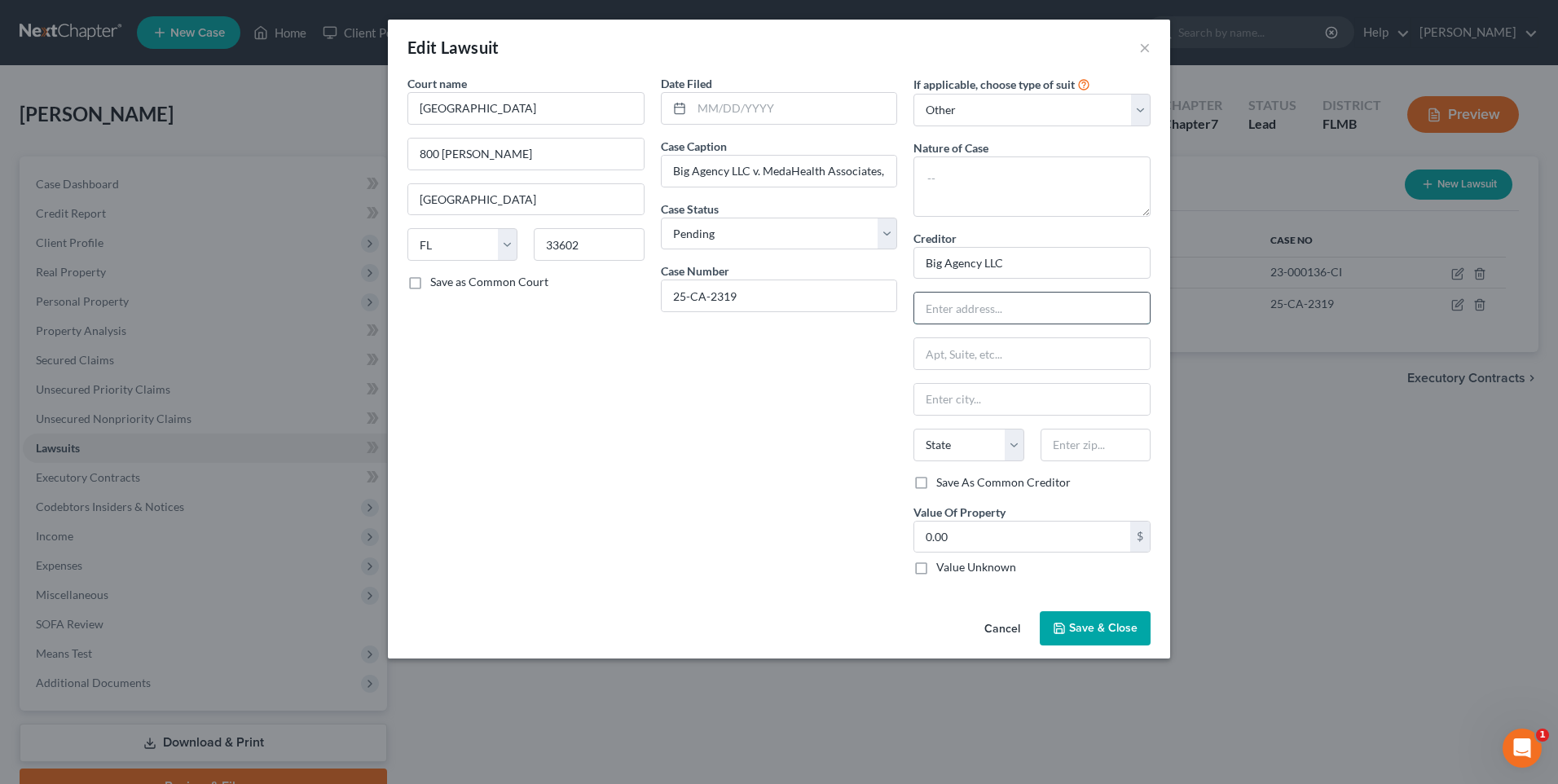
click at [1003, 317] on input "text" at bounding box center [1031, 308] width 235 height 31
type input "c/o [PERSON_NAME], Esq."
type input "[STREET_ADDRESS][PERSON_NAME]"
type input "[GEOGRAPHIC_DATA]"
select select "9"
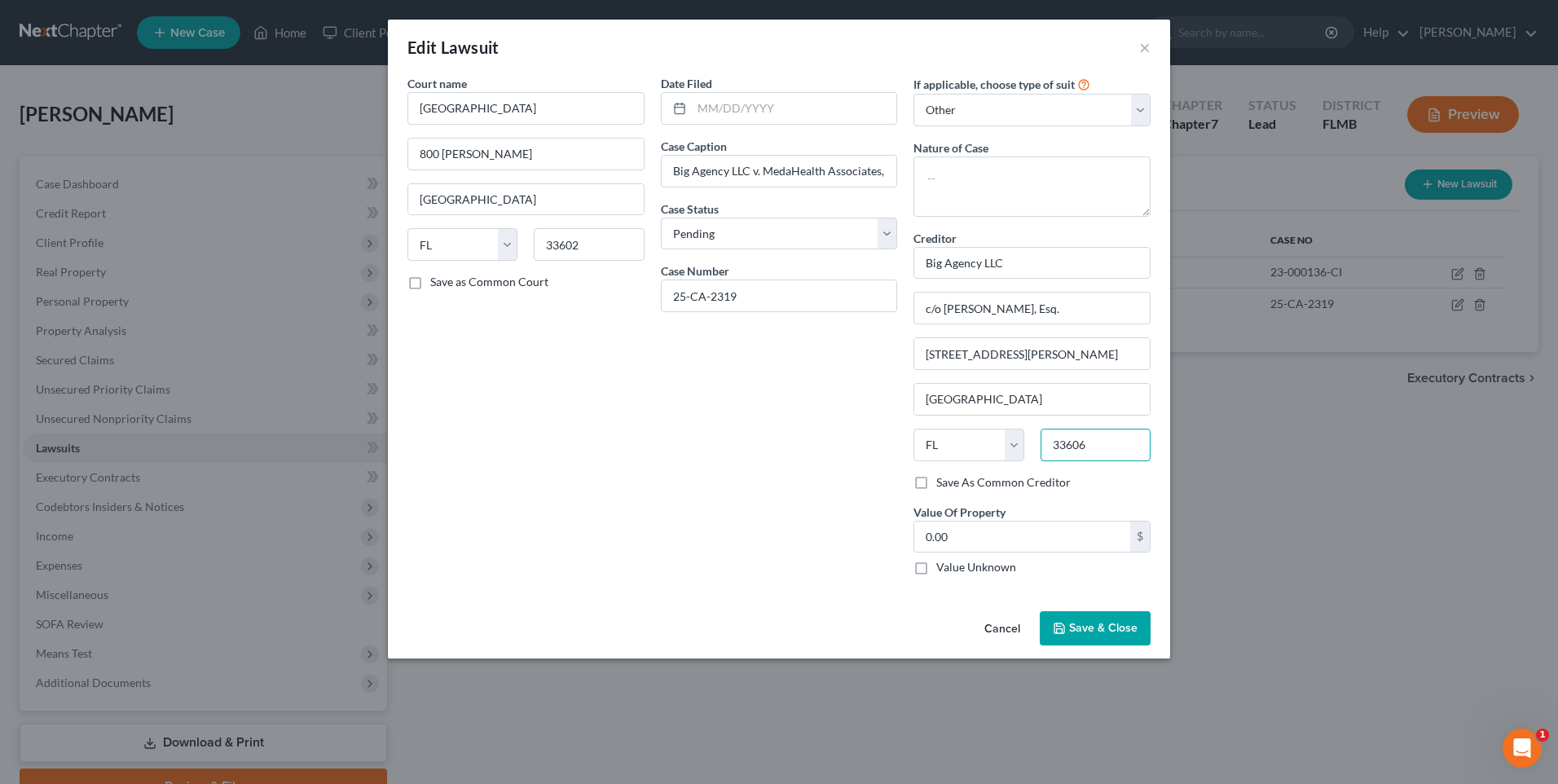
type input "33606"
click at [1084, 624] on span "Save & Close" at bounding box center [1103, 628] width 69 height 14
